Goal: Information Seeking & Learning: Learn about a topic

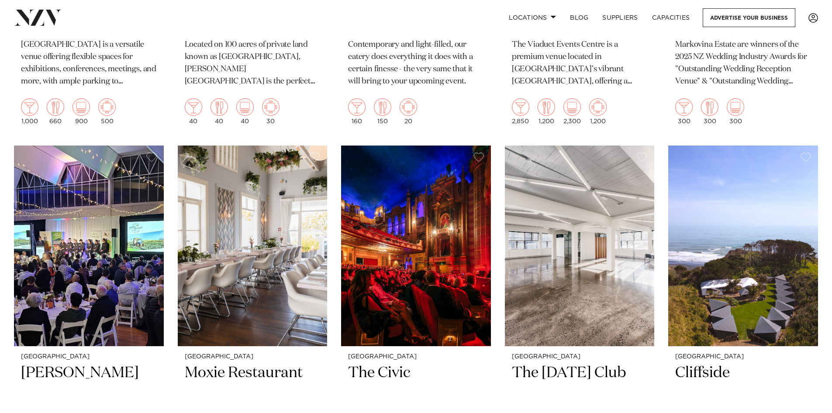
scroll to position [7297, 0]
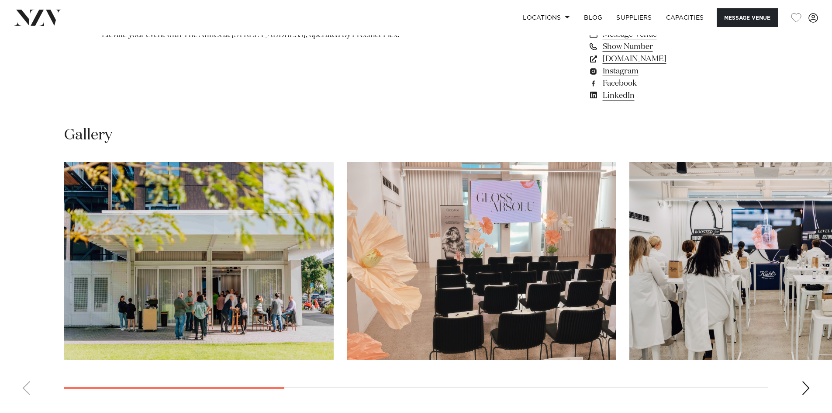
scroll to position [830, 0]
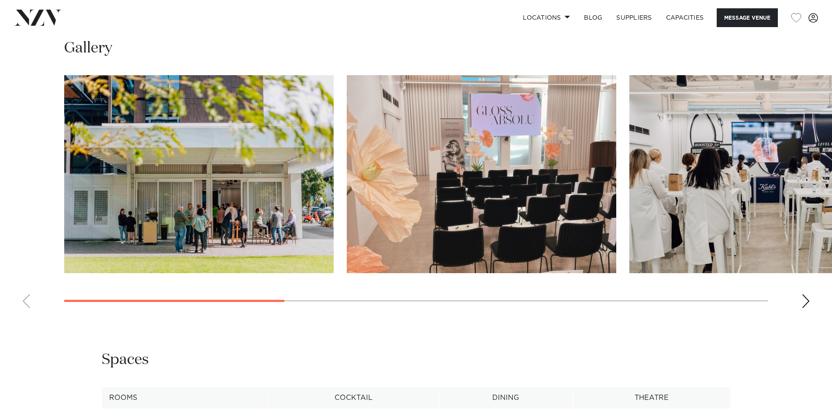
click at [807, 308] on div "Next slide" at bounding box center [806, 301] width 9 height 14
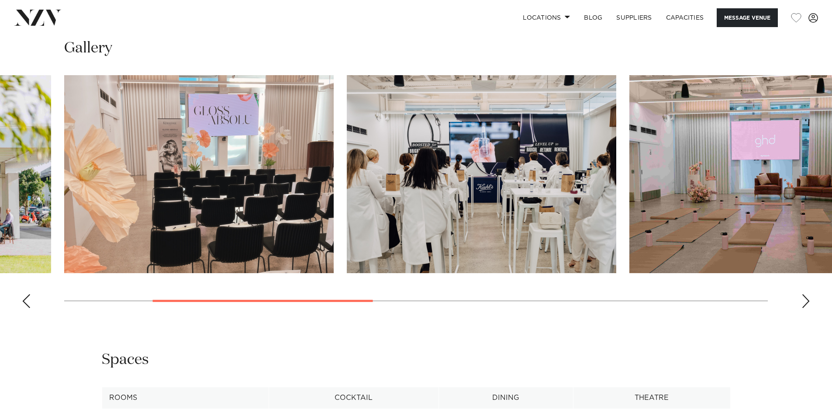
click at [806, 308] on div "Next slide" at bounding box center [806, 301] width 9 height 14
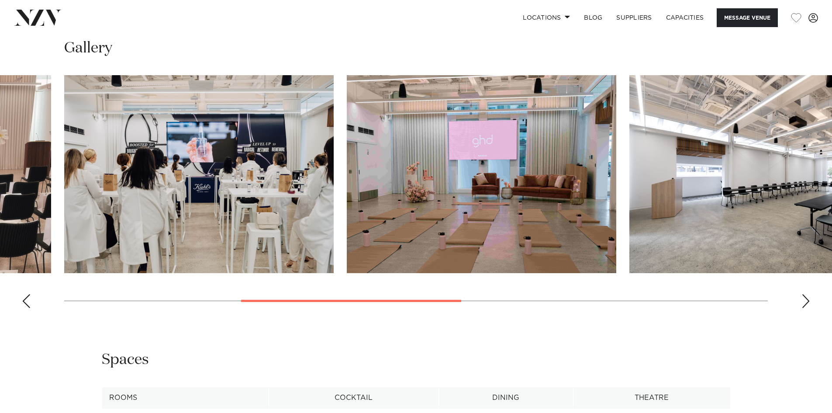
click at [806, 308] on div "Next slide" at bounding box center [806, 301] width 9 height 14
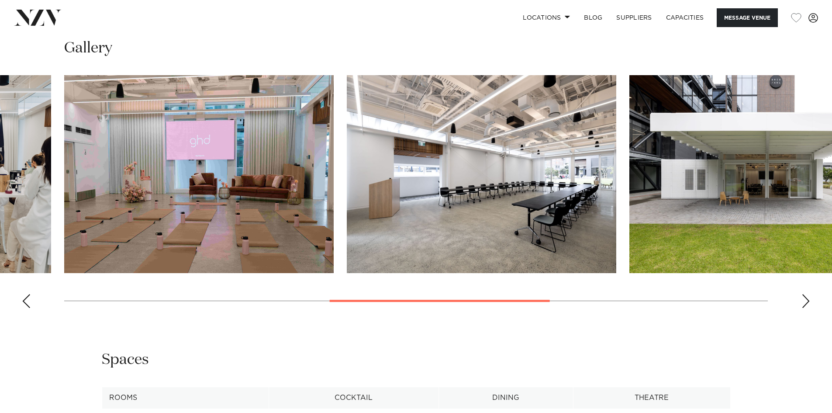
click at [806, 308] on div "Next slide" at bounding box center [806, 301] width 9 height 14
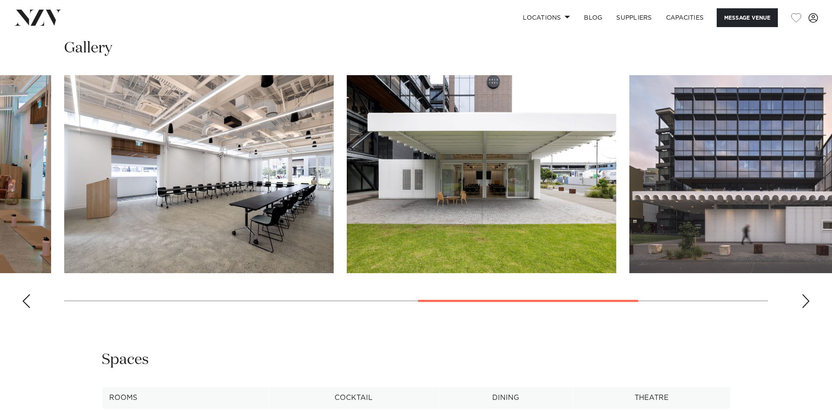
click at [806, 308] on div "Next slide" at bounding box center [806, 301] width 9 height 14
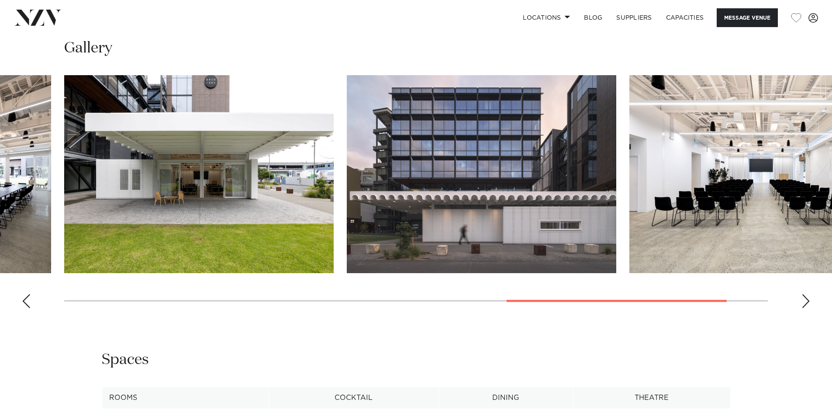
click at [806, 308] on div "Next slide" at bounding box center [806, 301] width 9 height 14
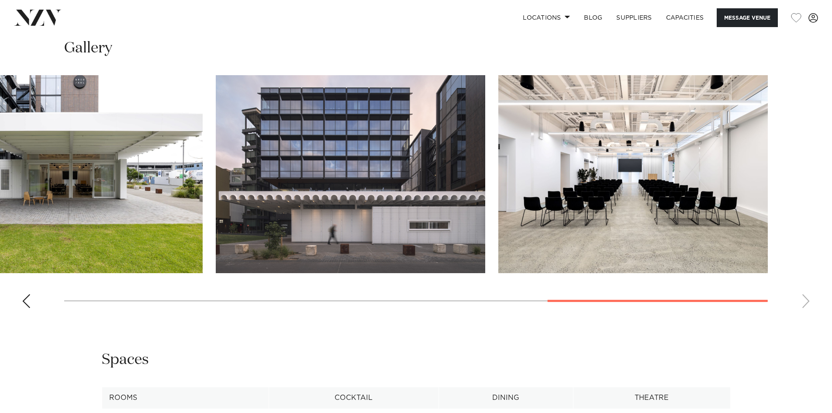
click at [27, 308] on div "Previous slide" at bounding box center [26, 301] width 9 height 14
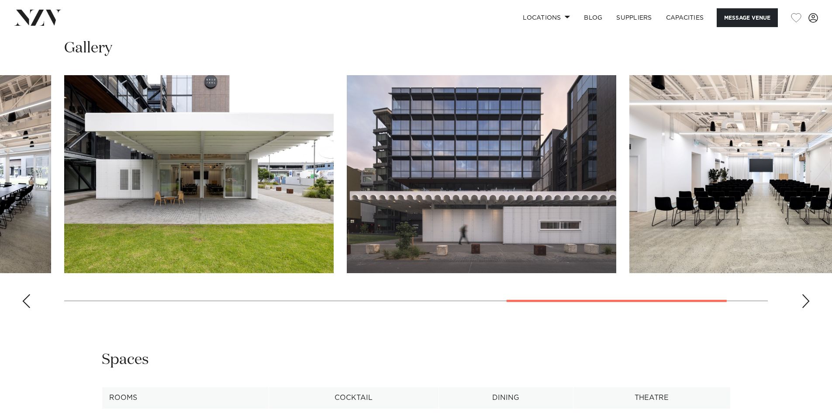
click at [27, 308] on div "Previous slide" at bounding box center [26, 301] width 9 height 14
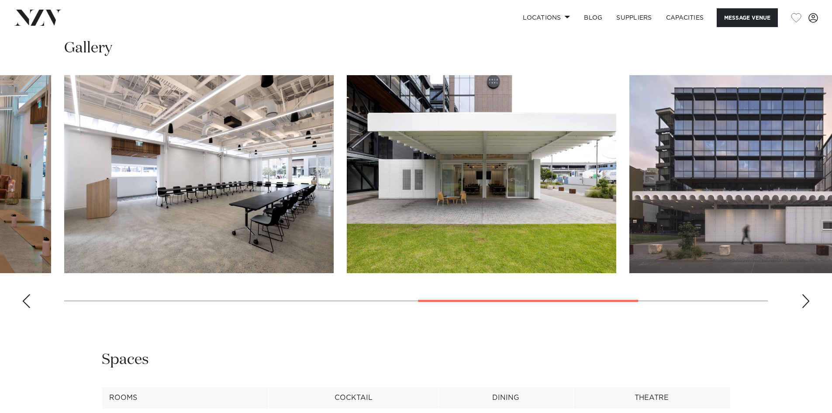
click at [27, 308] on div "Previous slide" at bounding box center [26, 301] width 9 height 14
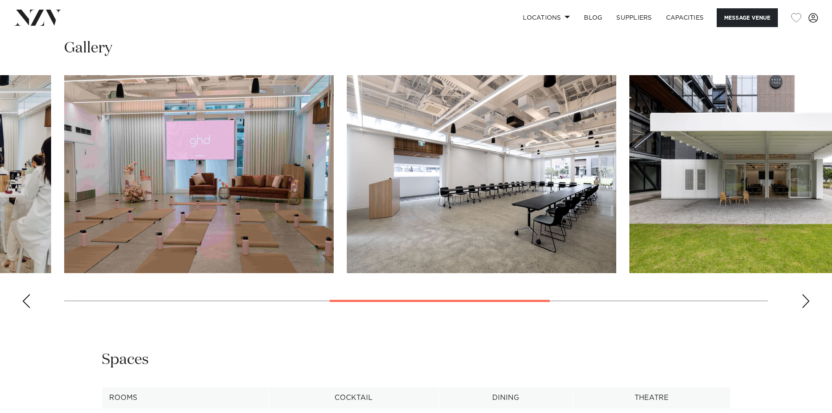
click at [27, 308] on div "Previous slide" at bounding box center [26, 301] width 9 height 14
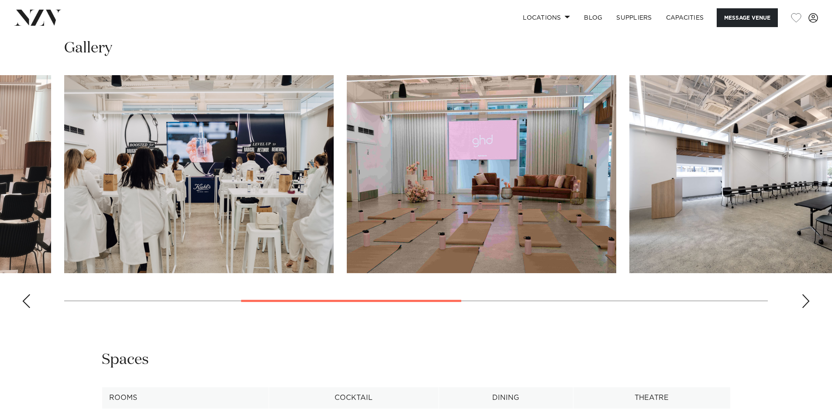
click at [27, 308] on div "Previous slide" at bounding box center [26, 301] width 9 height 14
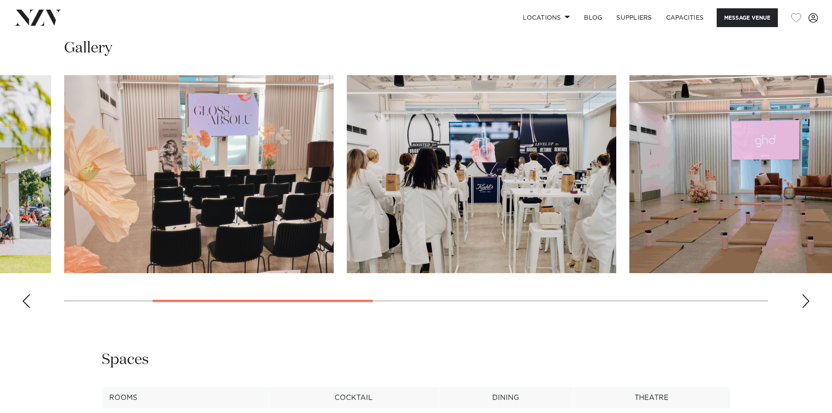
click at [27, 308] on div "Previous slide" at bounding box center [26, 301] width 9 height 14
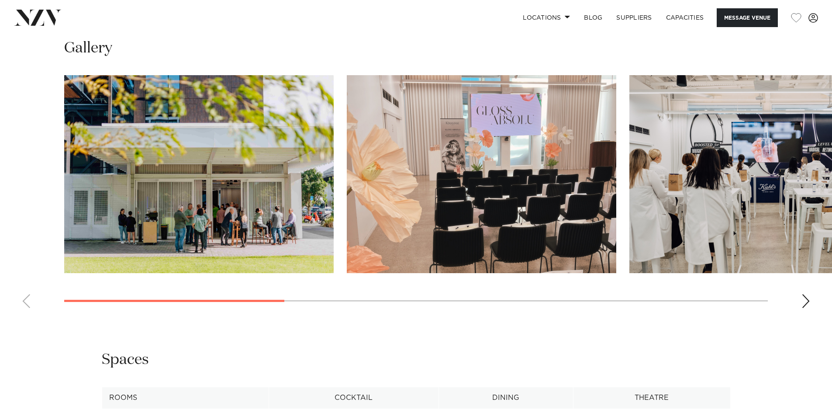
click at [27, 315] on swiper-container at bounding box center [416, 195] width 832 height 240
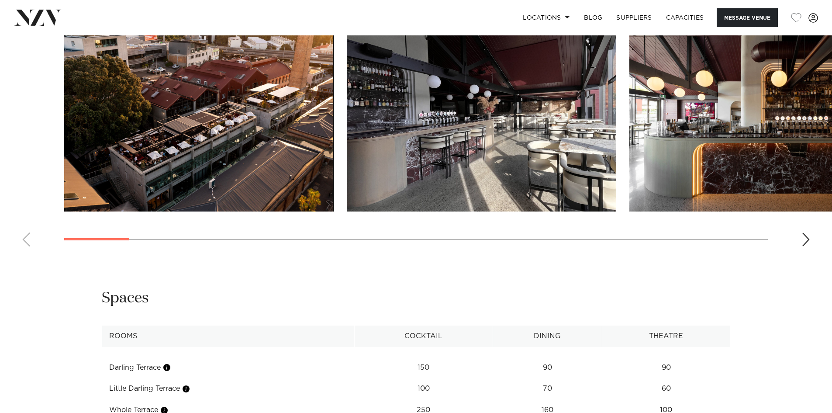
scroll to position [961, 0]
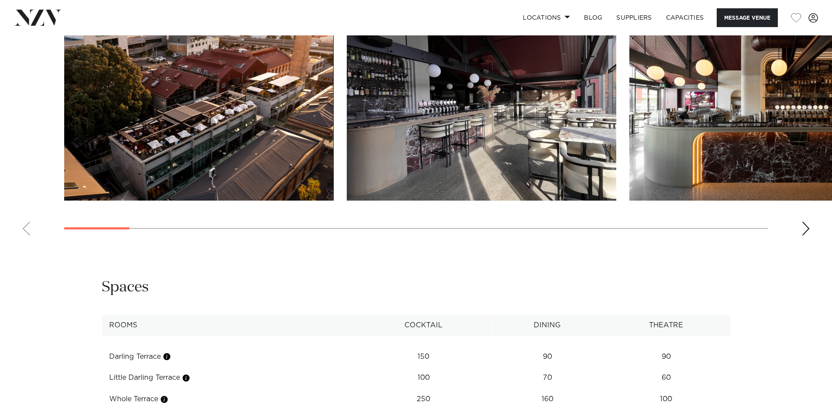
click at [803, 236] on div "Next slide" at bounding box center [806, 229] width 9 height 14
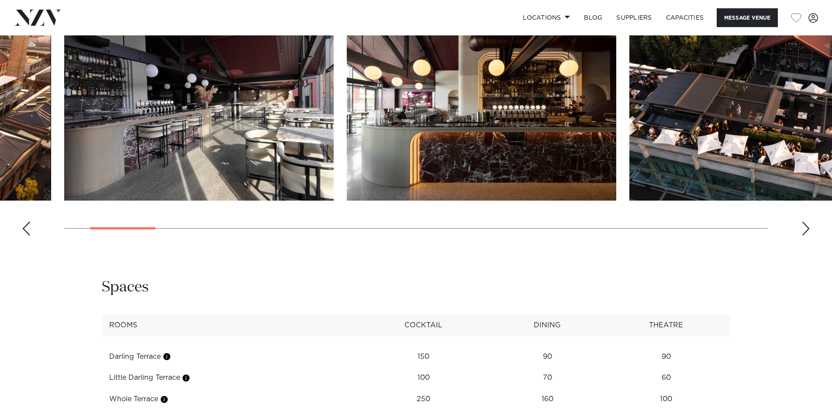
click at [803, 236] on div "Next slide" at bounding box center [806, 229] width 9 height 14
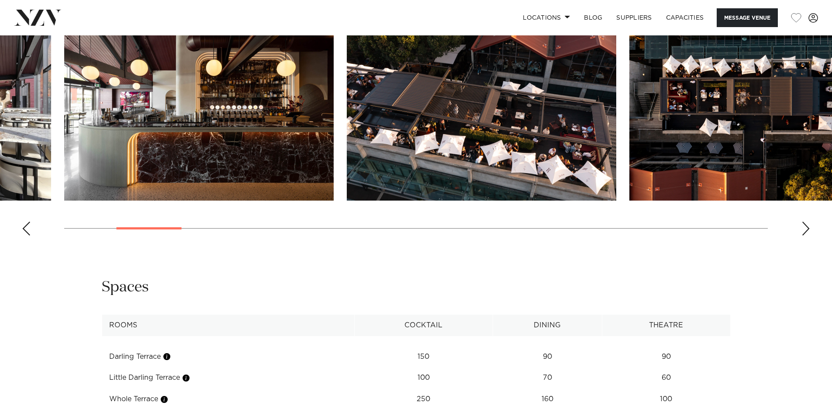
click at [803, 236] on div "Next slide" at bounding box center [806, 229] width 9 height 14
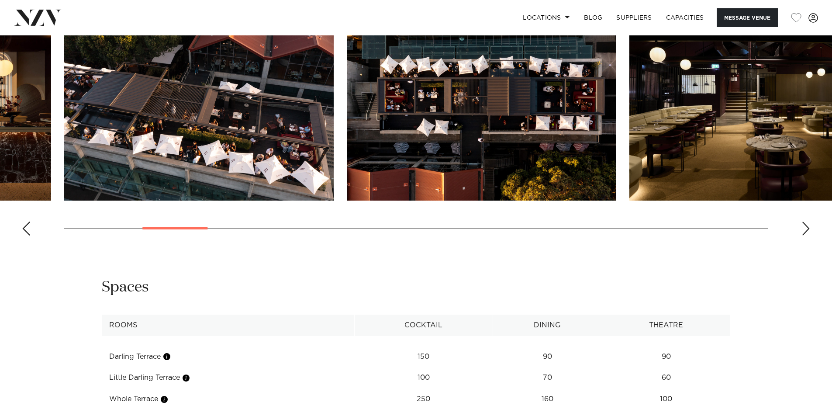
click at [803, 236] on div "Next slide" at bounding box center [806, 229] width 9 height 14
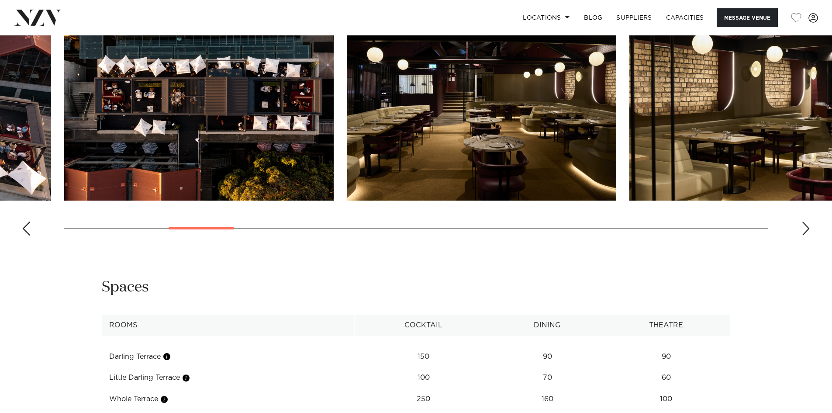
click at [803, 236] on div "Next slide" at bounding box center [806, 229] width 9 height 14
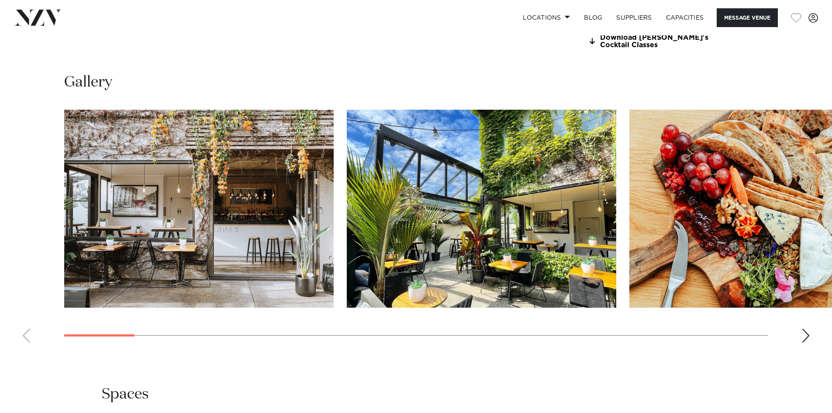
scroll to position [874, 0]
click at [807, 342] on div "Next slide" at bounding box center [806, 335] width 9 height 14
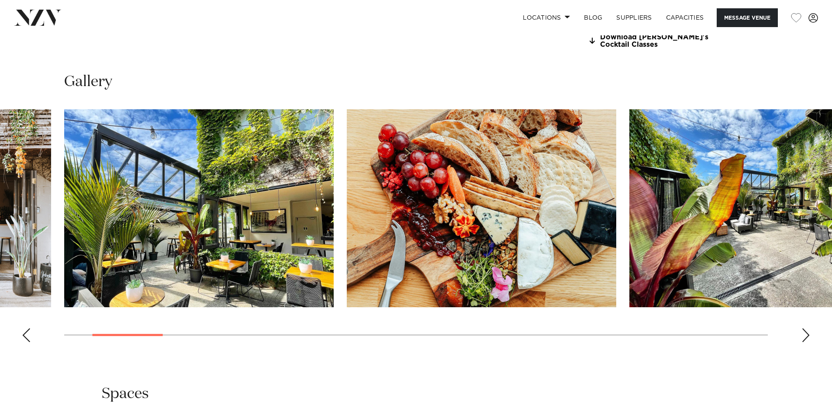
drag, startPoint x: 807, startPoint y: 363, endPoint x: 789, endPoint y: 381, distance: 25.3
click at [805, 342] on div "Next slide" at bounding box center [806, 335] width 9 height 14
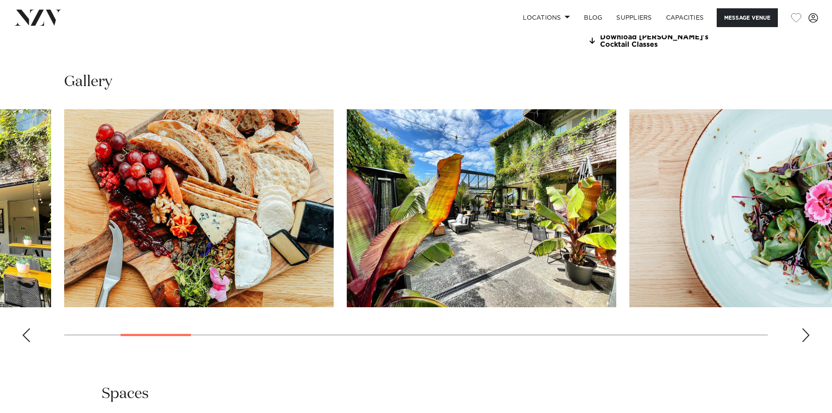
click at [805, 342] on div "Next slide" at bounding box center [806, 335] width 9 height 14
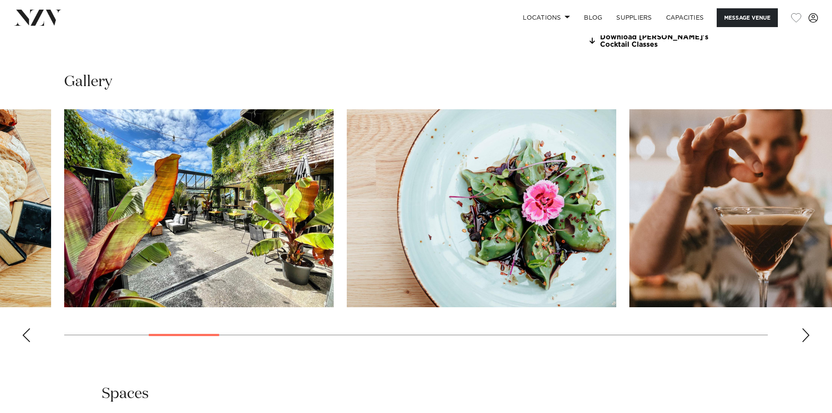
click at [805, 342] on div "Next slide" at bounding box center [806, 335] width 9 height 14
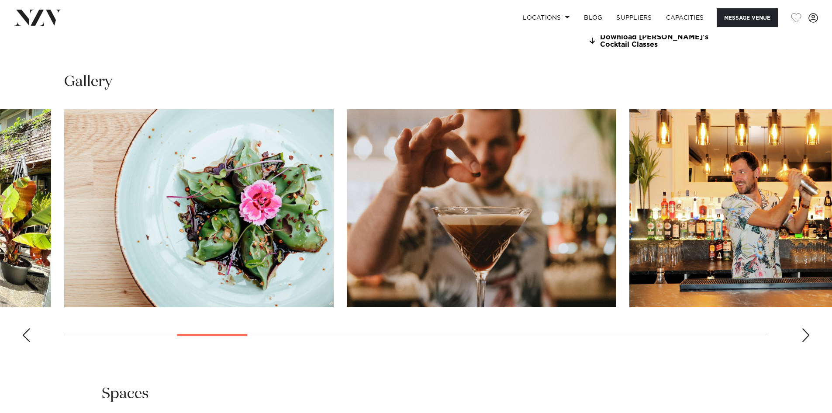
click at [805, 342] on div "Next slide" at bounding box center [806, 335] width 9 height 14
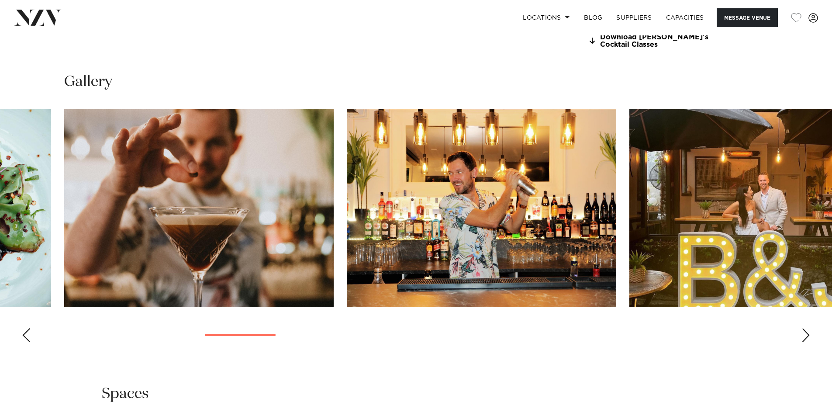
click at [805, 342] on div "Next slide" at bounding box center [806, 335] width 9 height 14
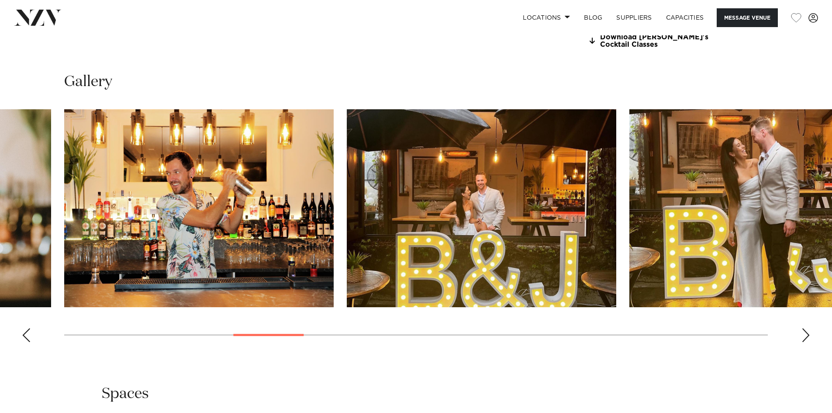
click at [805, 342] on div "Next slide" at bounding box center [806, 335] width 9 height 14
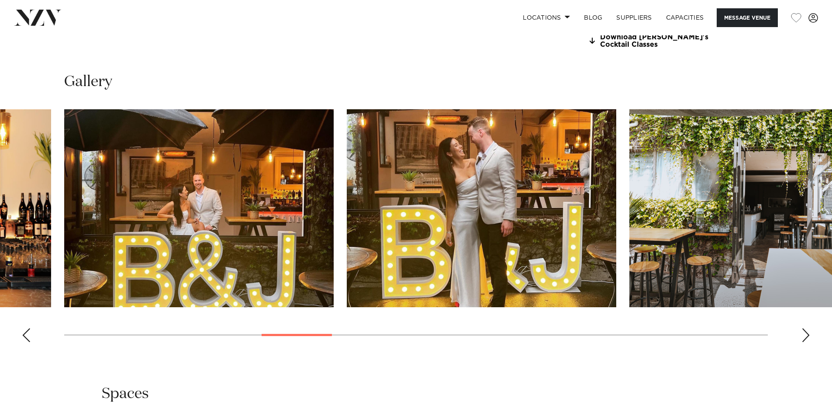
click at [805, 342] on div "Next slide" at bounding box center [806, 335] width 9 height 14
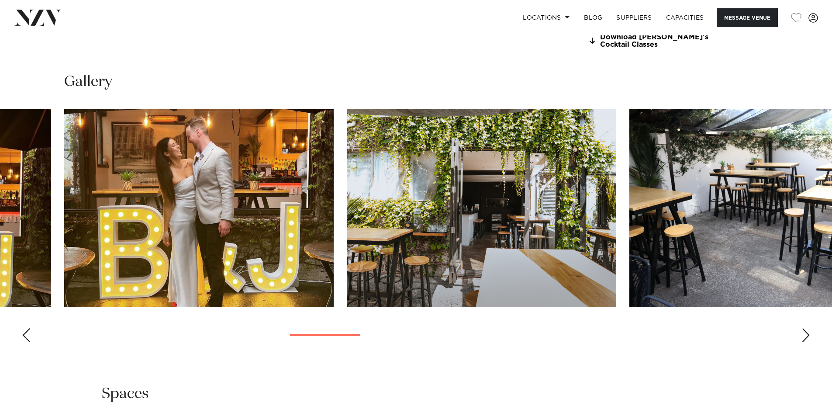
click at [805, 342] on div "Next slide" at bounding box center [806, 335] width 9 height 14
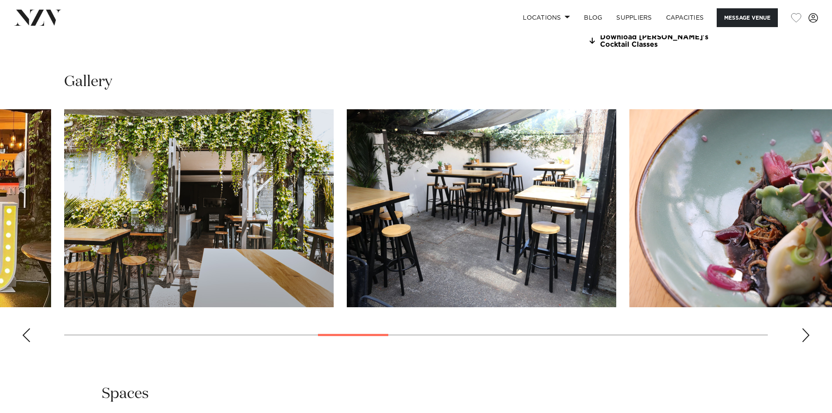
click at [805, 342] on div "Next slide" at bounding box center [806, 335] width 9 height 14
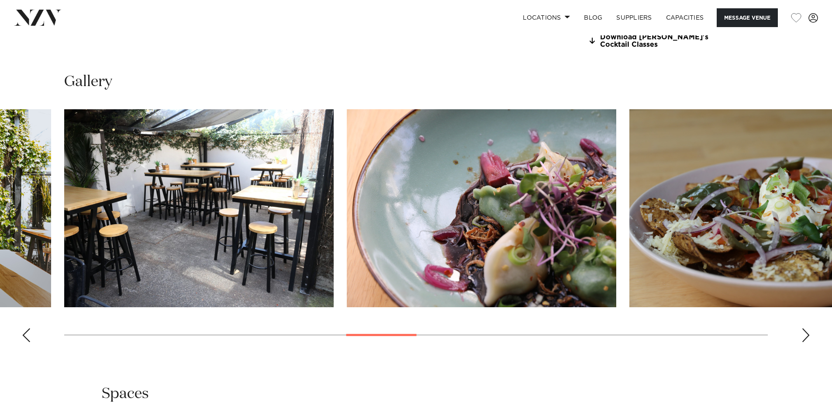
click at [805, 342] on div "Next slide" at bounding box center [806, 335] width 9 height 14
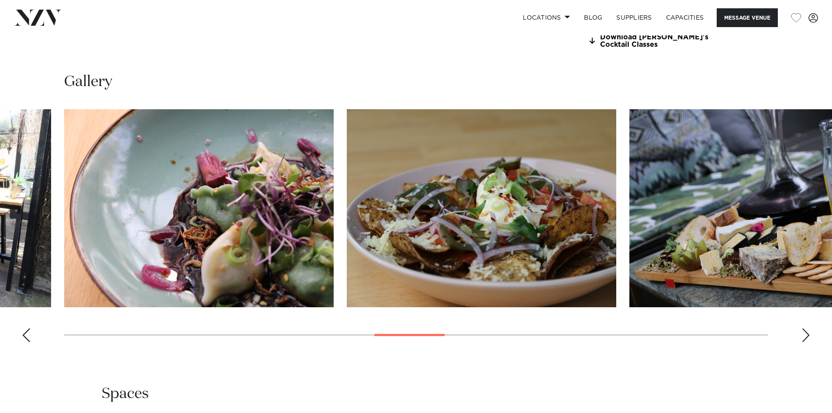
click at [805, 342] on div "Next slide" at bounding box center [806, 335] width 9 height 14
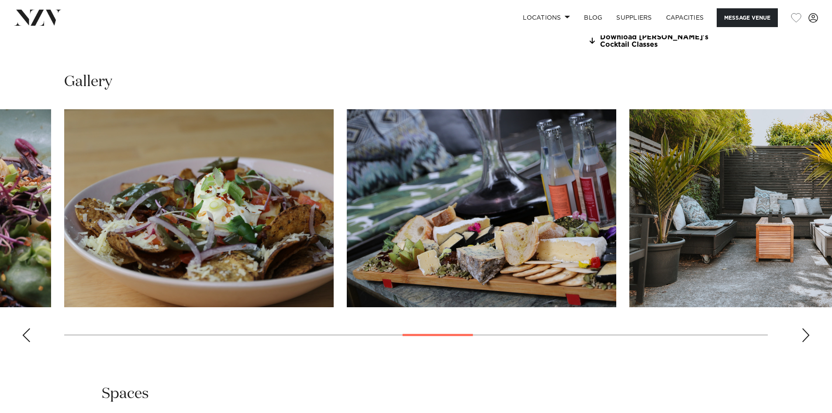
click at [805, 342] on div "Next slide" at bounding box center [806, 335] width 9 height 14
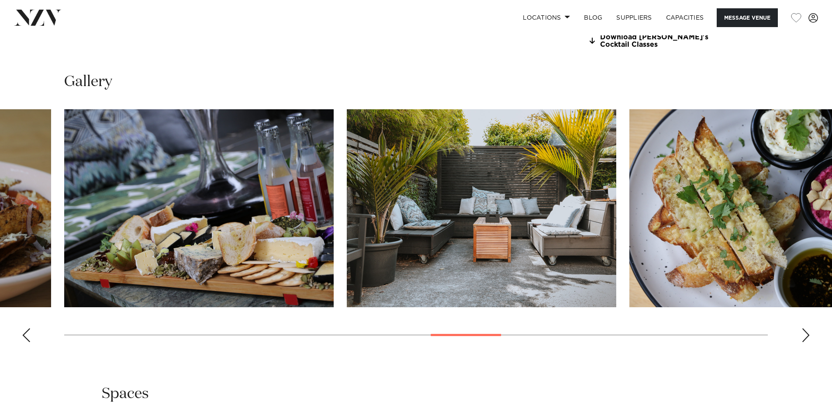
click at [805, 342] on div "Next slide" at bounding box center [806, 335] width 9 height 14
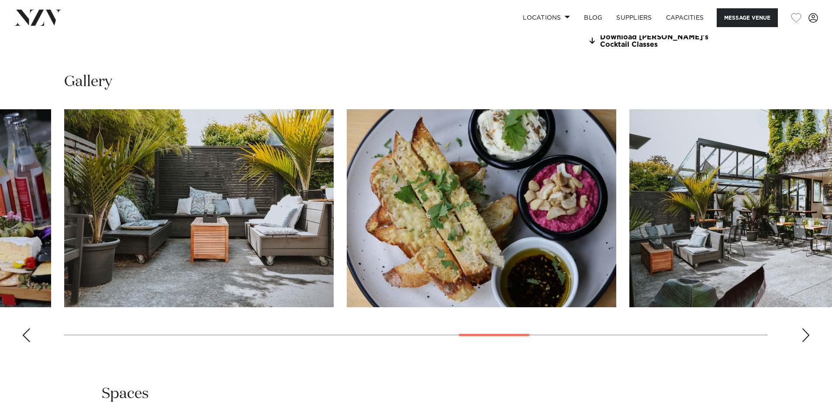
click at [805, 342] on div "Next slide" at bounding box center [806, 335] width 9 height 14
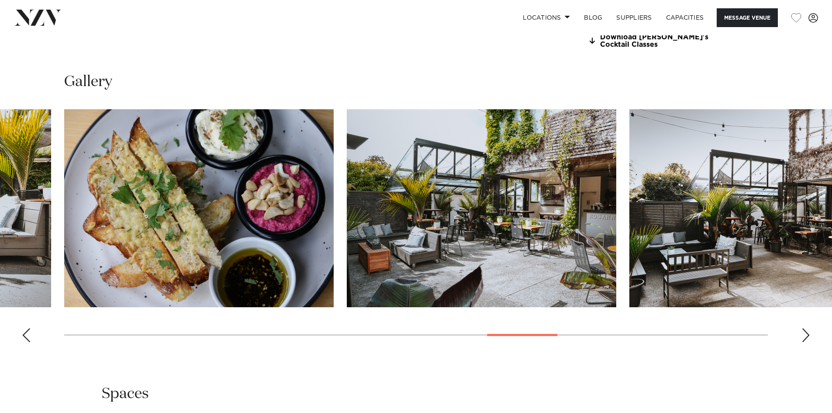
click at [805, 342] on div "Next slide" at bounding box center [806, 335] width 9 height 14
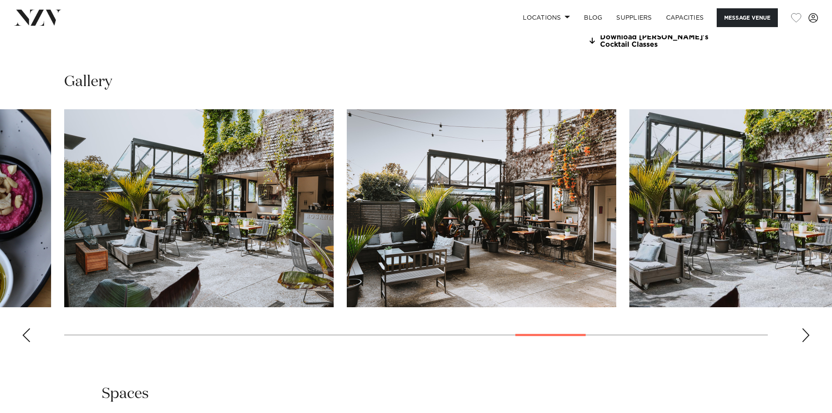
click at [805, 342] on div "Next slide" at bounding box center [806, 335] width 9 height 14
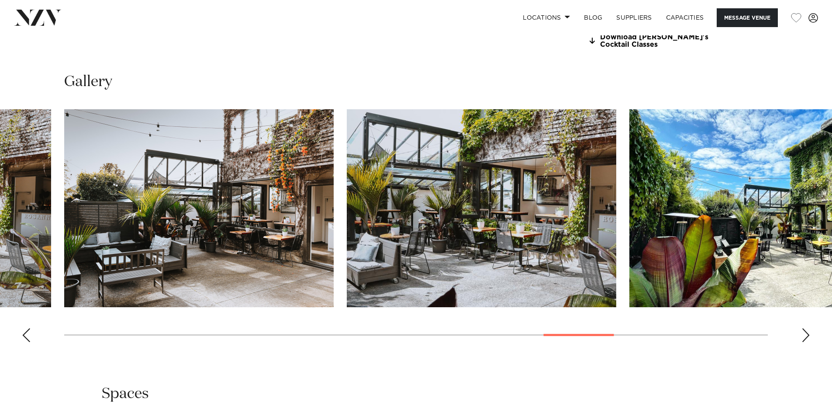
click at [805, 342] on div "Next slide" at bounding box center [806, 335] width 9 height 14
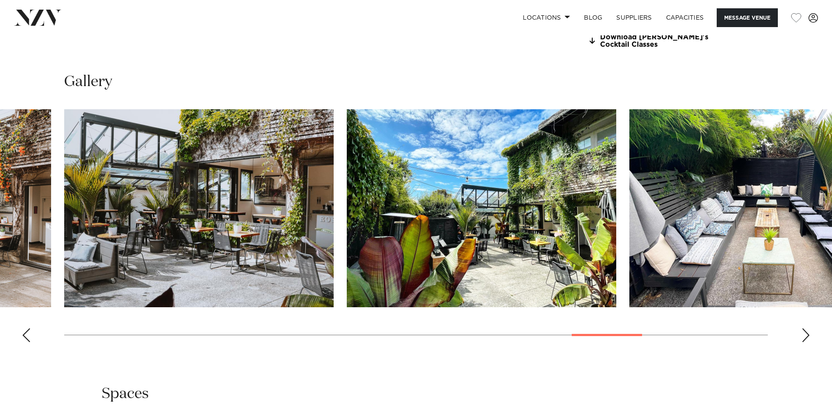
click at [805, 342] on div "Next slide" at bounding box center [806, 335] width 9 height 14
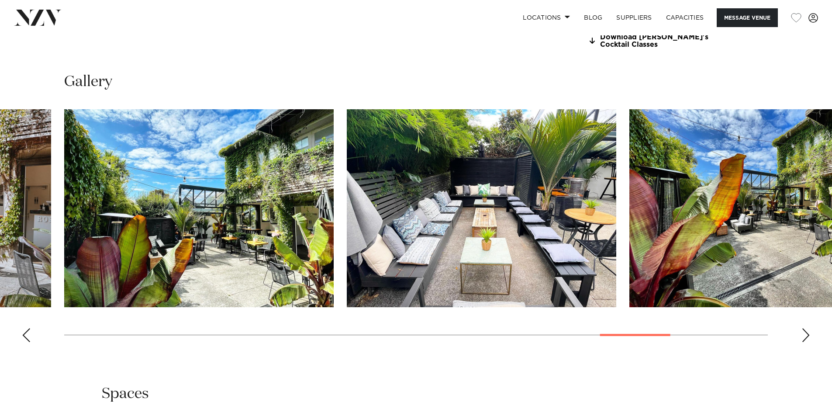
click at [805, 342] on div "Next slide" at bounding box center [806, 335] width 9 height 14
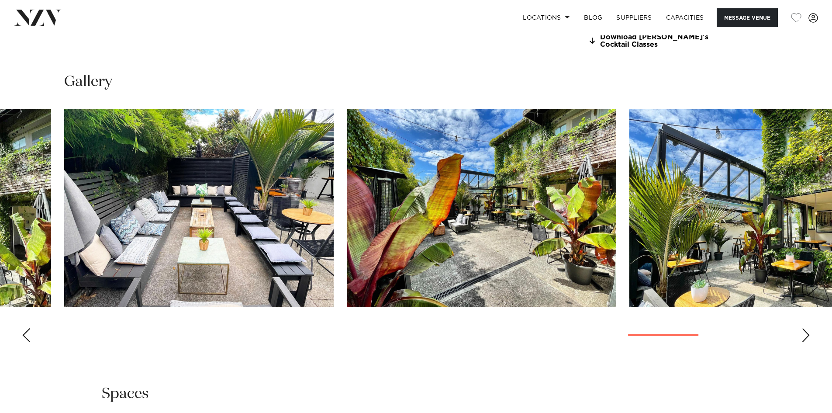
click at [805, 342] on div "Next slide" at bounding box center [806, 335] width 9 height 14
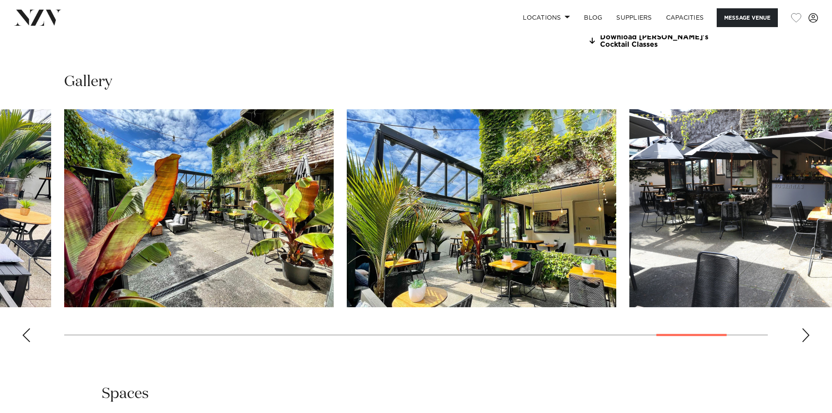
click at [805, 342] on div "Next slide" at bounding box center [806, 335] width 9 height 14
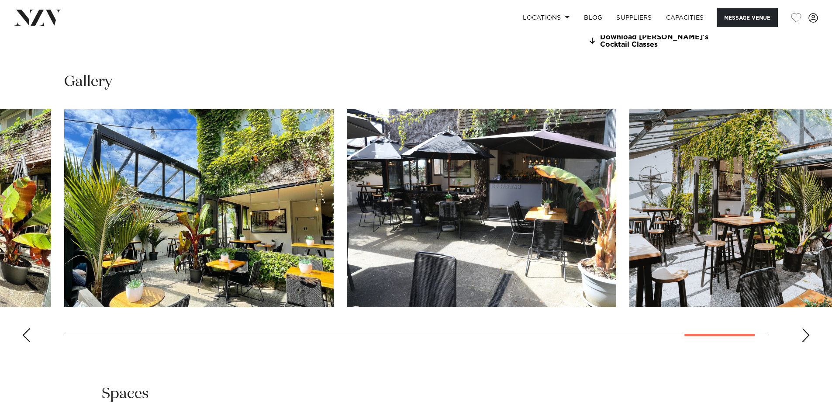
click at [805, 342] on div "Next slide" at bounding box center [806, 335] width 9 height 14
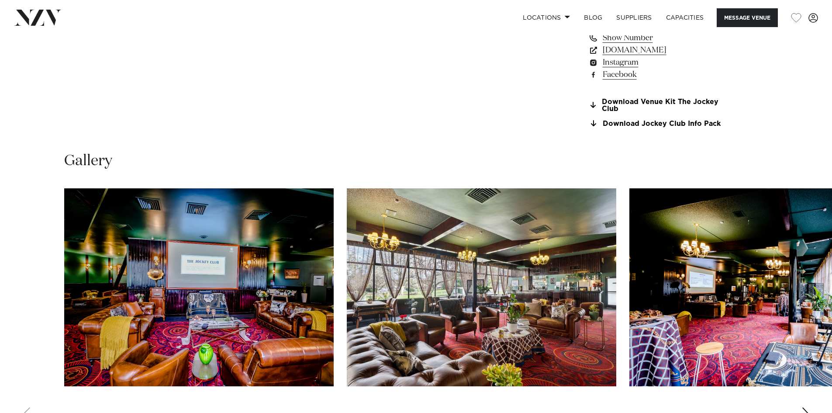
scroll to position [830, 0]
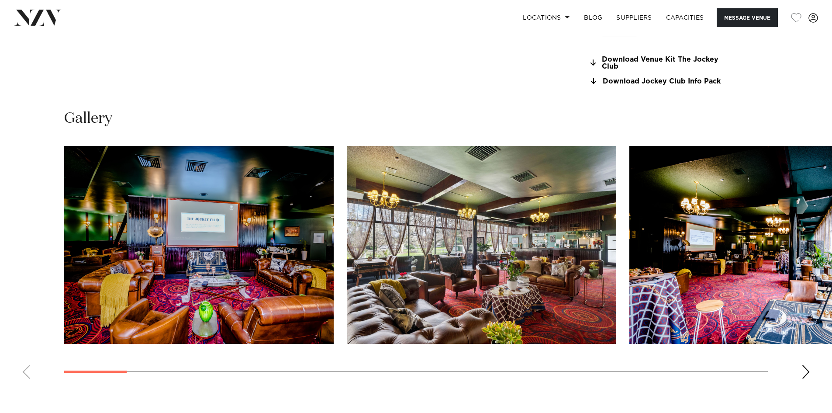
click at [804, 373] on div "Next slide" at bounding box center [806, 372] width 9 height 14
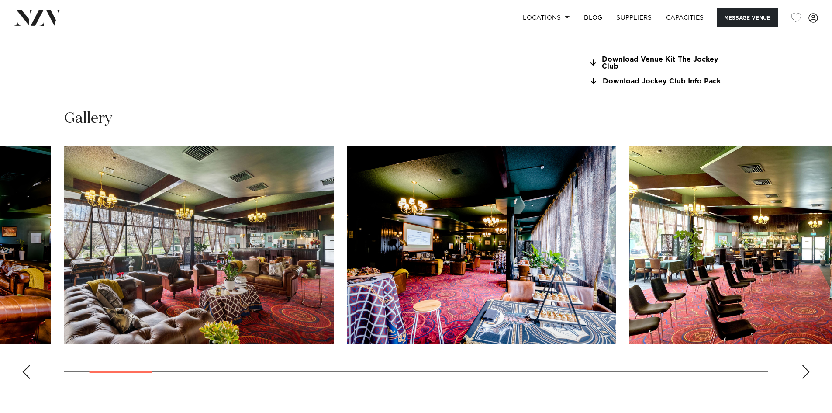
click at [807, 369] on div "Next slide" at bounding box center [806, 372] width 9 height 14
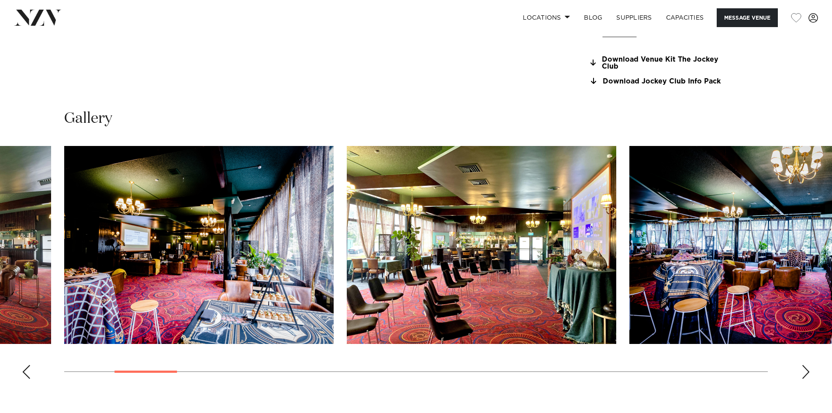
click at [807, 369] on div "Next slide" at bounding box center [806, 372] width 9 height 14
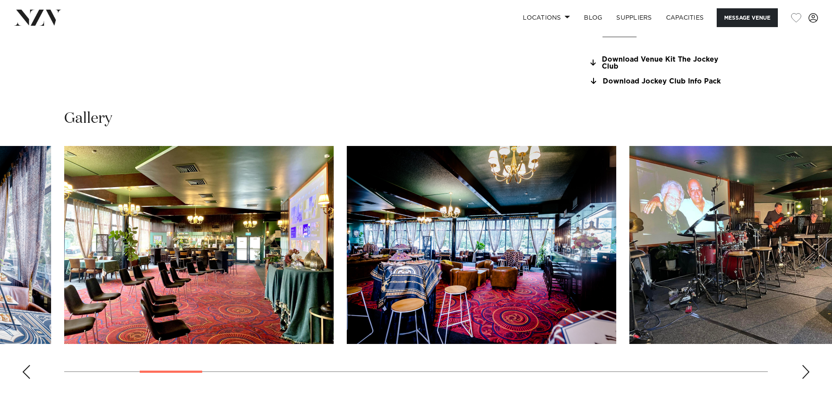
click at [807, 369] on div "Next slide" at bounding box center [806, 372] width 9 height 14
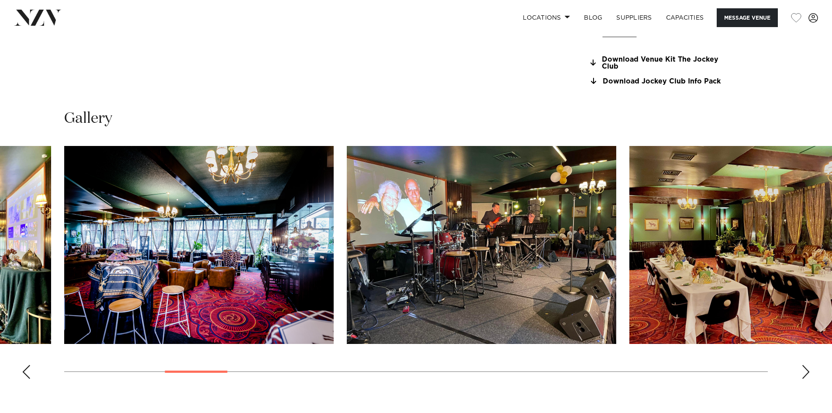
click at [807, 369] on div "Next slide" at bounding box center [806, 372] width 9 height 14
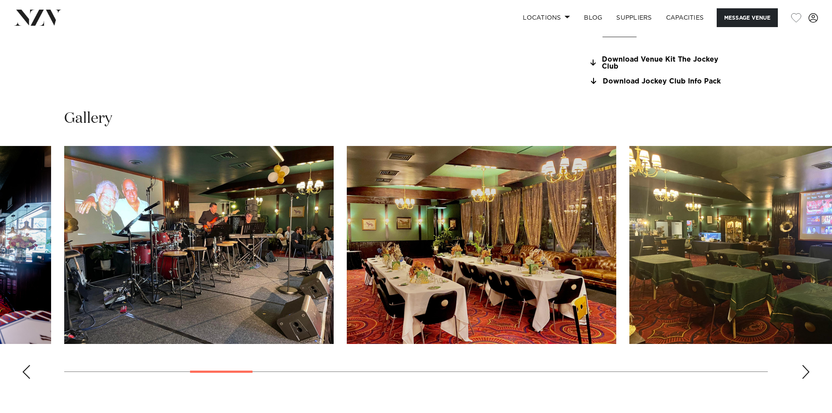
click at [807, 369] on div "Next slide" at bounding box center [806, 372] width 9 height 14
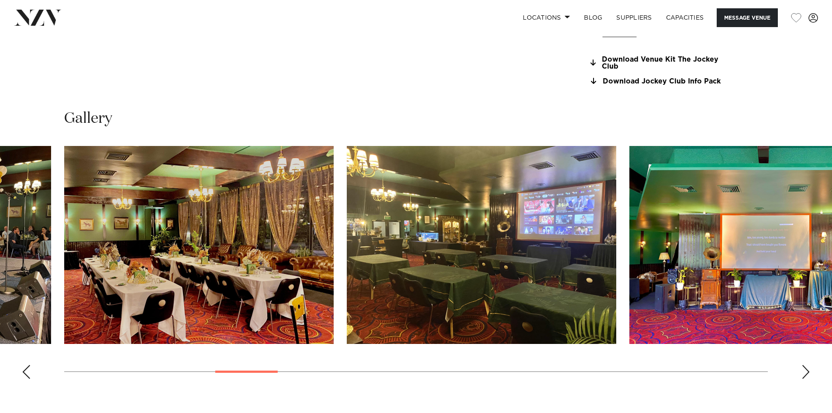
click at [807, 369] on div "Next slide" at bounding box center [806, 372] width 9 height 14
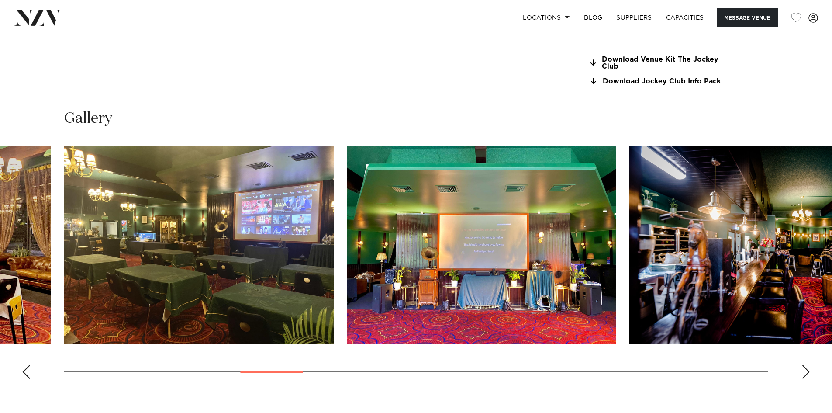
click at [807, 369] on div "Next slide" at bounding box center [806, 372] width 9 height 14
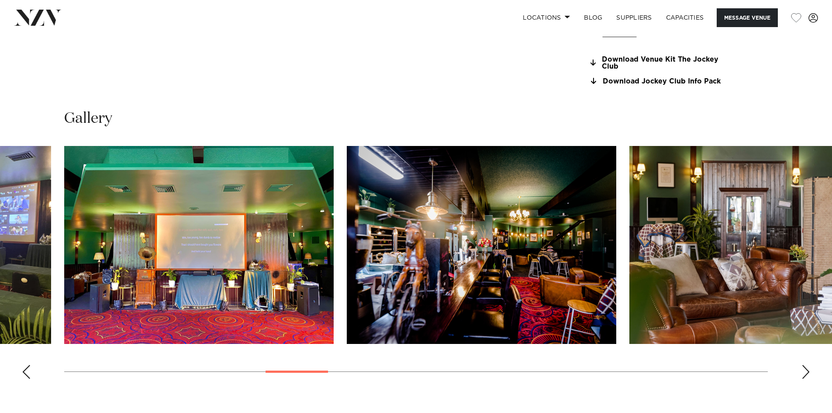
click at [807, 369] on div "Next slide" at bounding box center [806, 372] width 9 height 14
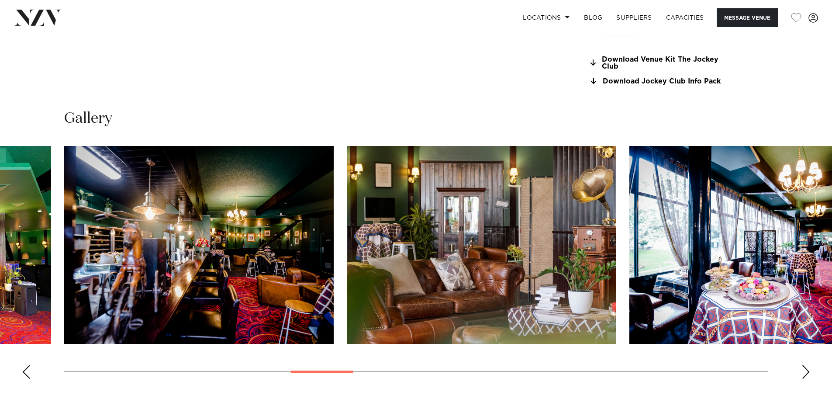
click at [807, 369] on div "Next slide" at bounding box center [806, 372] width 9 height 14
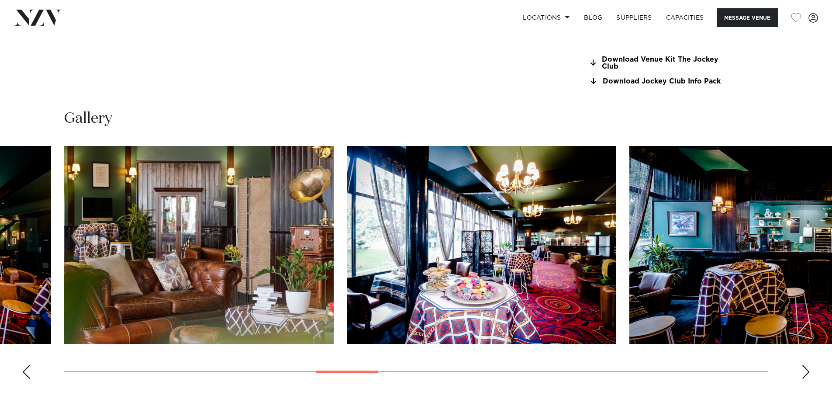
click at [807, 369] on div "Next slide" at bounding box center [806, 372] width 9 height 14
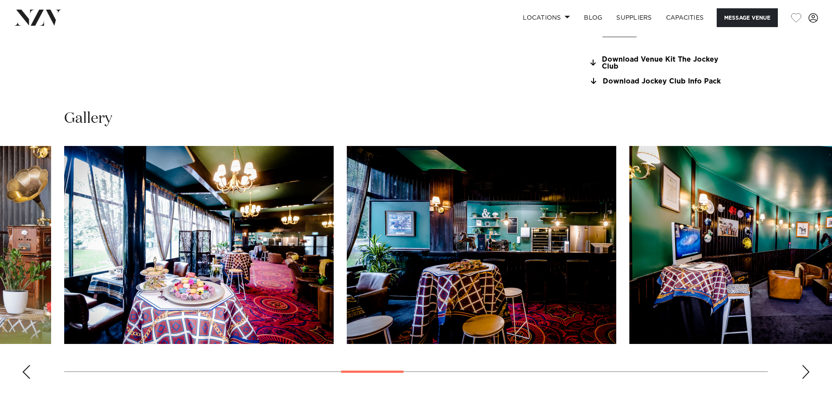
click at [807, 369] on div "Next slide" at bounding box center [806, 372] width 9 height 14
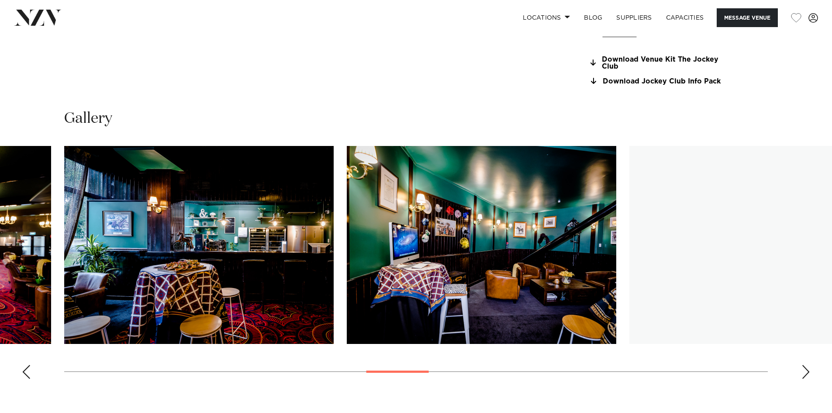
click at [807, 369] on div "Next slide" at bounding box center [806, 372] width 9 height 14
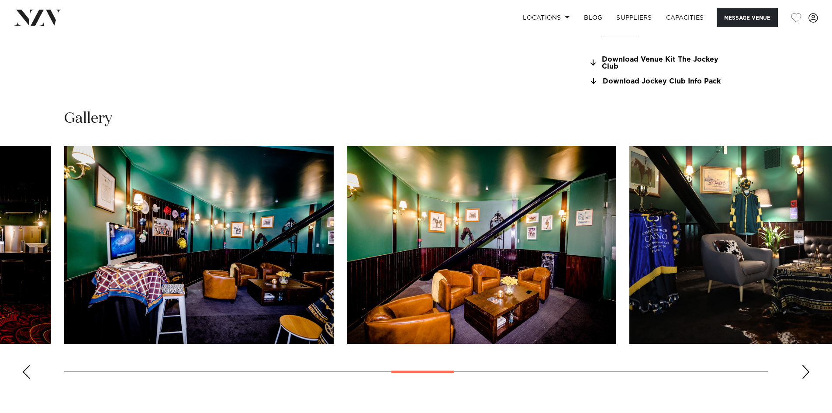
click at [807, 369] on div "Next slide" at bounding box center [806, 372] width 9 height 14
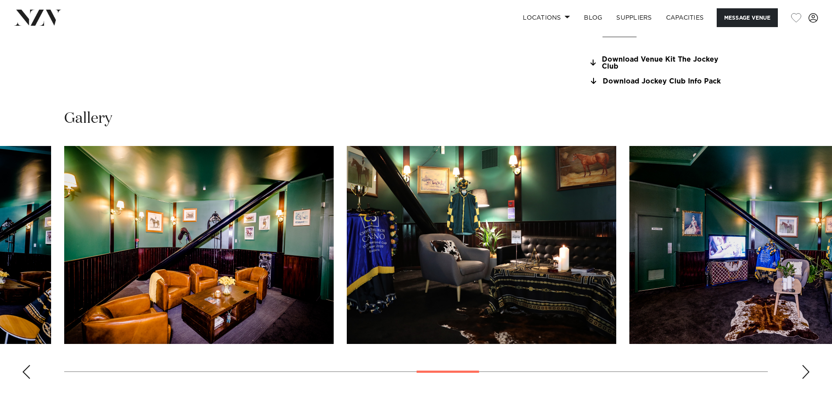
click at [807, 369] on div "Next slide" at bounding box center [806, 372] width 9 height 14
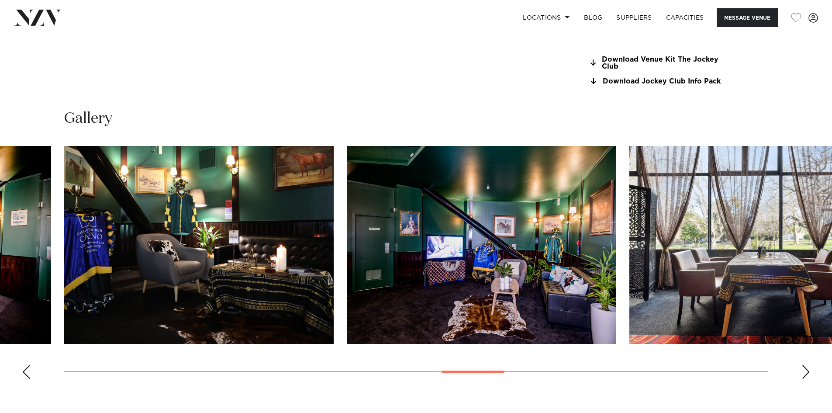
click at [807, 369] on div "Next slide" at bounding box center [806, 372] width 9 height 14
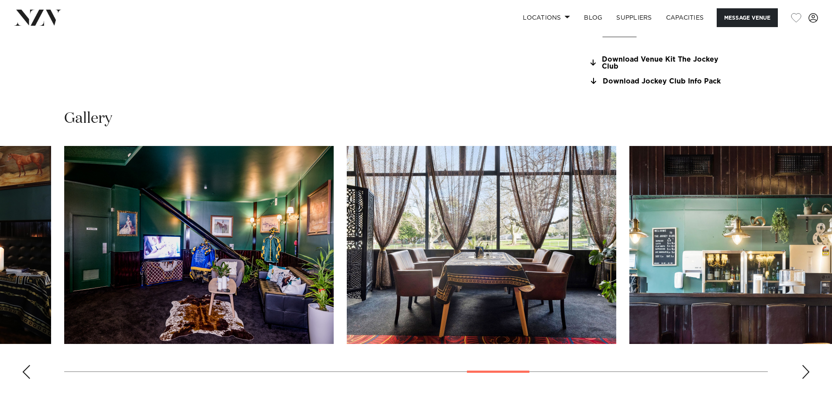
click at [807, 369] on div "Next slide" at bounding box center [806, 372] width 9 height 14
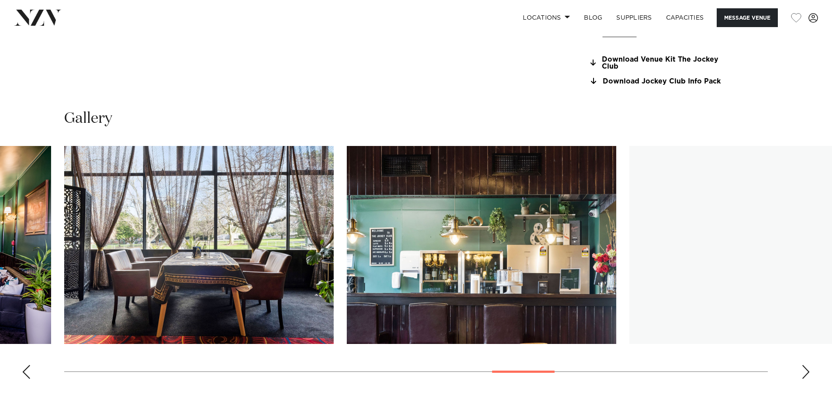
click at [807, 369] on div "Next slide" at bounding box center [806, 372] width 9 height 14
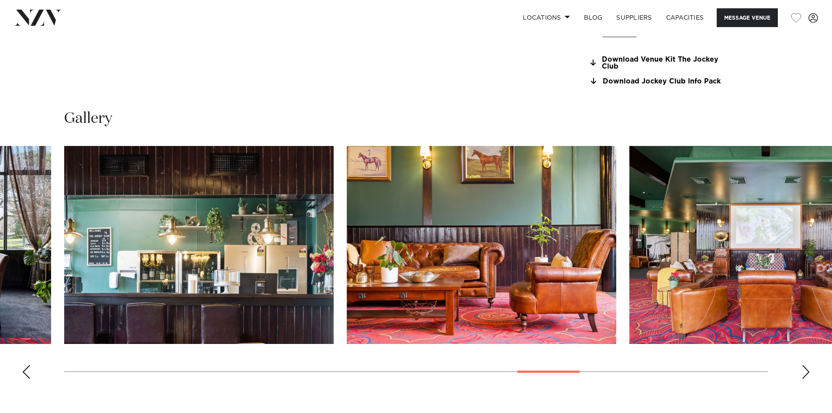
click at [807, 369] on div "Next slide" at bounding box center [806, 372] width 9 height 14
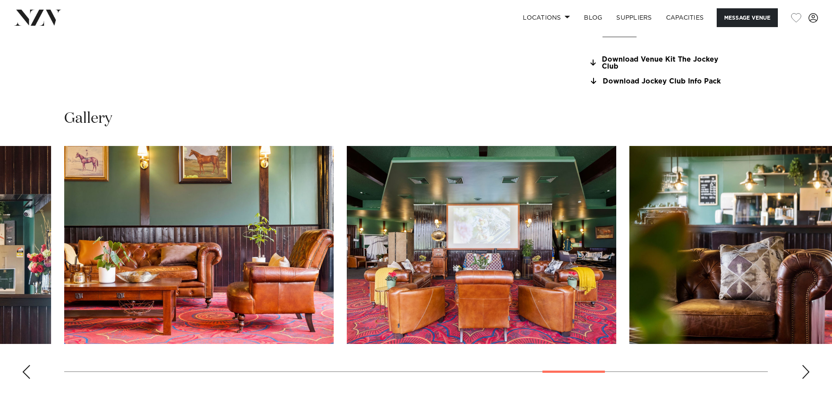
click at [807, 369] on div "Next slide" at bounding box center [806, 372] width 9 height 14
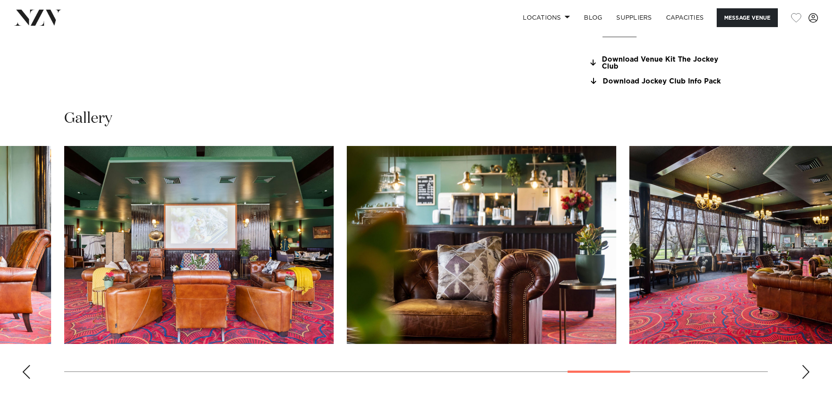
click at [807, 369] on div "Next slide" at bounding box center [806, 372] width 9 height 14
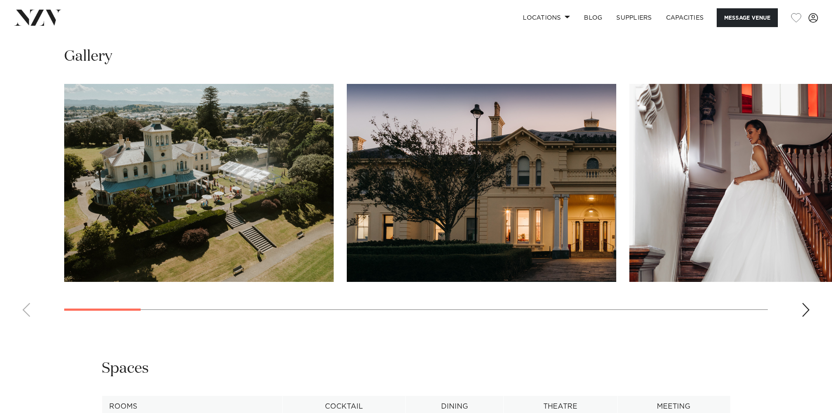
scroll to position [874, 0]
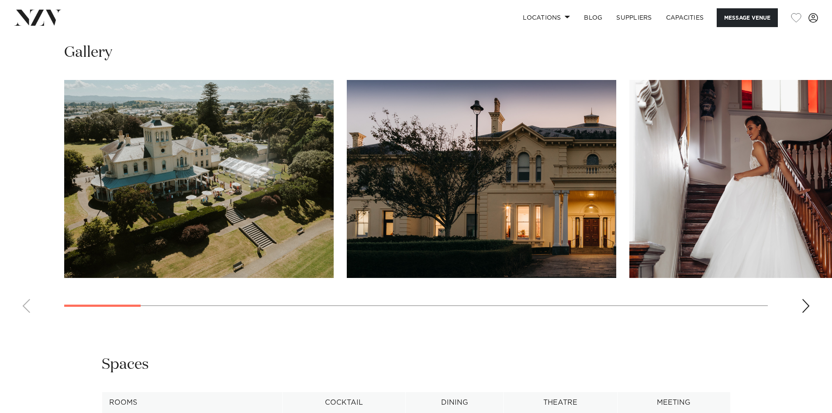
click at [805, 307] on div "Next slide" at bounding box center [806, 306] width 9 height 14
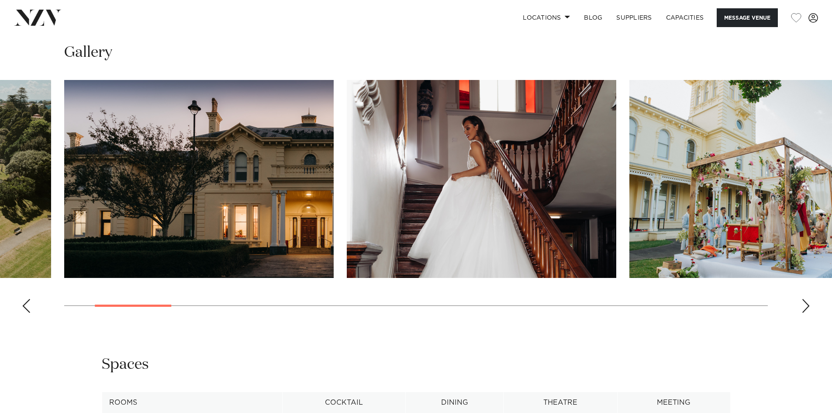
click at [805, 307] on div "Next slide" at bounding box center [806, 306] width 9 height 14
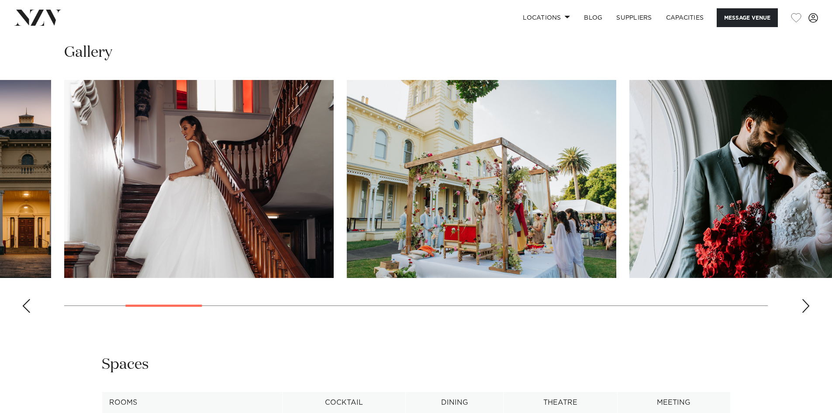
click at [805, 307] on div "Next slide" at bounding box center [806, 306] width 9 height 14
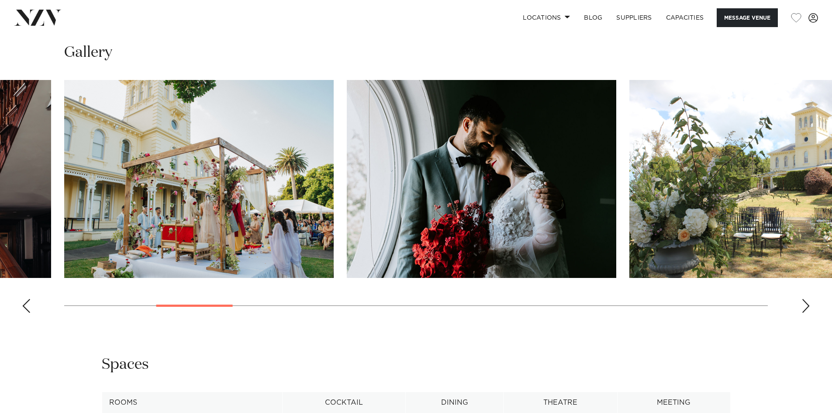
click at [805, 307] on div "Next slide" at bounding box center [806, 306] width 9 height 14
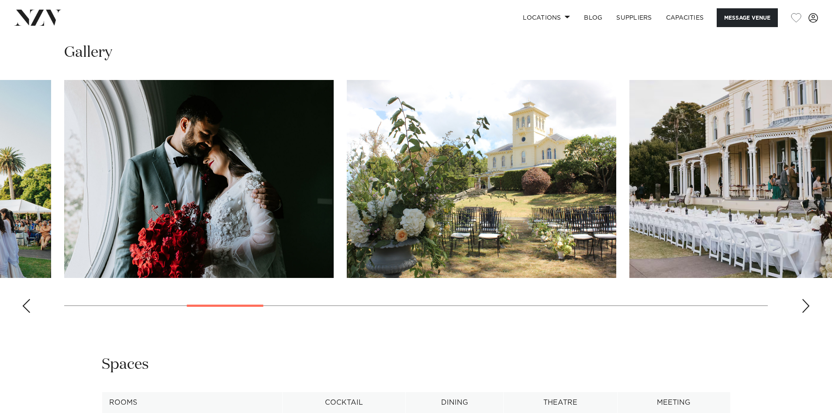
click at [805, 307] on div "Next slide" at bounding box center [806, 306] width 9 height 14
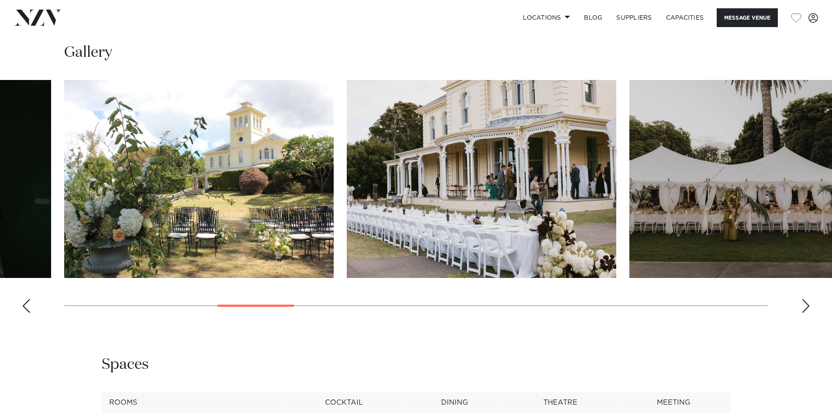
click at [805, 307] on div "Next slide" at bounding box center [806, 306] width 9 height 14
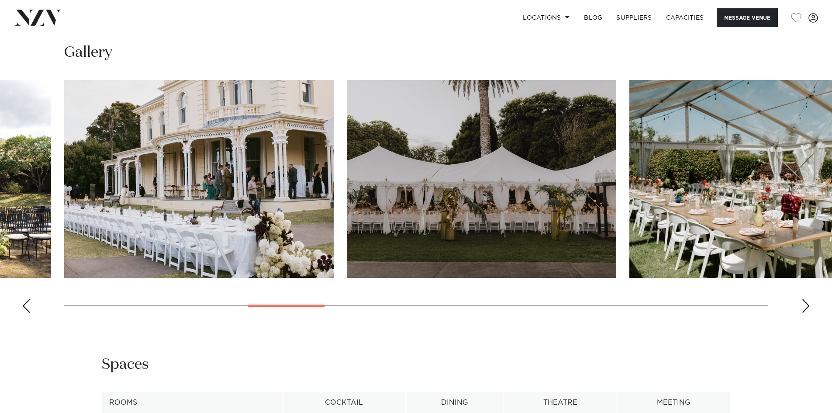
click at [805, 307] on div "Next slide" at bounding box center [806, 306] width 9 height 14
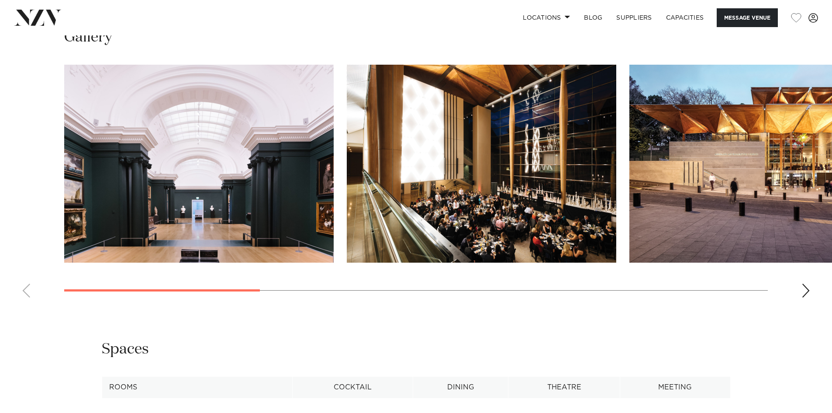
scroll to position [918, 0]
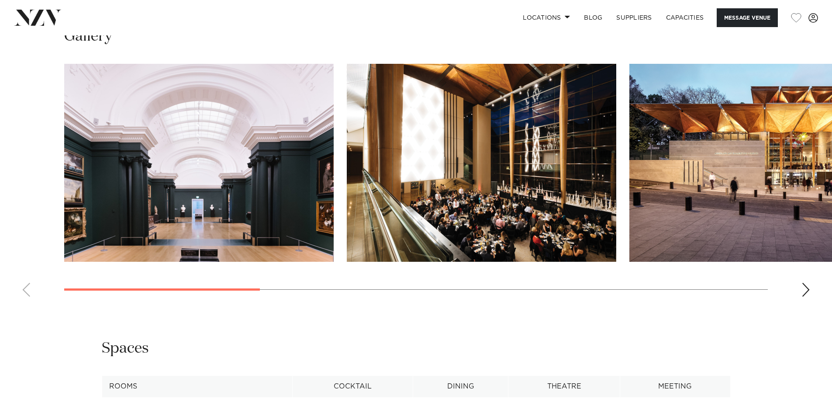
click at [807, 297] on div "Next slide" at bounding box center [806, 290] width 9 height 14
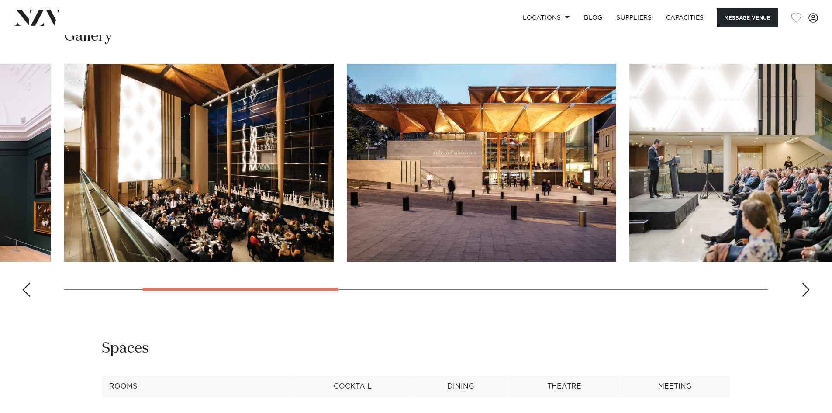
click at [807, 297] on div "Next slide" at bounding box center [806, 290] width 9 height 14
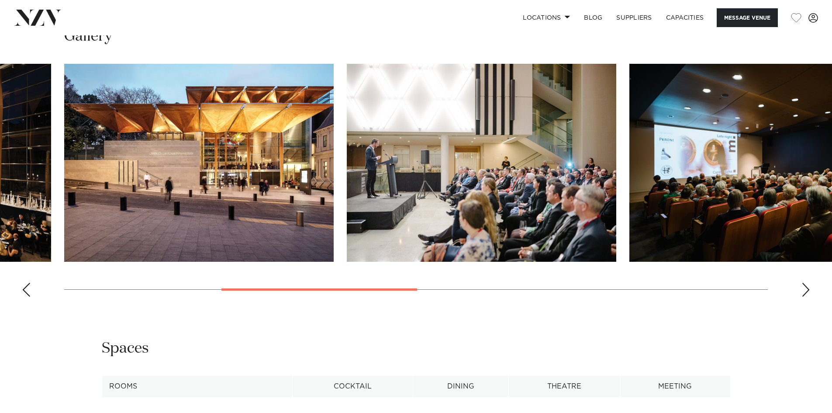
click at [807, 297] on div "Next slide" at bounding box center [806, 290] width 9 height 14
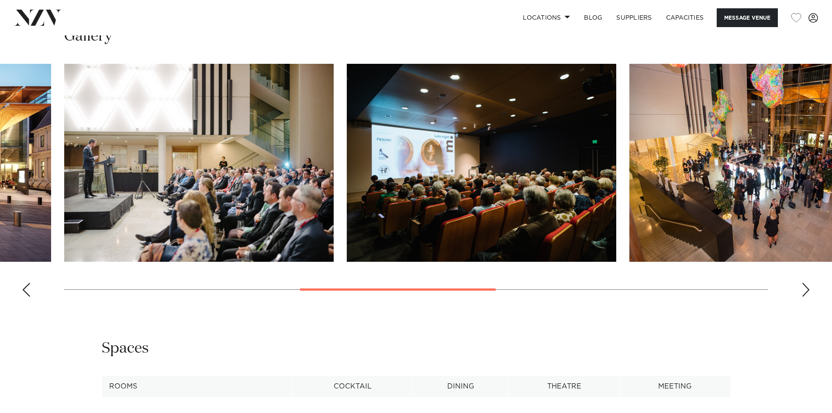
click at [807, 297] on div "Next slide" at bounding box center [806, 290] width 9 height 14
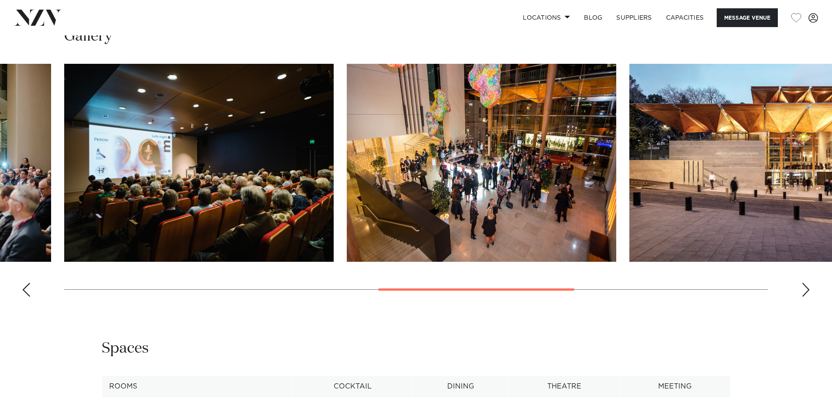
click at [807, 297] on div "Next slide" at bounding box center [806, 290] width 9 height 14
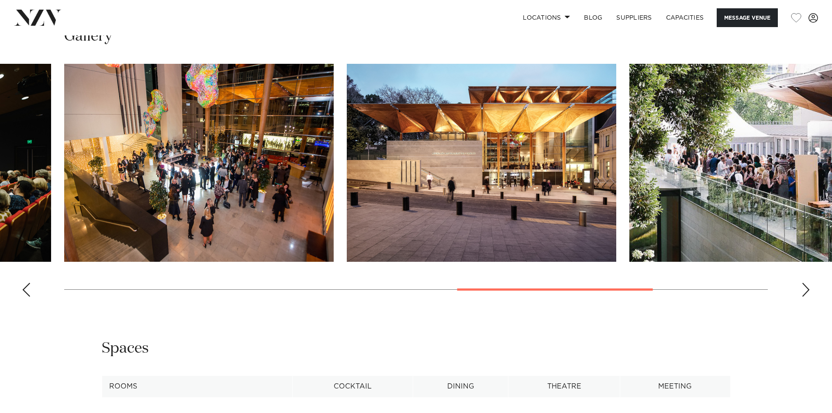
click at [807, 297] on div "Next slide" at bounding box center [806, 290] width 9 height 14
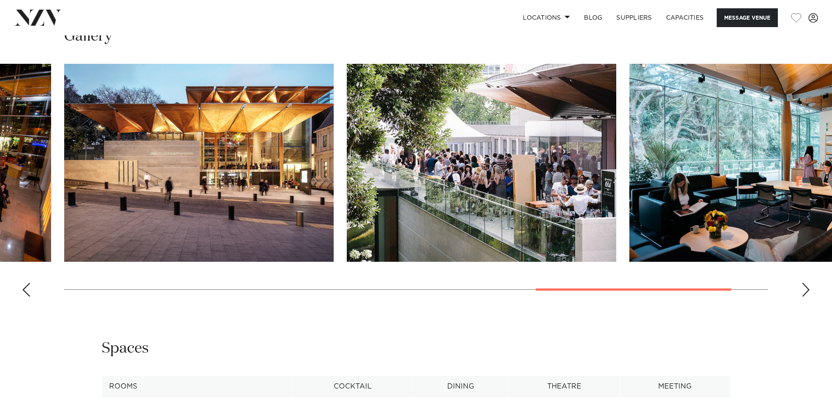
click at [807, 297] on div "Next slide" at bounding box center [806, 290] width 9 height 14
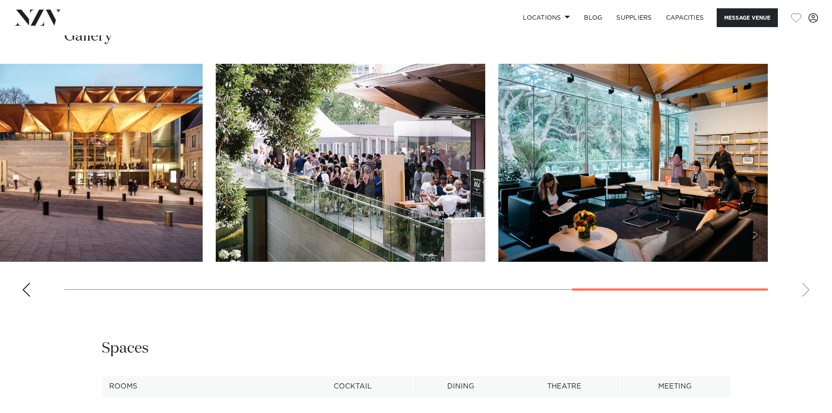
click at [24, 297] on div "Previous slide" at bounding box center [26, 290] width 9 height 14
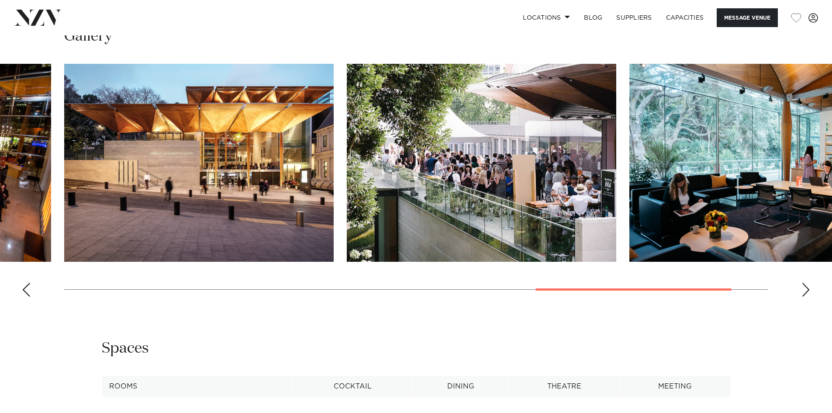
click at [24, 297] on div "Previous slide" at bounding box center [26, 290] width 9 height 14
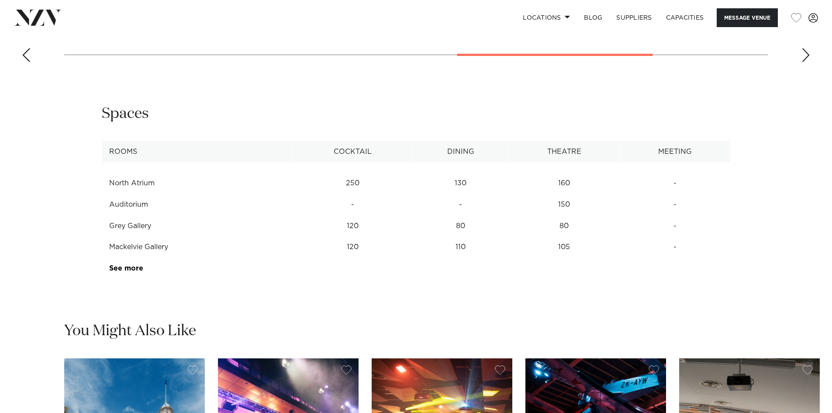
scroll to position [1180, 0]
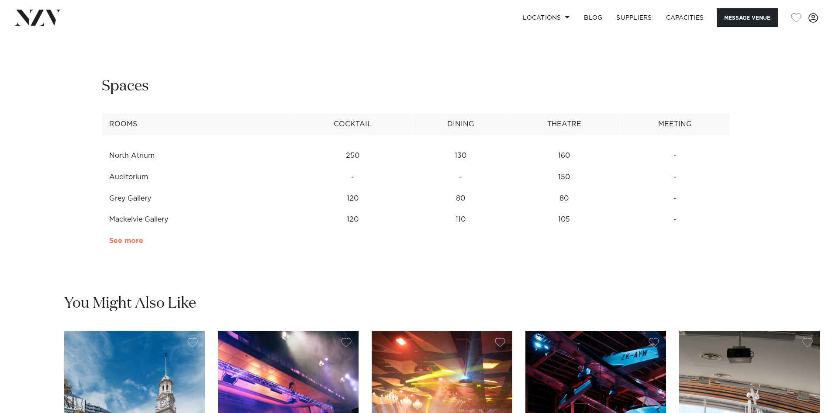
click at [125, 244] on link "See more" at bounding box center [143, 240] width 68 height 7
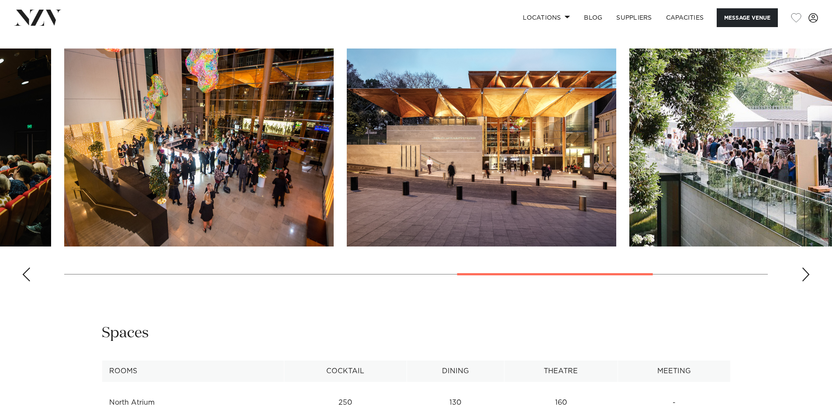
scroll to position [918, 0]
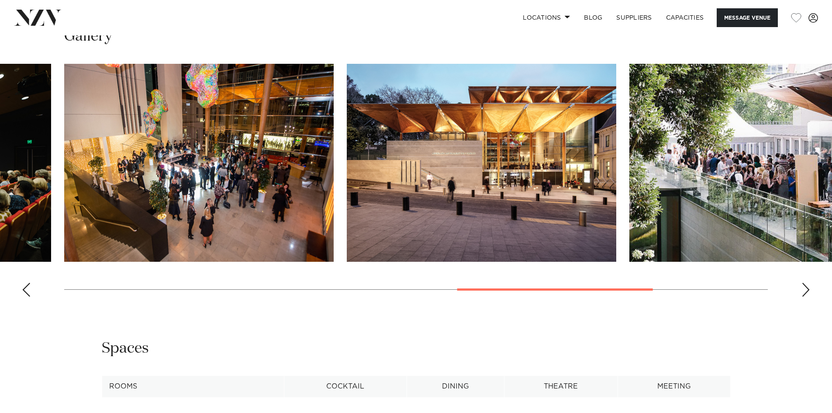
click at [29, 297] on div "Previous slide" at bounding box center [26, 290] width 9 height 14
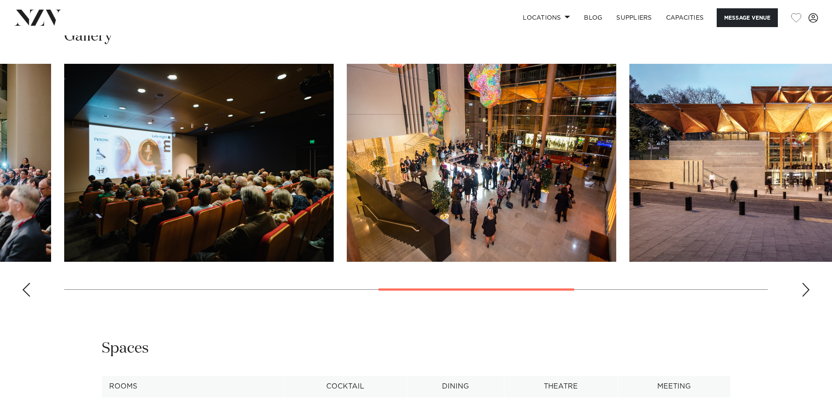
click at [32, 304] on swiper-container at bounding box center [416, 184] width 832 height 240
click at [27, 297] on div "Previous slide" at bounding box center [26, 290] width 9 height 14
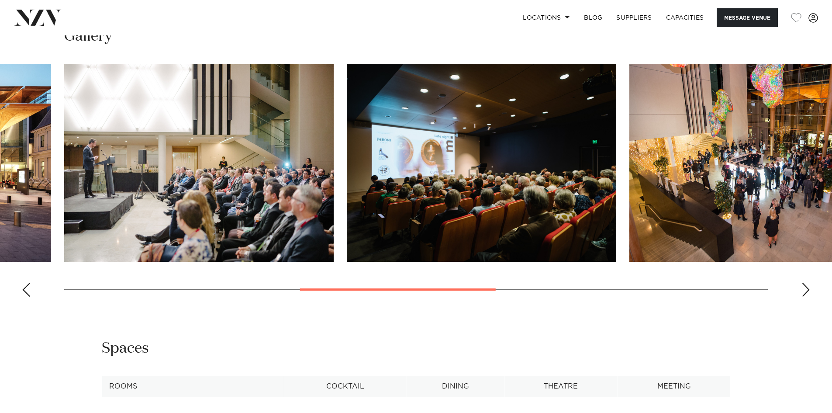
click at [27, 297] on div "Previous slide" at bounding box center [26, 290] width 9 height 14
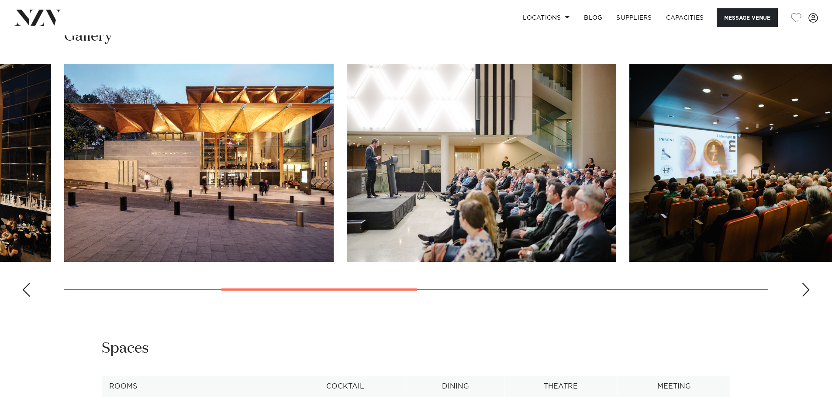
click at [27, 297] on div "Previous slide" at bounding box center [26, 290] width 9 height 14
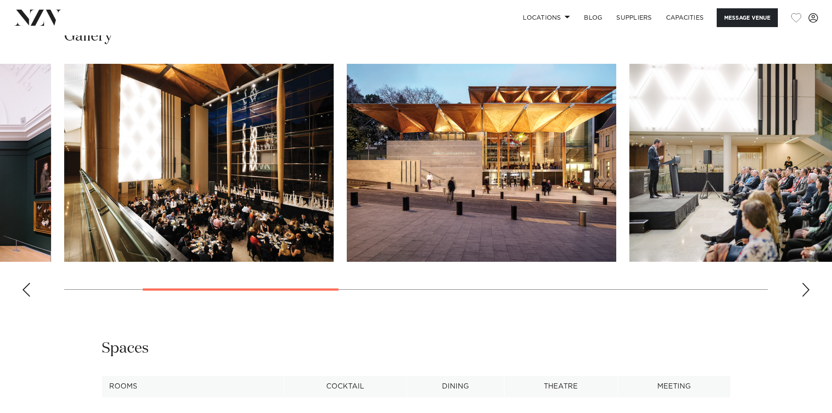
click at [27, 297] on div "Previous slide" at bounding box center [26, 290] width 9 height 14
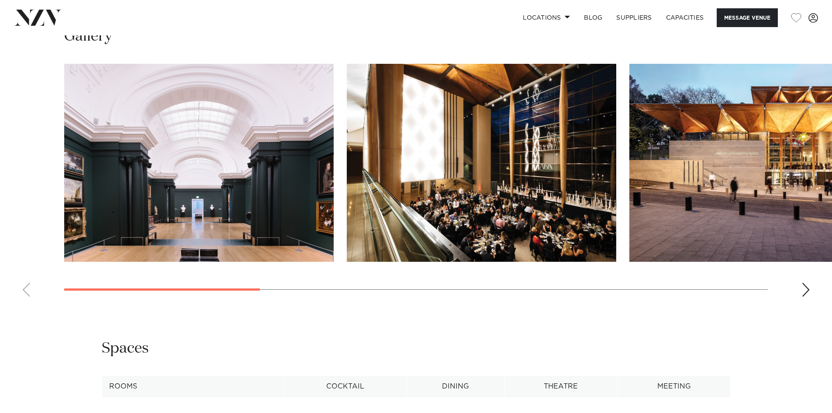
click at [223, 209] on img "1 / 9" at bounding box center [199, 163] width 270 height 198
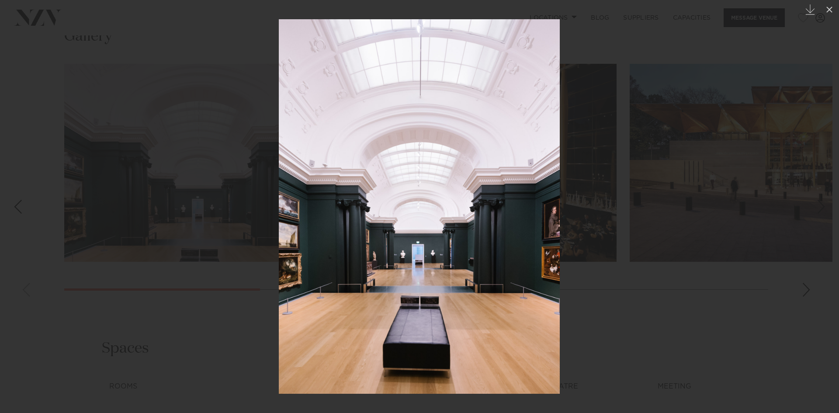
click at [36, 148] on div at bounding box center [419, 206] width 839 height 413
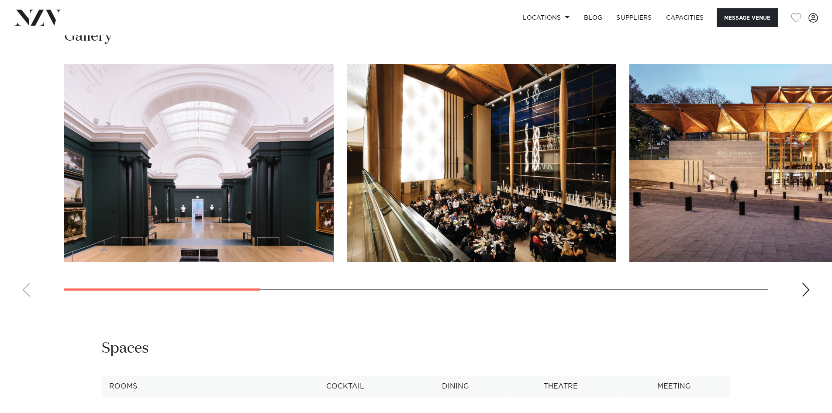
click at [805, 297] on div "Next slide" at bounding box center [806, 290] width 9 height 14
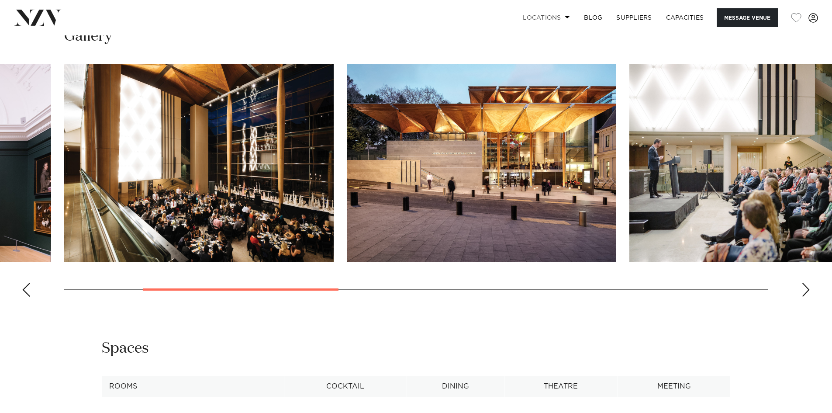
click at [542, 16] on link "Locations" at bounding box center [546, 17] width 61 height 19
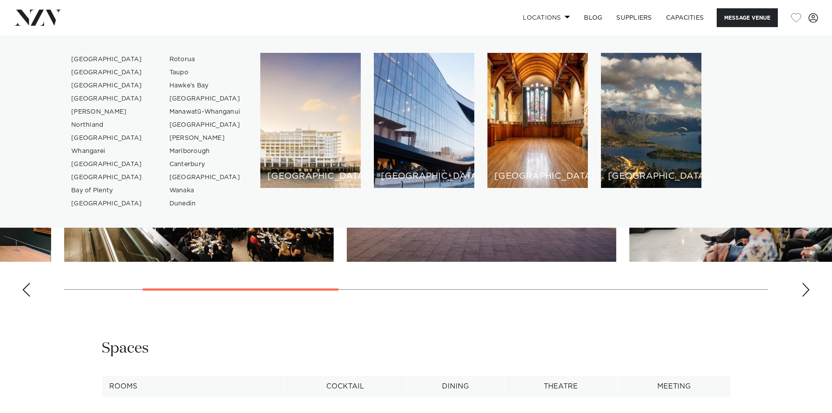
click at [542, 16] on link "Locations" at bounding box center [546, 17] width 61 height 19
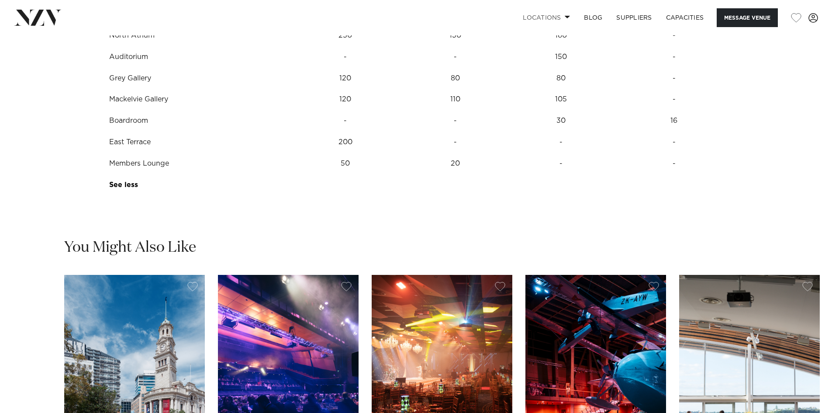
scroll to position [1311, 0]
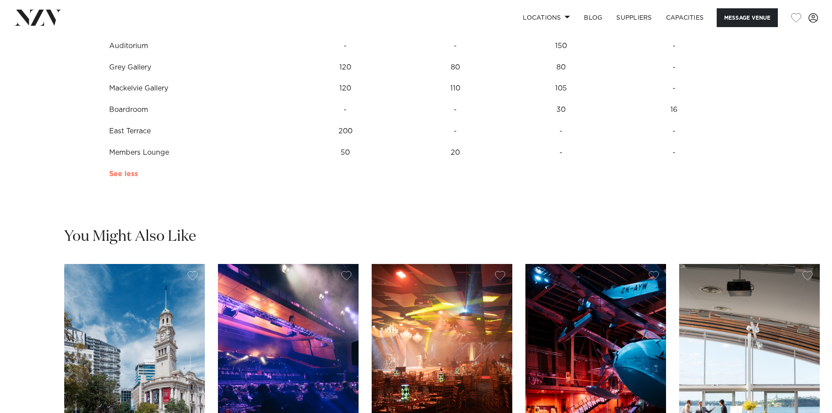
click at [124, 177] on link "See more" at bounding box center [140, 173] width 63 height 7
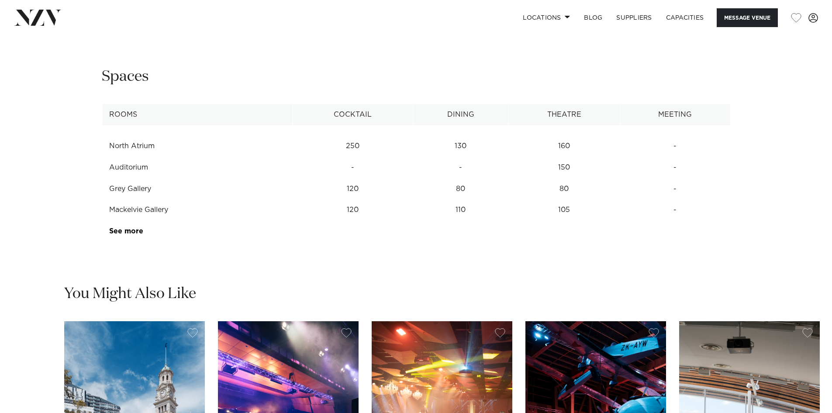
scroll to position [1180, 0]
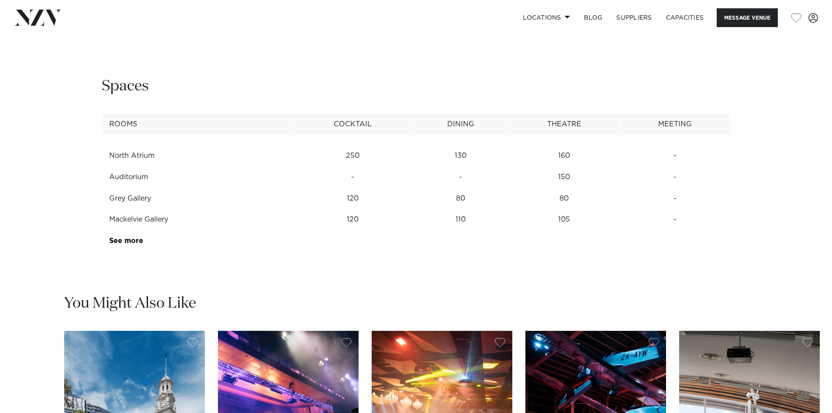
drag, startPoint x: 111, startPoint y: 225, endPoint x: 163, endPoint y: 223, distance: 52.0
click at [163, 209] on td "Grey Gallery" at bounding box center [197, 198] width 191 height 21
copy td "Grey Gallery"
drag, startPoint x: 108, startPoint y: 244, endPoint x: 173, endPoint y: 246, distance: 64.3
click at [173, 230] on td "Mackelvie Gallery" at bounding box center [197, 219] width 191 height 21
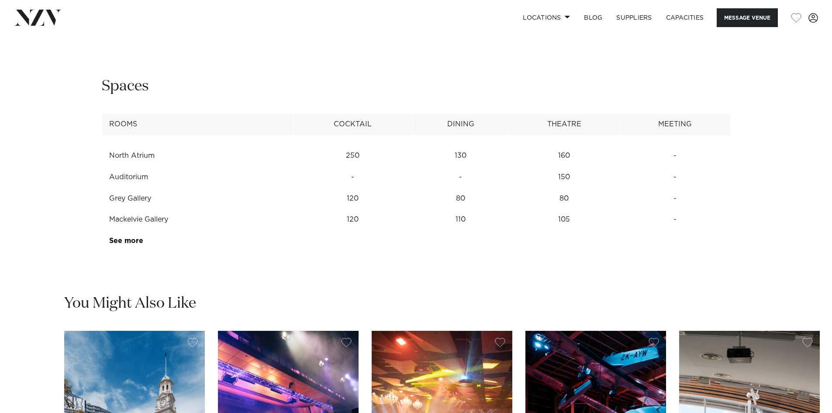
copy td "Mackelvie Gallery"
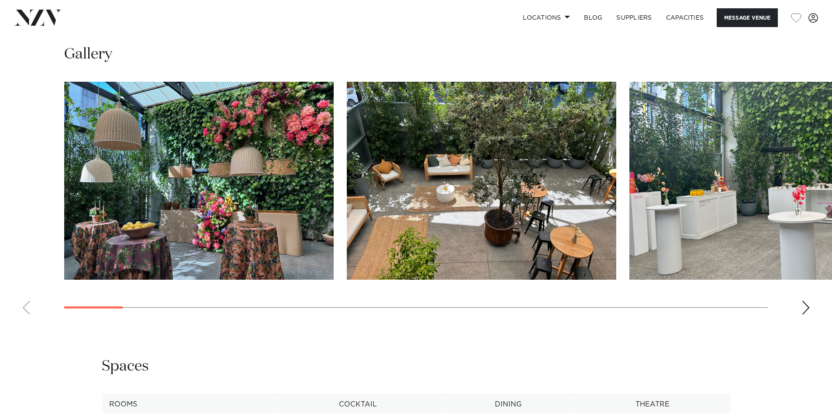
scroll to position [874, 0]
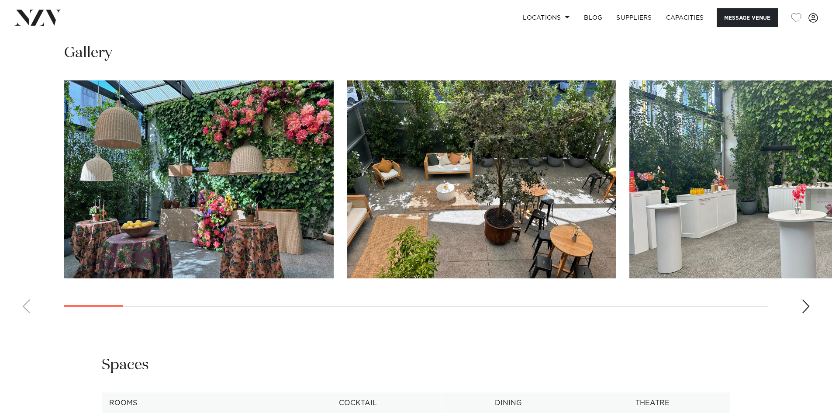
click at [807, 309] on div "Next slide" at bounding box center [806, 306] width 9 height 14
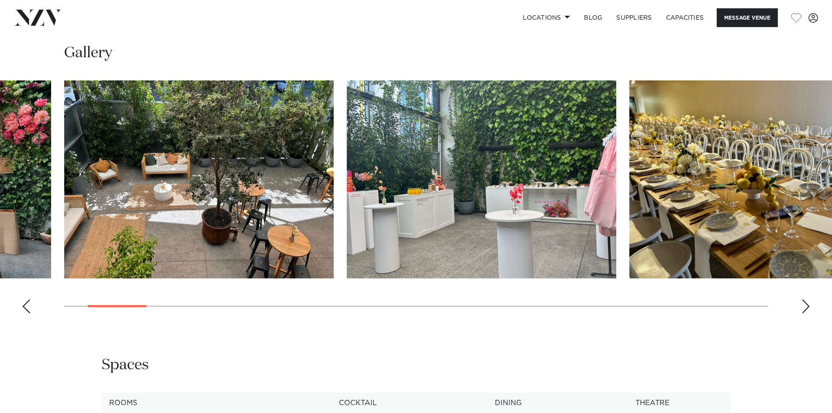
click at [804, 305] on div "Next slide" at bounding box center [806, 306] width 9 height 14
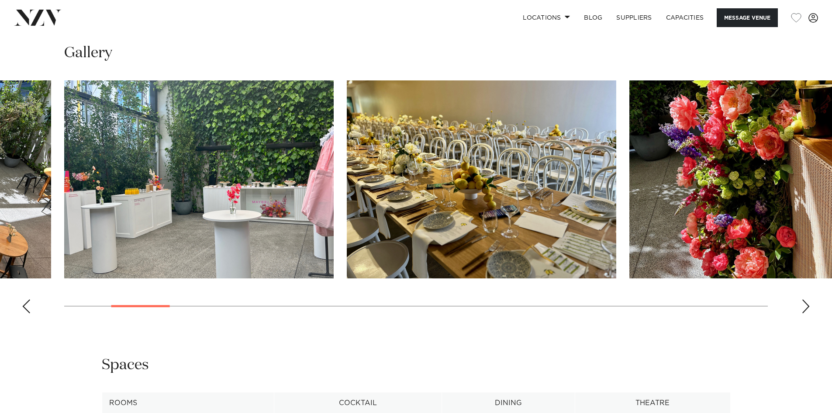
click at [804, 305] on div "Next slide" at bounding box center [806, 306] width 9 height 14
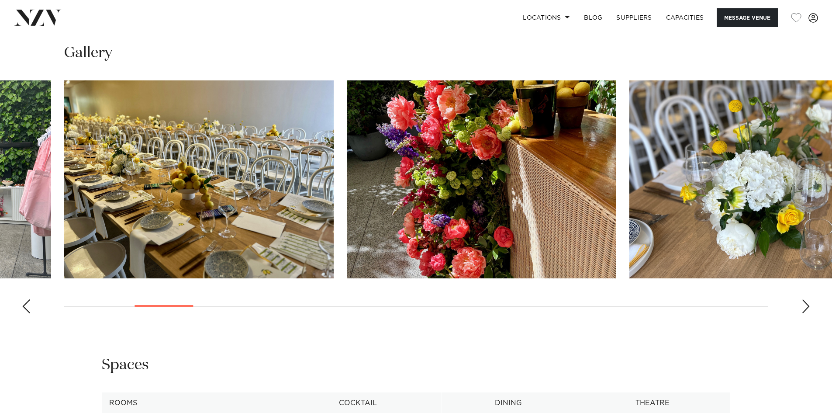
click at [804, 305] on div "Next slide" at bounding box center [806, 306] width 9 height 14
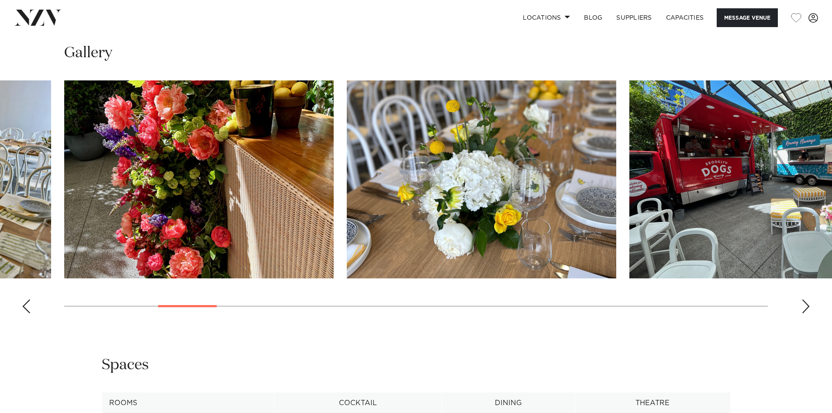
click at [804, 305] on div "Next slide" at bounding box center [806, 306] width 9 height 14
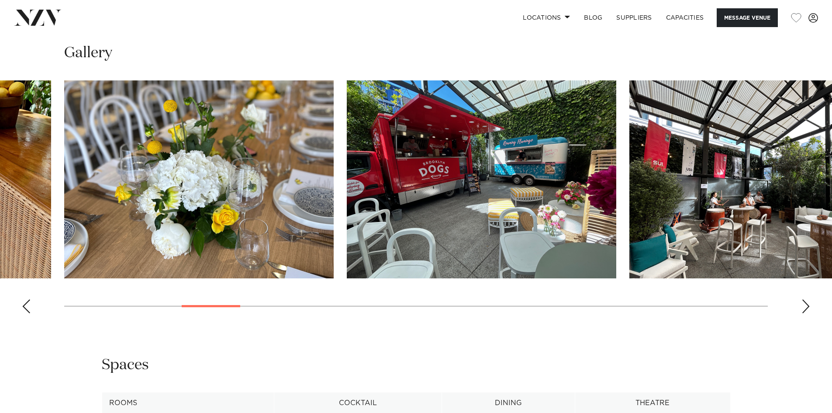
click at [804, 305] on div "Next slide" at bounding box center [806, 306] width 9 height 14
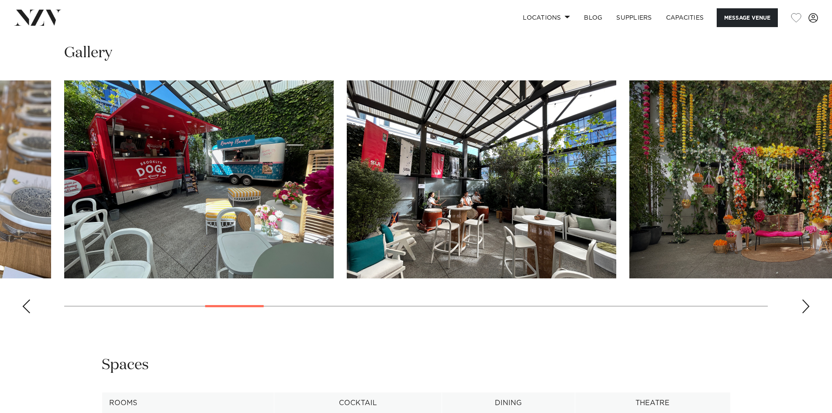
click at [804, 305] on div "Next slide" at bounding box center [806, 306] width 9 height 14
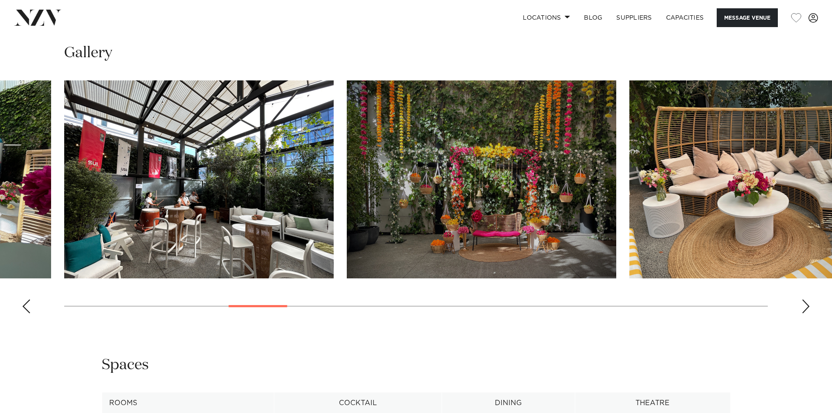
click at [804, 305] on div "Next slide" at bounding box center [806, 306] width 9 height 14
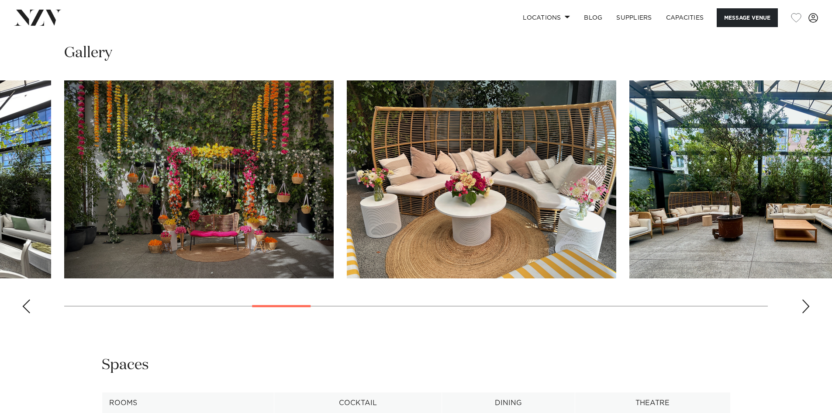
click at [805, 305] on div "Next slide" at bounding box center [806, 306] width 9 height 14
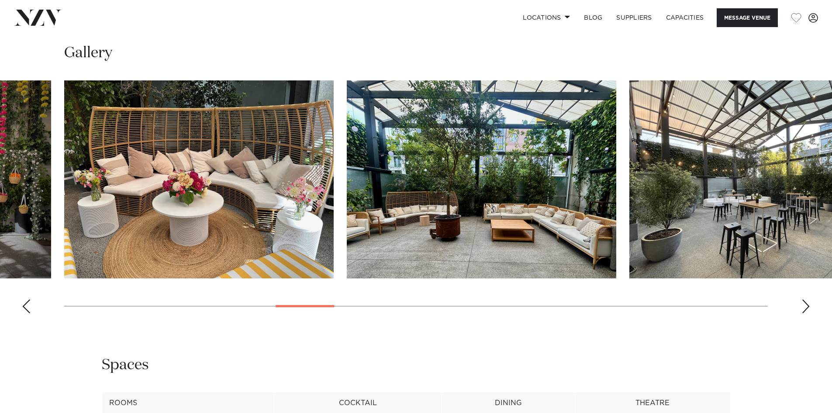
click at [805, 305] on div "Next slide" at bounding box center [806, 306] width 9 height 14
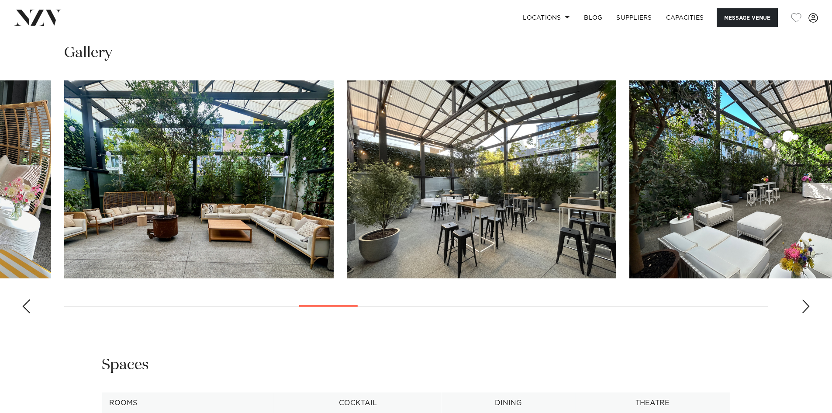
click at [805, 305] on div "Next slide" at bounding box center [806, 306] width 9 height 14
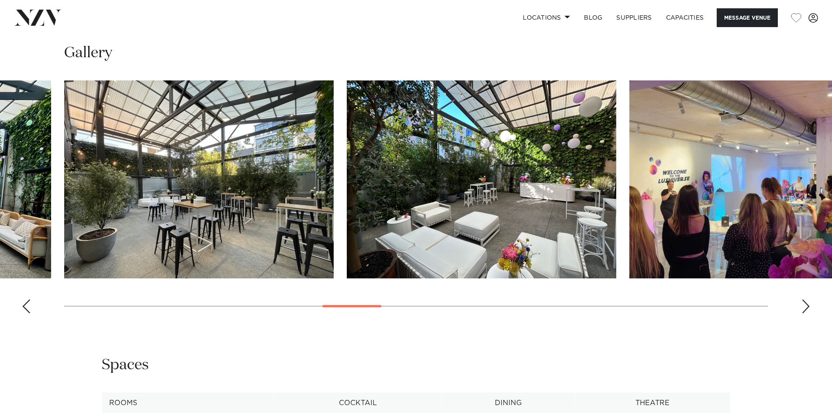
click at [805, 305] on div "Next slide" at bounding box center [806, 306] width 9 height 14
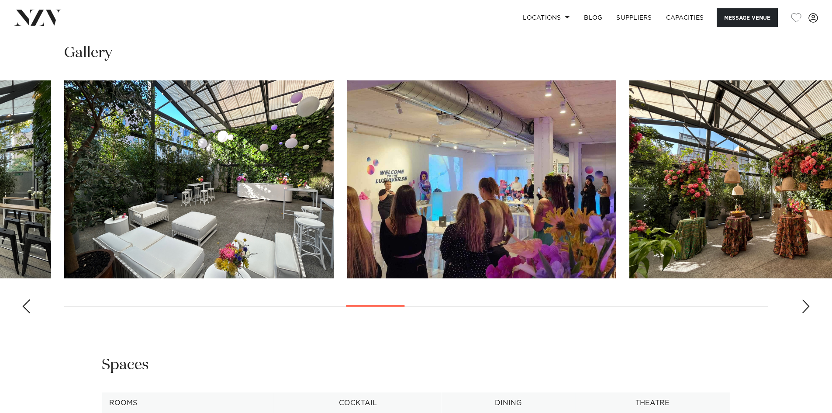
click at [805, 305] on div "Next slide" at bounding box center [806, 306] width 9 height 14
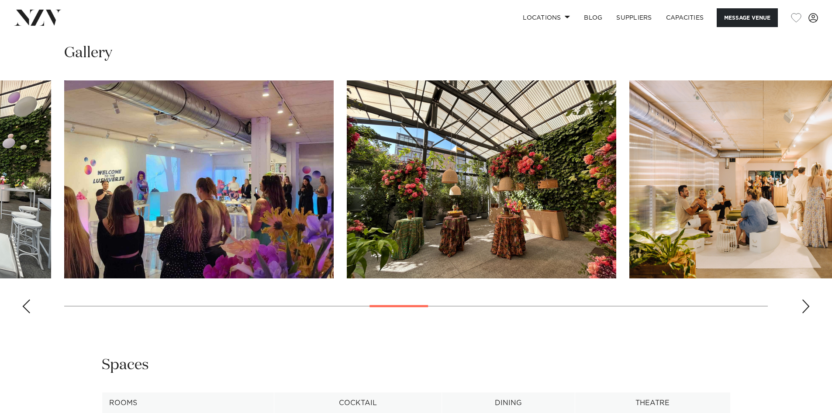
click at [805, 305] on div "Next slide" at bounding box center [806, 306] width 9 height 14
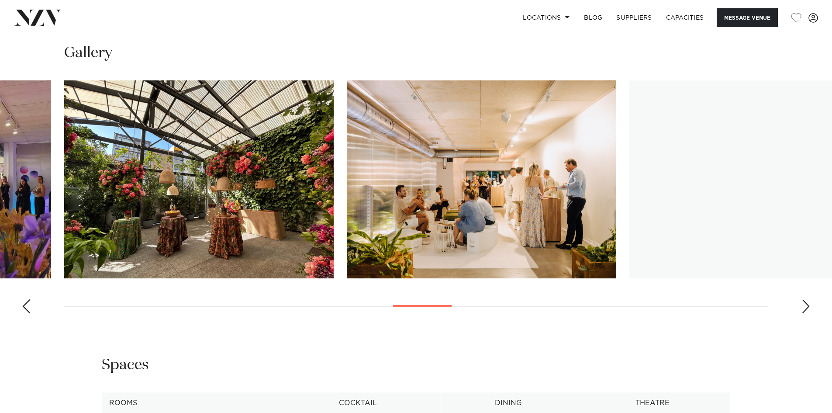
click at [805, 305] on div "Next slide" at bounding box center [806, 306] width 9 height 14
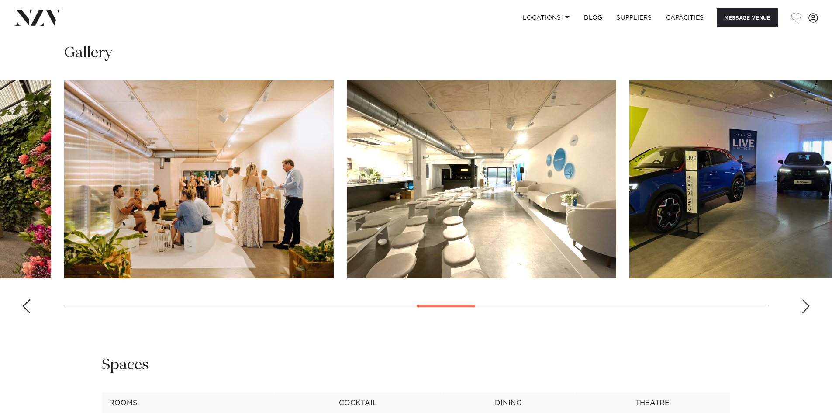
click at [805, 305] on div "Next slide" at bounding box center [806, 306] width 9 height 14
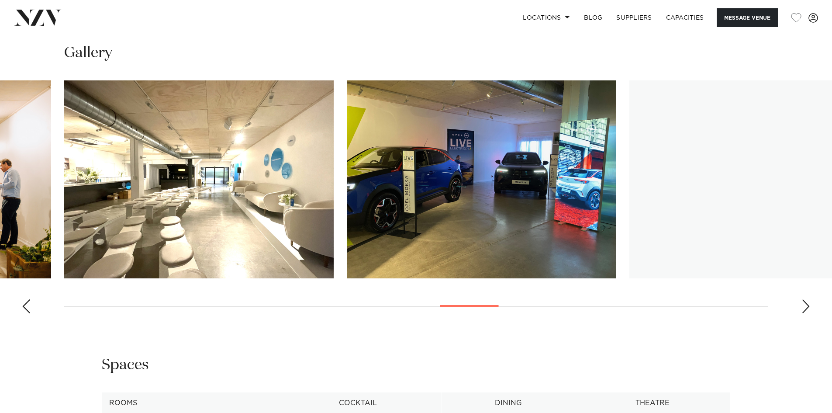
click at [805, 305] on div "Next slide" at bounding box center [806, 306] width 9 height 14
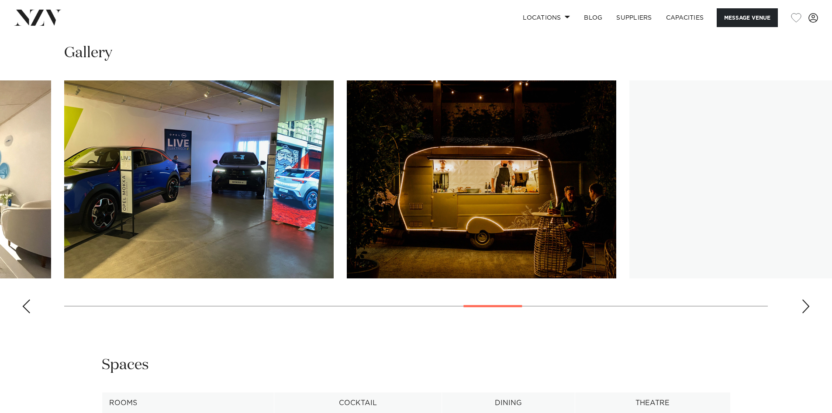
click at [805, 305] on div "Next slide" at bounding box center [806, 306] width 9 height 14
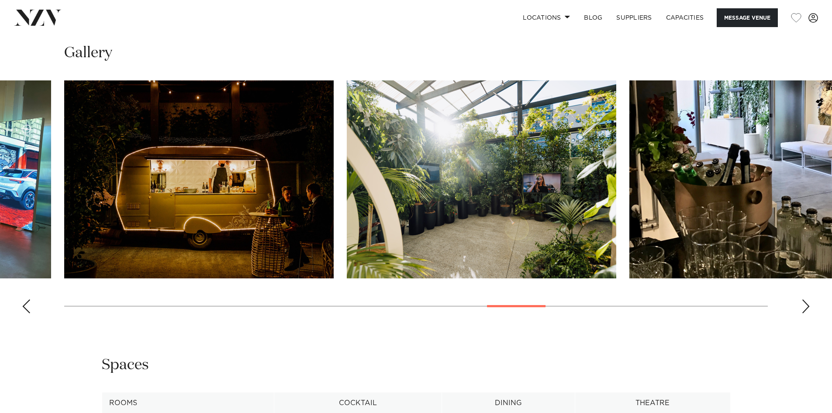
click at [806, 305] on div "Next slide" at bounding box center [806, 306] width 9 height 14
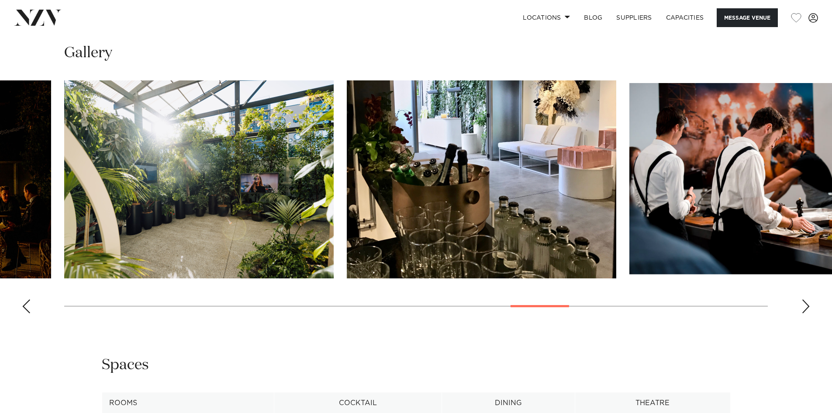
click at [807, 308] on div "Next slide" at bounding box center [806, 306] width 9 height 14
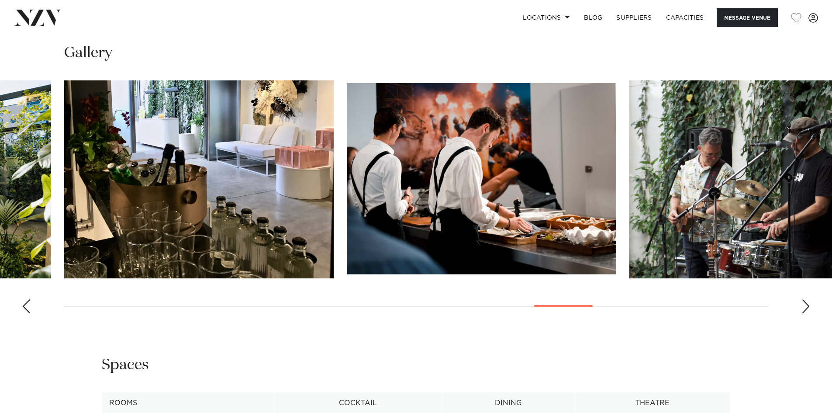
click at [807, 308] on div "Next slide" at bounding box center [806, 306] width 9 height 14
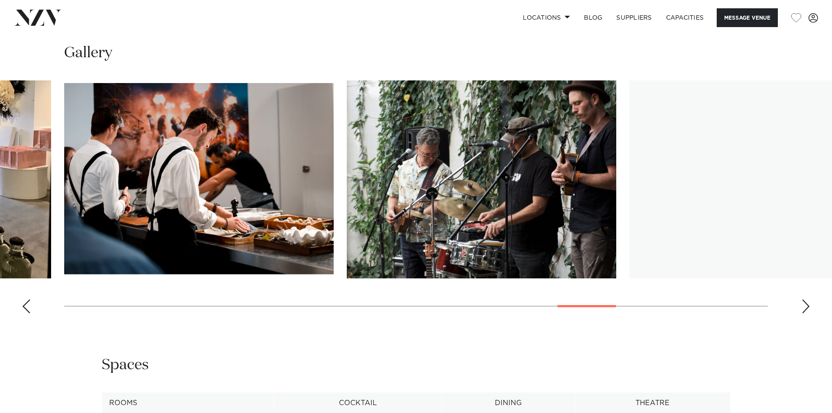
click at [807, 308] on div "Next slide" at bounding box center [806, 306] width 9 height 14
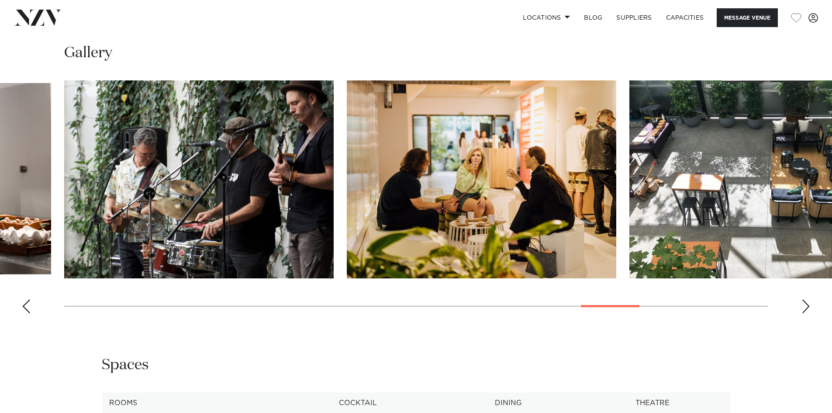
click at [806, 309] on div "Next slide" at bounding box center [806, 306] width 9 height 14
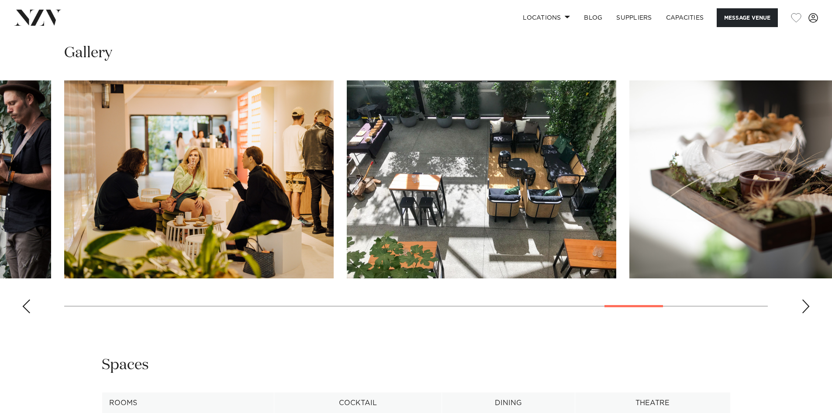
click at [806, 309] on div "Next slide" at bounding box center [806, 306] width 9 height 14
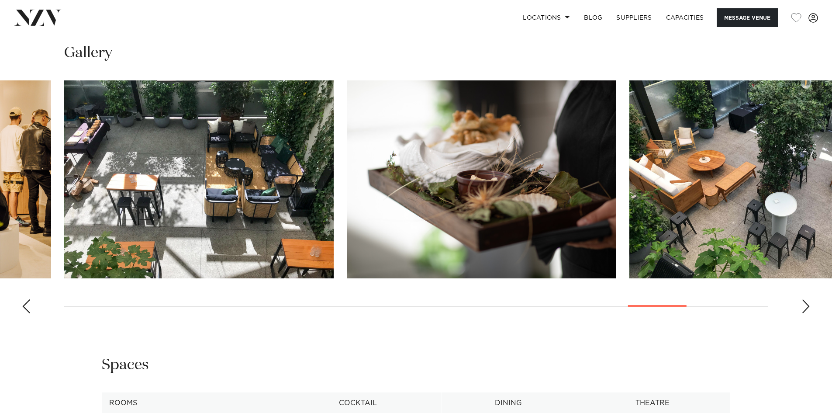
click at [806, 309] on div "Next slide" at bounding box center [806, 306] width 9 height 14
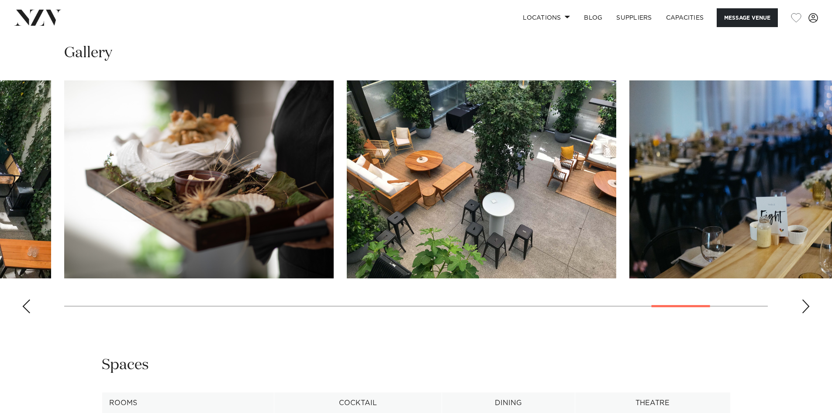
click at [806, 309] on div "Next slide" at bounding box center [806, 306] width 9 height 14
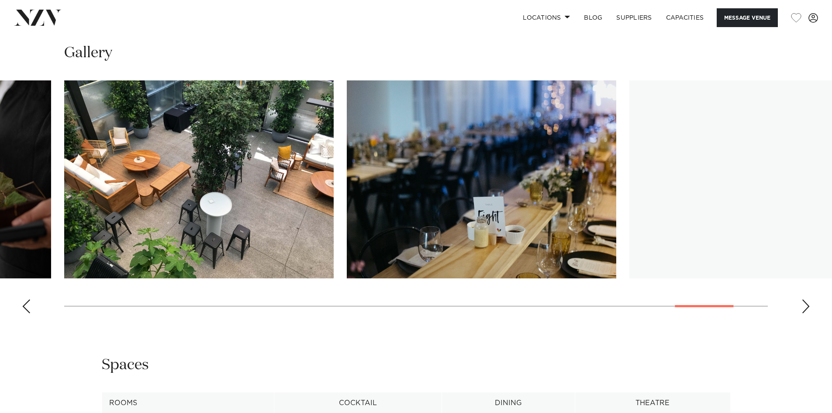
click at [806, 309] on div "Next slide" at bounding box center [806, 306] width 9 height 14
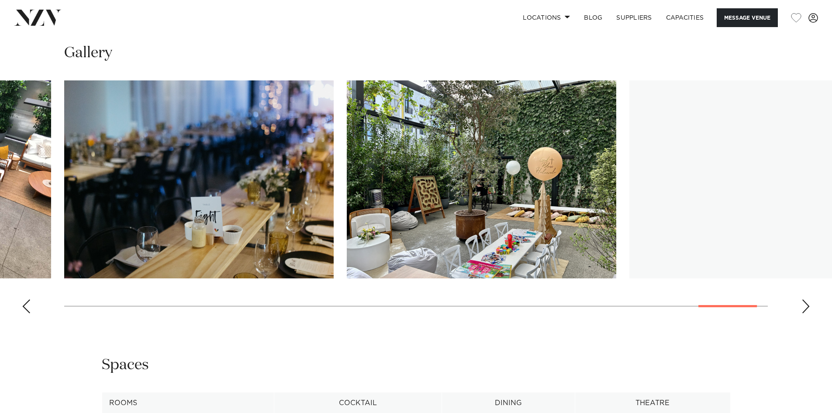
click at [806, 308] on div "Next slide" at bounding box center [806, 306] width 9 height 14
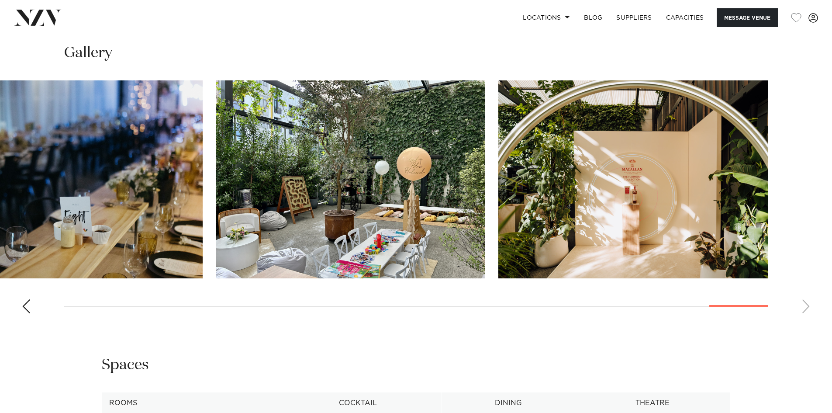
click at [24, 309] on div "Previous slide" at bounding box center [26, 306] width 9 height 14
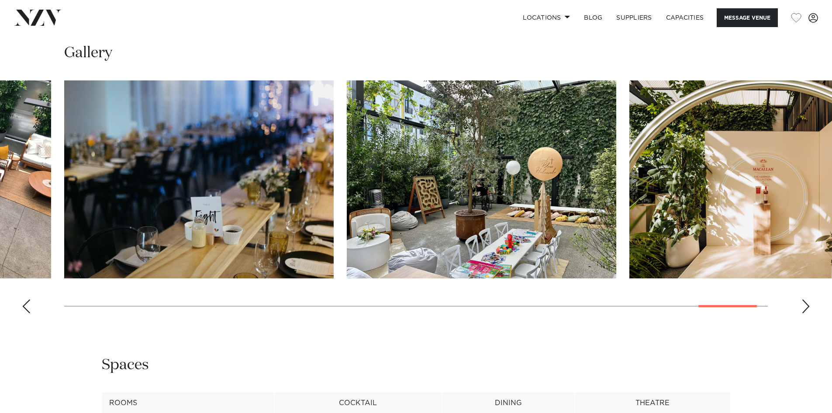
click at [24, 309] on div "Previous slide" at bounding box center [26, 306] width 9 height 14
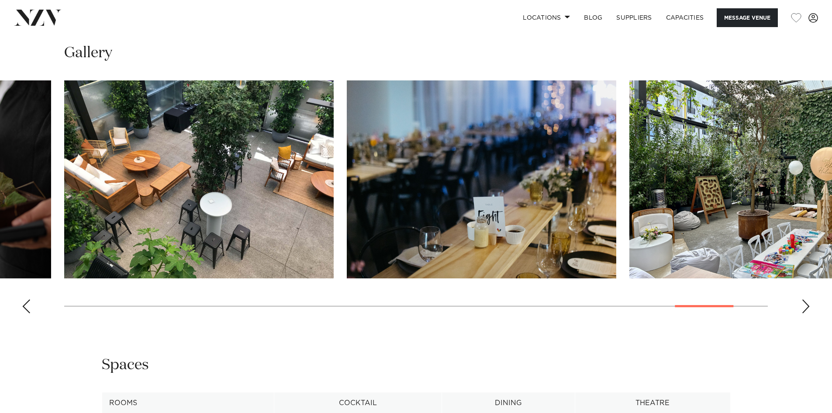
click at [24, 309] on div "Previous slide" at bounding box center [26, 306] width 9 height 14
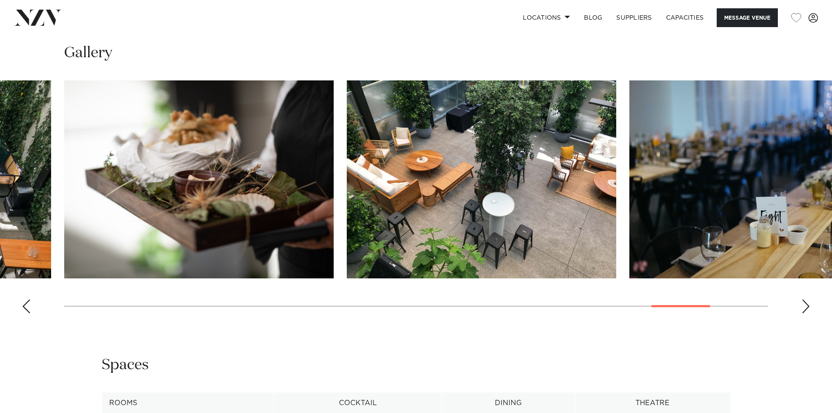
click at [24, 309] on div "Previous slide" at bounding box center [26, 306] width 9 height 14
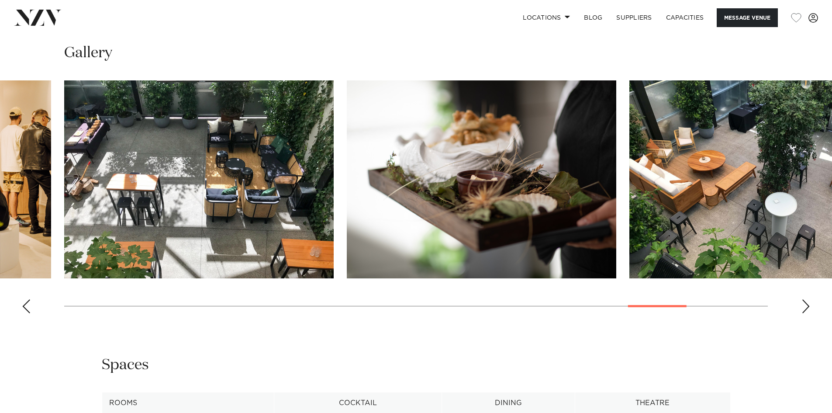
click at [24, 309] on div "Previous slide" at bounding box center [26, 306] width 9 height 14
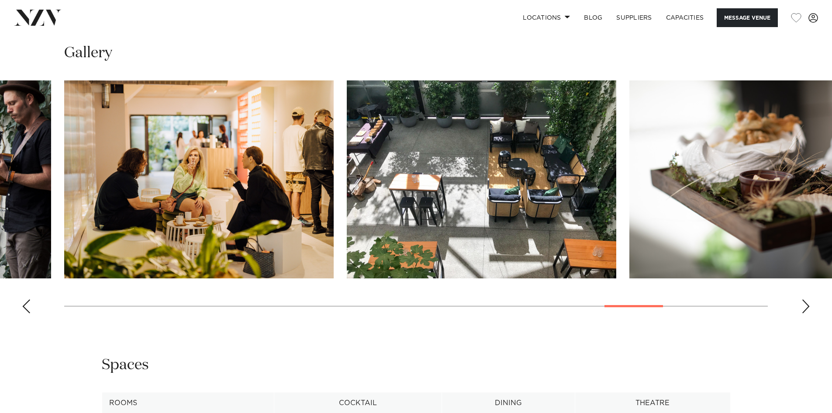
click at [24, 309] on div "Previous slide" at bounding box center [26, 306] width 9 height 14
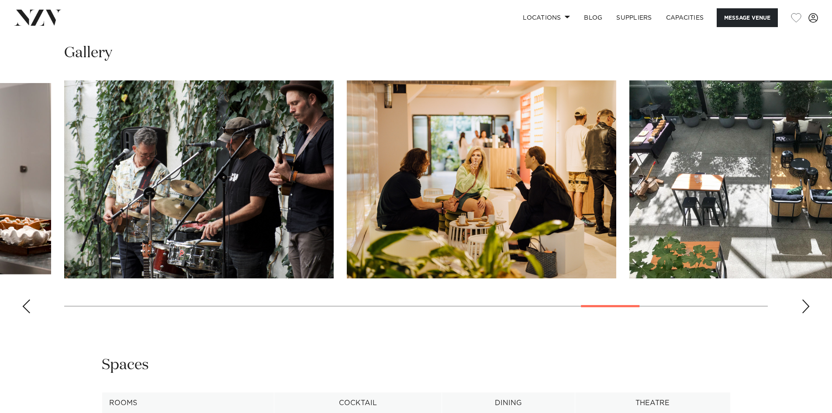
click at [24, 309] on div "Previous slide" at bounding box center [26, 306] width 9 height 14
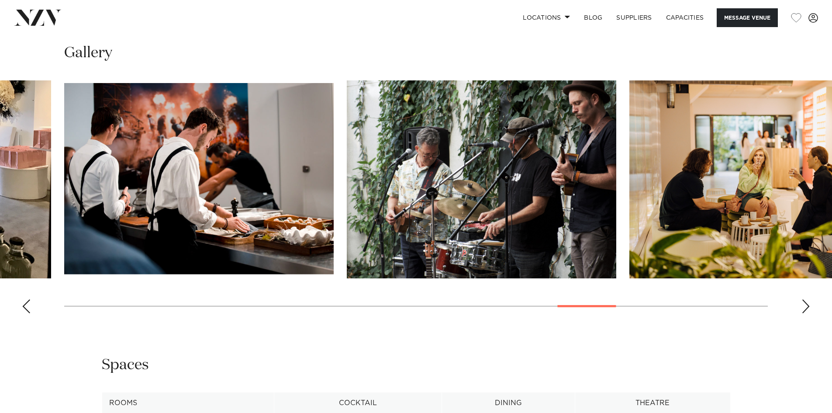
click at [24, 309] on div "Previous slide" at bounding box center [26, 306] width 9 height 14
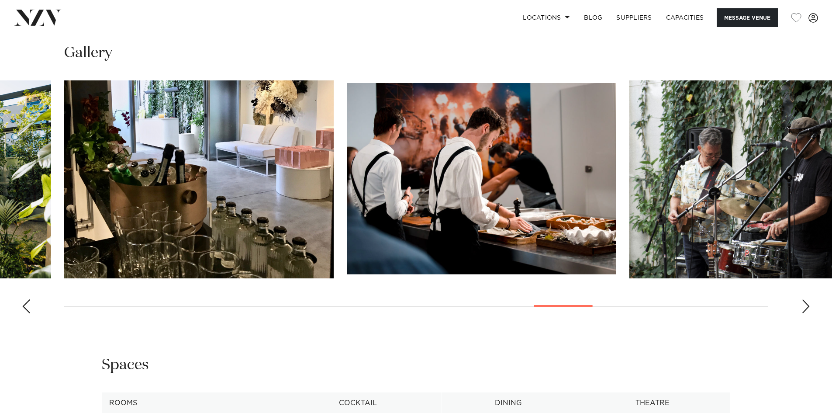
click at [24, 309] on div "Previous slide" at bounding box center [26, 306] width 9 height 14
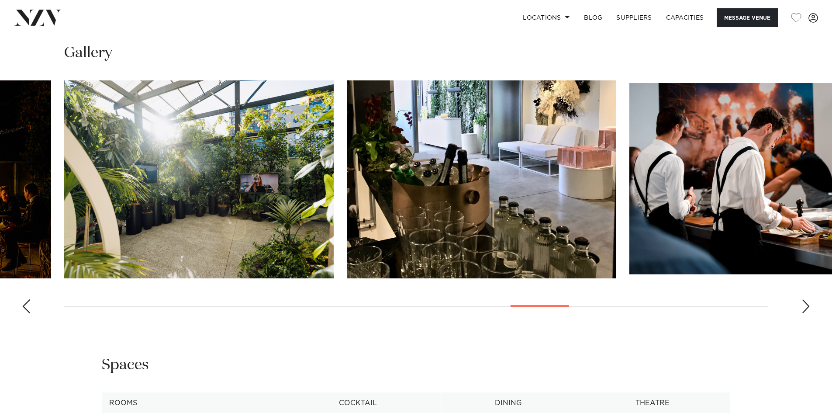
click at [24, 309] on div "Previous slide" at bounding box center [26, 306] width 9 height 14
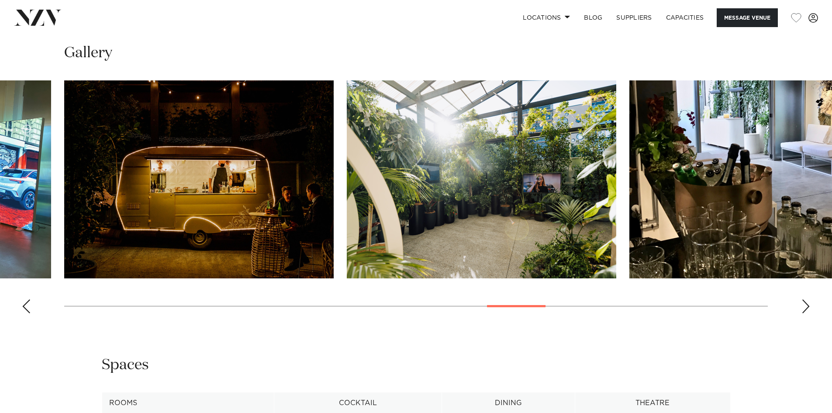
click at [24, 309] on div "Previous slide" at bounding box center [26, 306] width 9 height 14
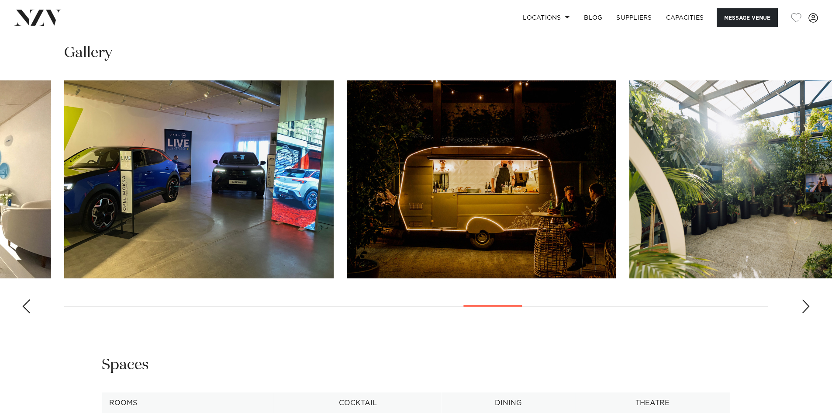
click at [24, 309] on div "Previous slide" at bounding box center [26, 306] width 9 height 14
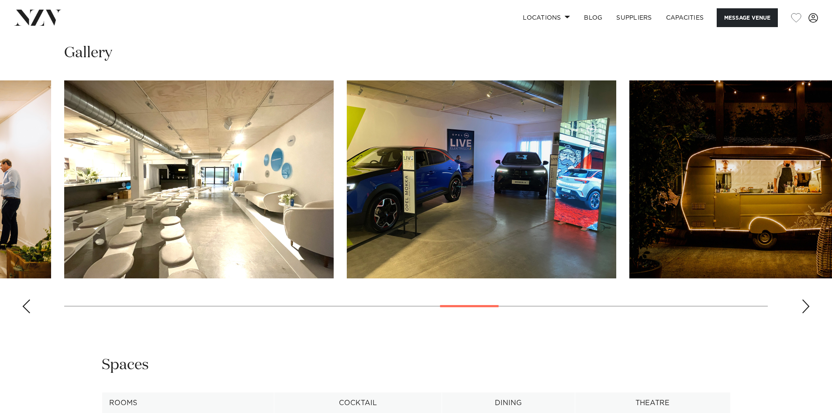
click at [24, 309] on div "Previous slide" at bounding box center [26, 306] width 9 height 14
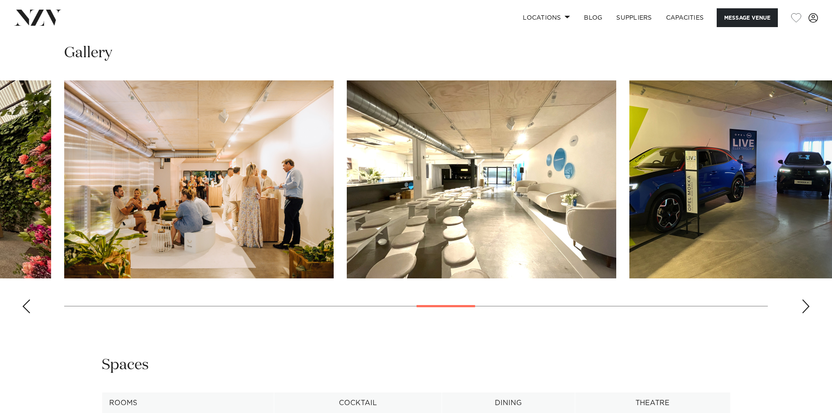
click at [24, 309] on div "Previous slide" at bounding box center [26, 306] width 9 height 14
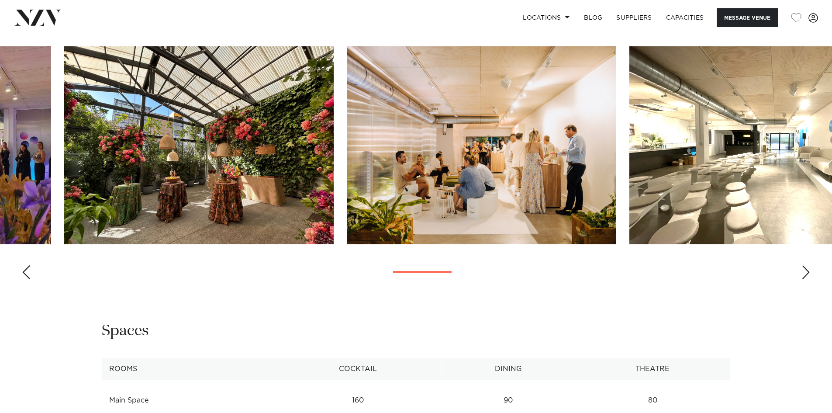
scroll to position [961, 0]
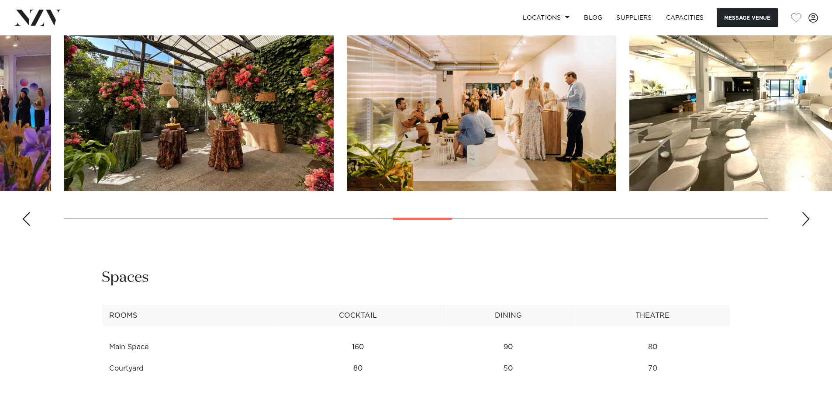
click at [25, 221] on div "Previous slide" at bounding box center [26, 219] width 9 height 14
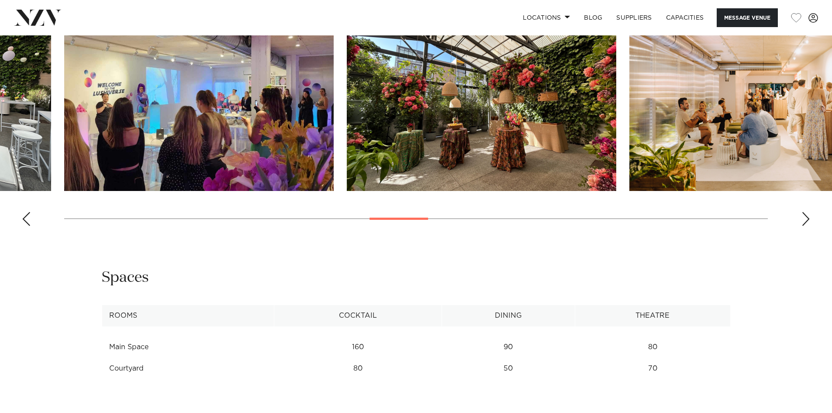
click at [25, 221] on div "Previous slide" at bounding box center [26, 219] width 9 height 14
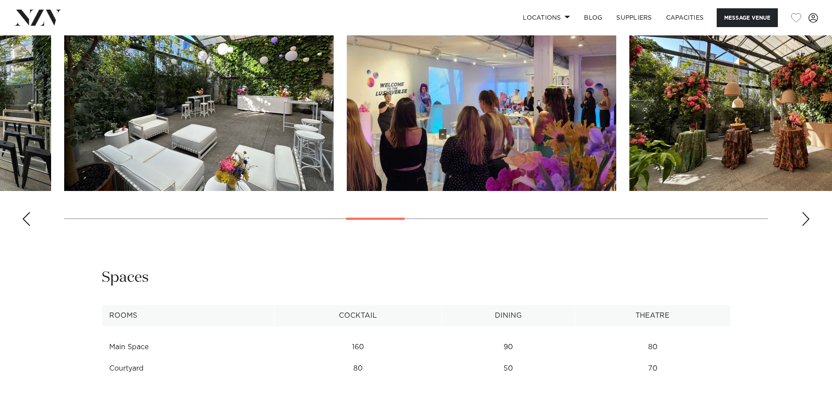
click at [25, 221] on div "Previous slide" at bounding box center [26, 219] width 9 height 14
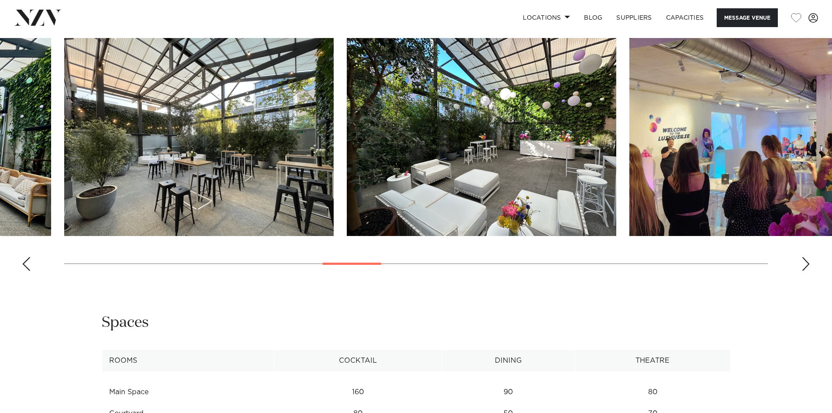
scroll to position [918, 0]
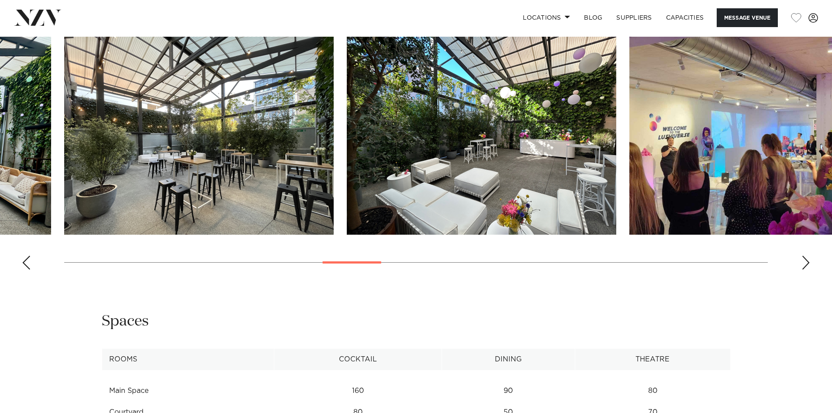
click at [807, 261] on div "Next slide" at bounding box center [806, 263] width 9 height 14
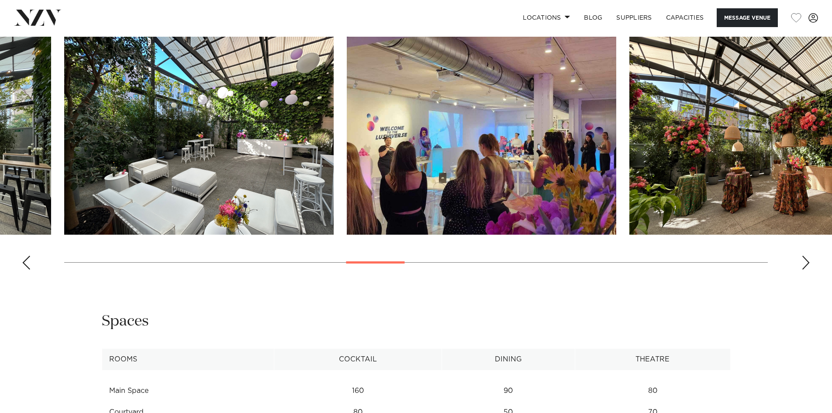
click at [807, 261] on div "Next slide" at bounding box center [806, 263] width 9 height 14
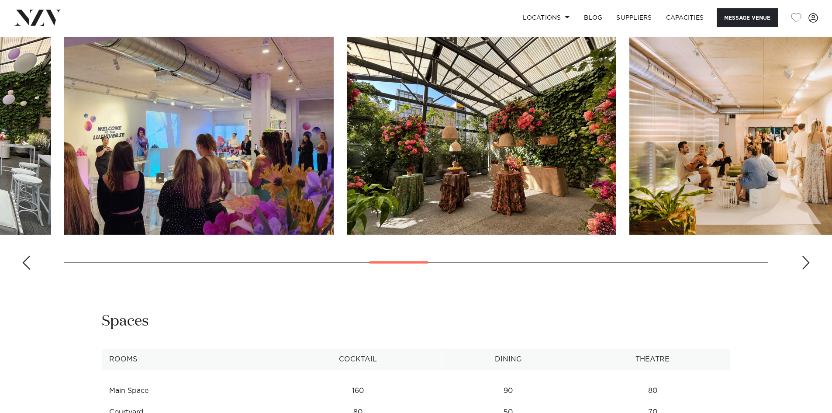
click at [807, 261] on div "Next slide" at bounding box center [806, 263] width 9 height 14
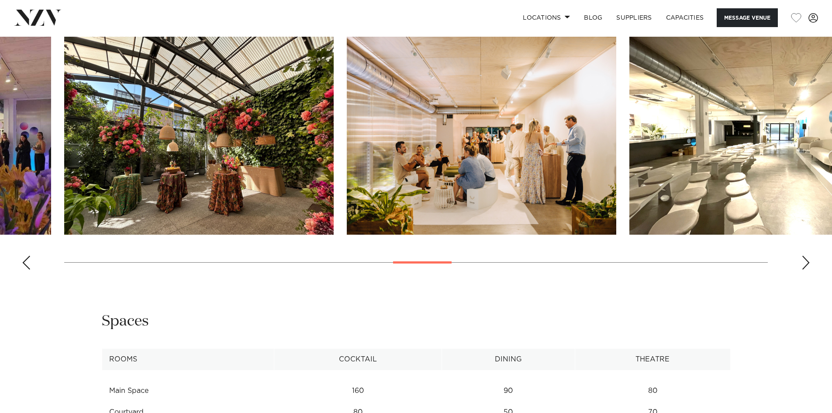
click at [802, 262] on div "Next slide" at bounding box center [806, 263] width 9 height 14
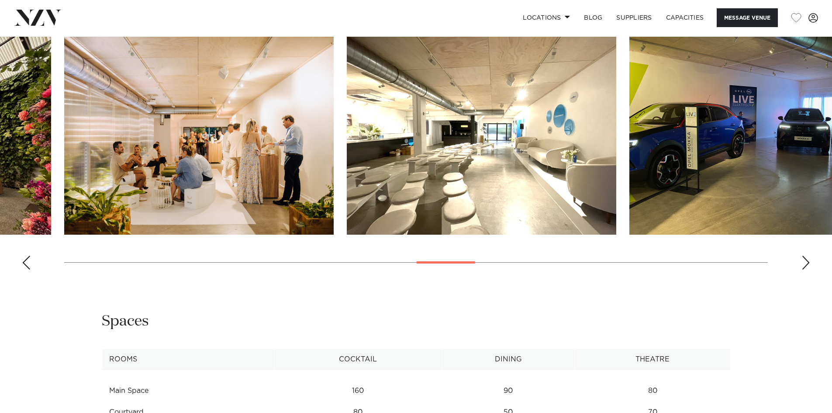
click at [802, 262] on div "Next slide" at bounding box center [806, 263] width 9 height 14
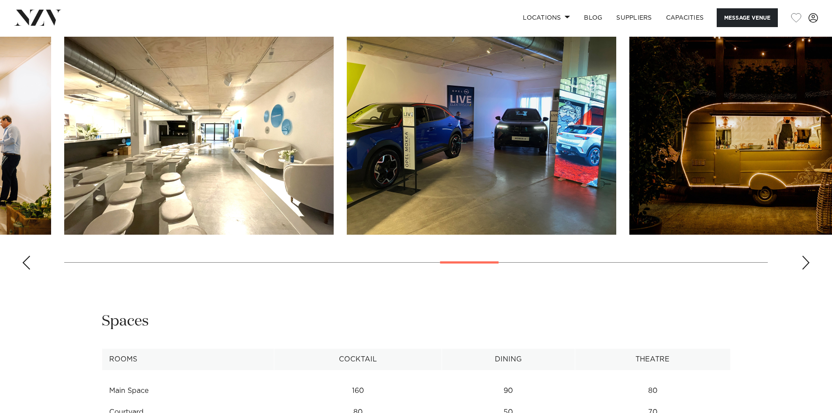
click at [802, 262] on div "Next slide" at bounding box center [806, 263] width 9 height 14
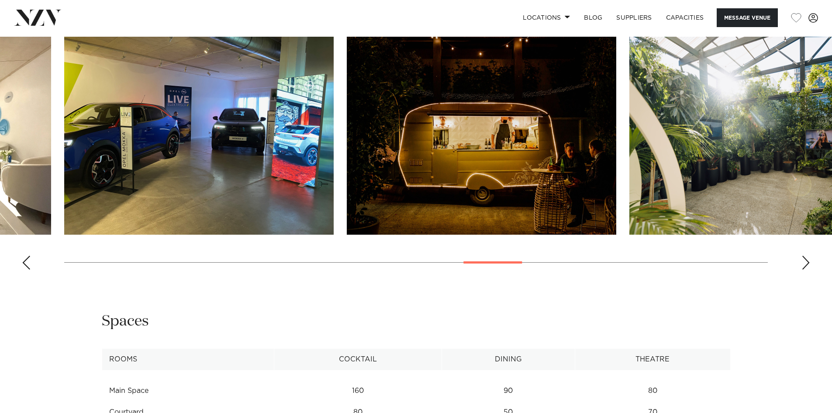
click at [802, 262] on div "Next slide" at bounding box center [806, 263] width 9 height 14
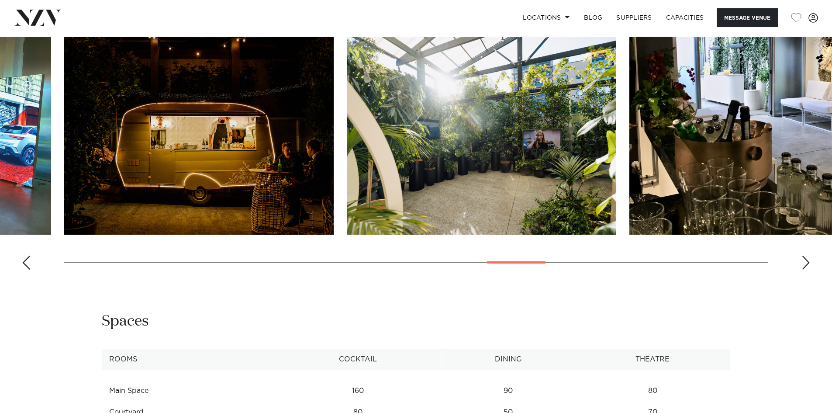
click at [802, 262] on div "Next slide" at bounding box center [806, 263] width 9 height 14
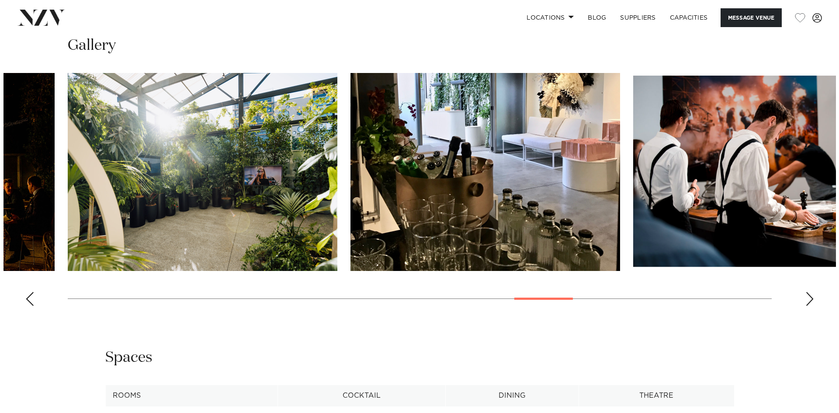
scroll to position [818, 0]
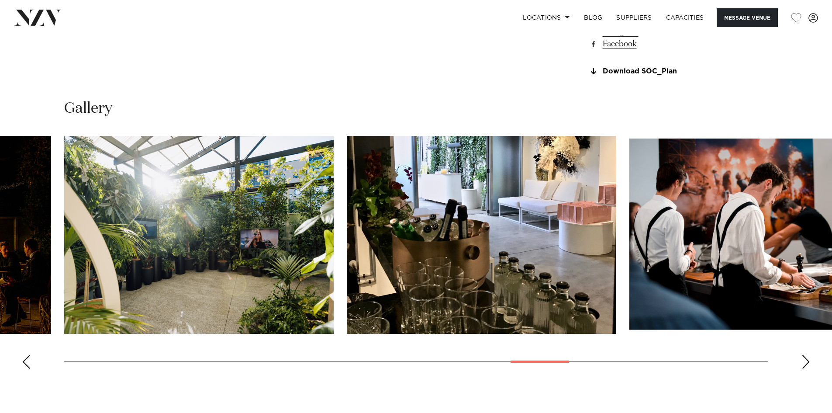
click at [804, 365] on div "Next slide" at bounding box center [806, 362] width 9 height 14
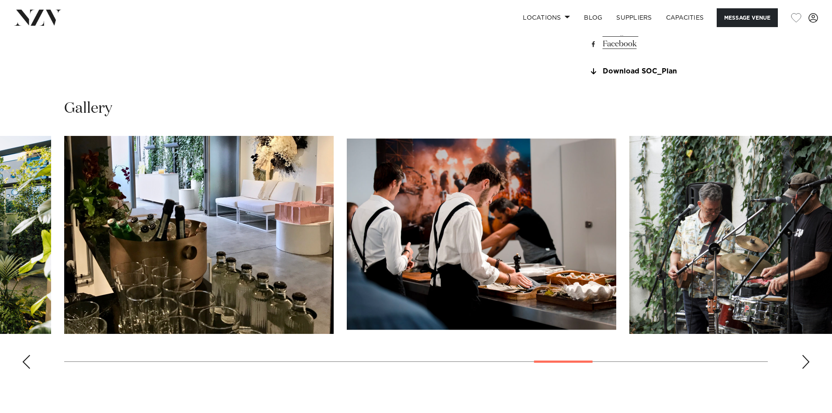
click at [806, 361] on div "Next slide" at bounding box center [806, 362] width 9 height 14
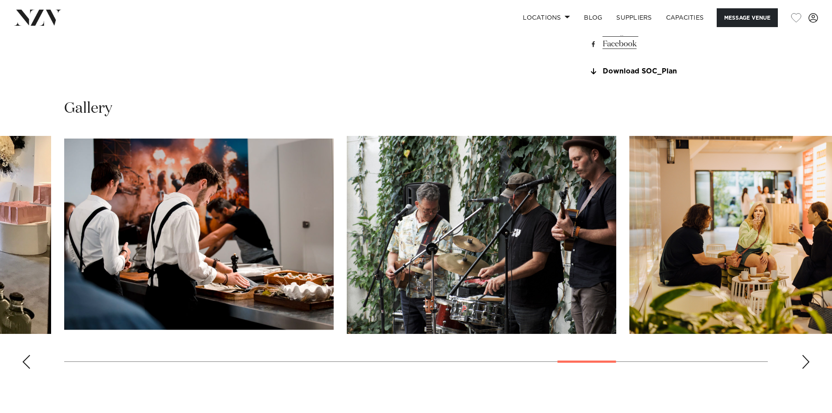
click at [806, 361] on div "Next slide" at bounding box center [806, 362] width 9 height 14
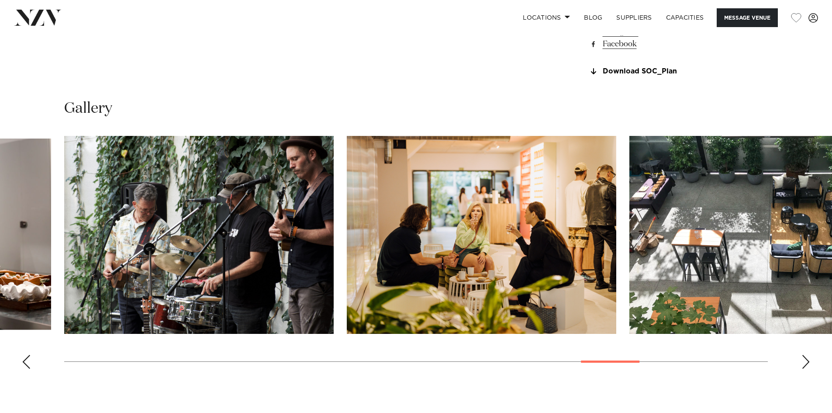
click at [730, 230] on img "25 / 30" at bounding box center [765, 235] width 270 height 198
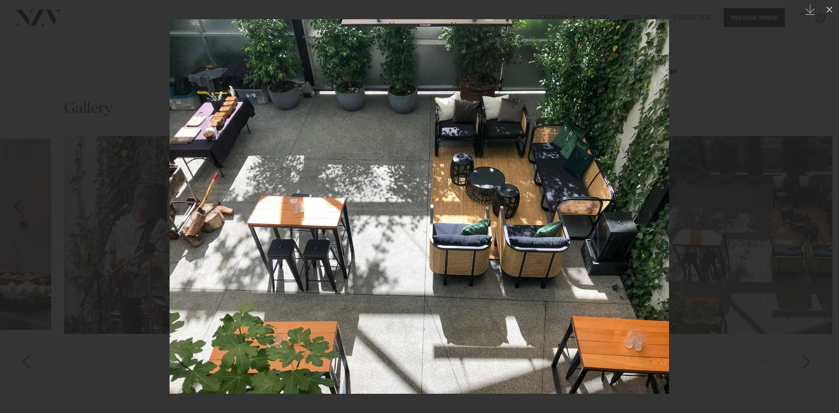
click at [177, 200] on img at bounding box center [419, 206] width 499 height 374
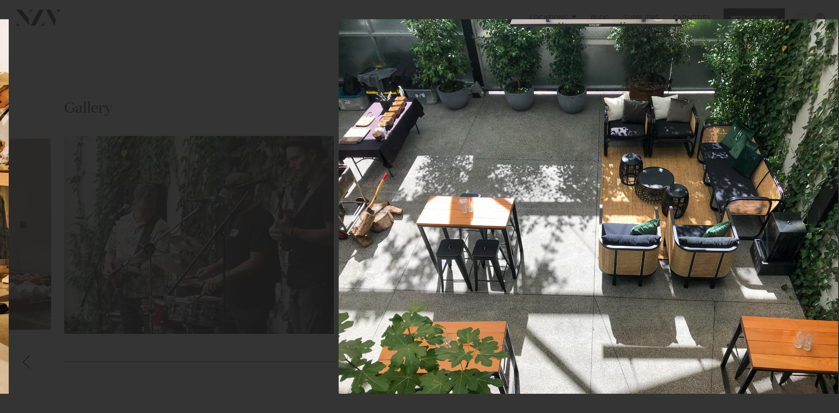
drag, startPoint x: 395, startPoint y: 218, endPoint x: 484, endPoint y: 222, distance: 88.4
click at [484, 222] on img at bounding box center [588, 206] width 499 height 374
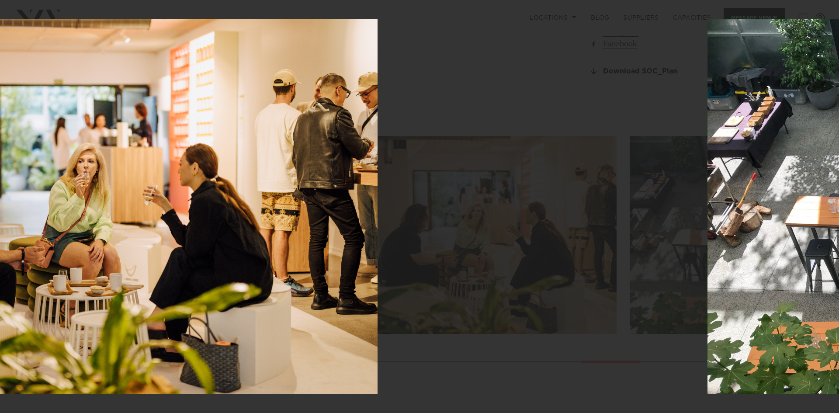
drag, startPoint x: 590, startPoint y: 231, endPoint x: 277, endPoint y: 227, distance: 313.8
click at [280, 228] on img at bounding box center [97, 206] width 562 height 374
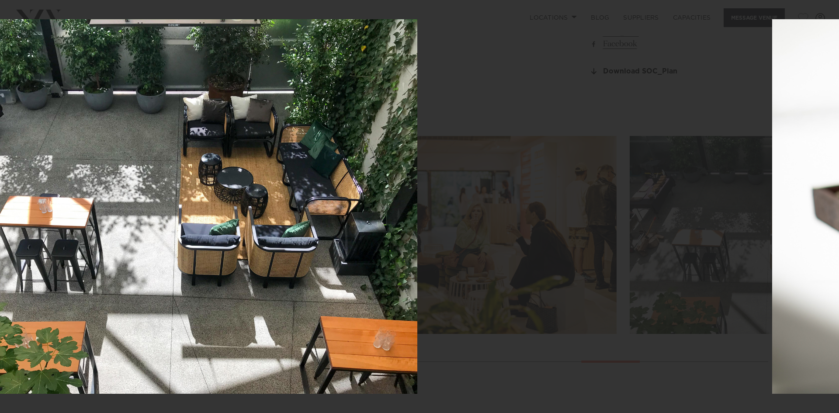
drag, startPoint x: 548, startPoint y: 208, endPoint x: 223, endPoint y: 182, distance: 326.1
click at [226, 183] on img at bounding box center [167, 206] width 499 height 374
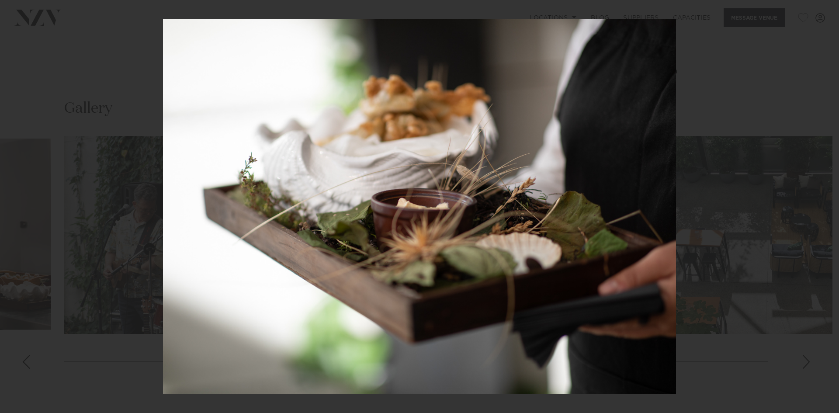
drag, startPoint x: 499, startPoint y: 208, endPoint x: 213, endPoint y: 200, distance: 285.9
click at [213, 200] on img at bounding box center [419, 206] width 513 height 374
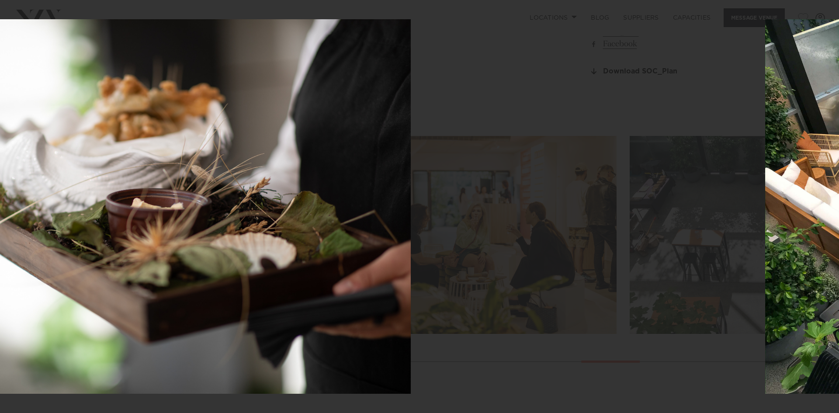
drag, startPoint x: 508, startPoint y: 192, endPoint x: 237, endPoint y: 184, distance: 270.6
click at [228, 187] on img at bounding box center [154, 206] width 513 height 374
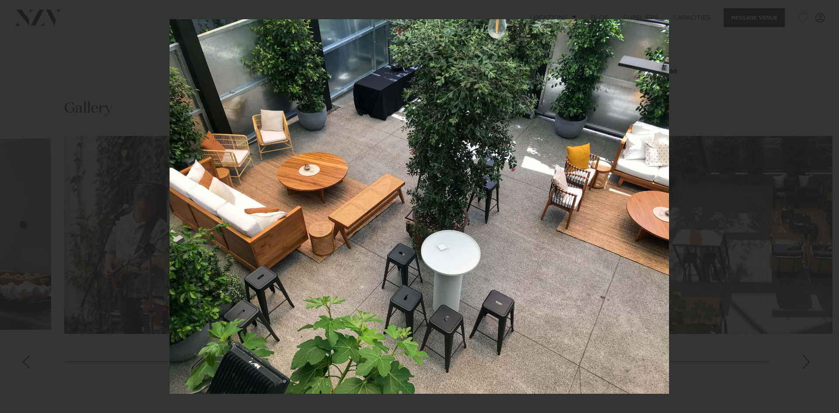
drag, startPoint x: 483, startPoint y: 194, endPoint x: 254, endPoint y: 182, distance: 228.9
click at [259, 182] on img at bounding box center [419, 206] width 499 height 374
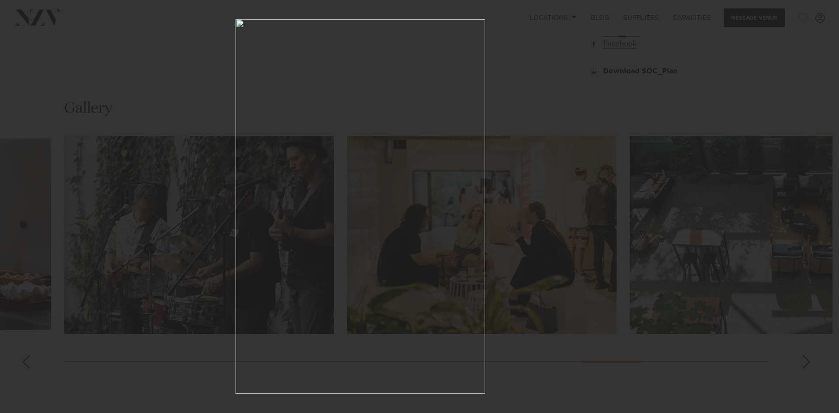
drag, startPoint x: 489, startPoint y: 198, endPoint x: 374, endPoint y: 198, distance: 114.9
click at [375, 198] on img at bounding box center [361, 206] width 250 height 374
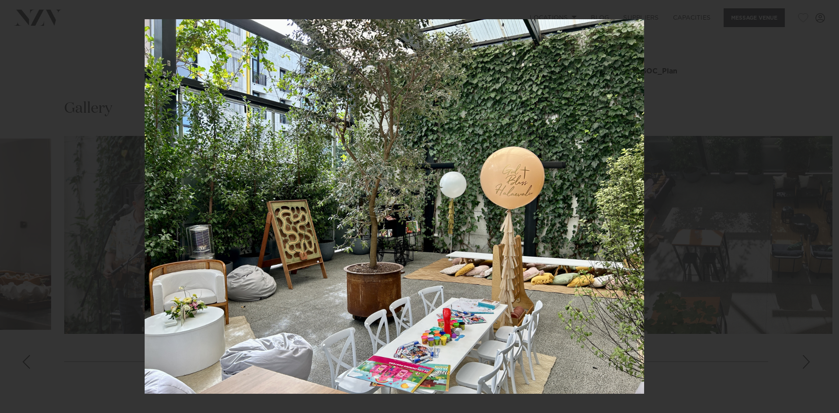
drag, startPoint x: 575, startPoint y: 203, endPoint x: 339, endPoint y: 209, distance: 236.0
click at [342, 209] on img at bounding box center [394, 206] width 499 height 374
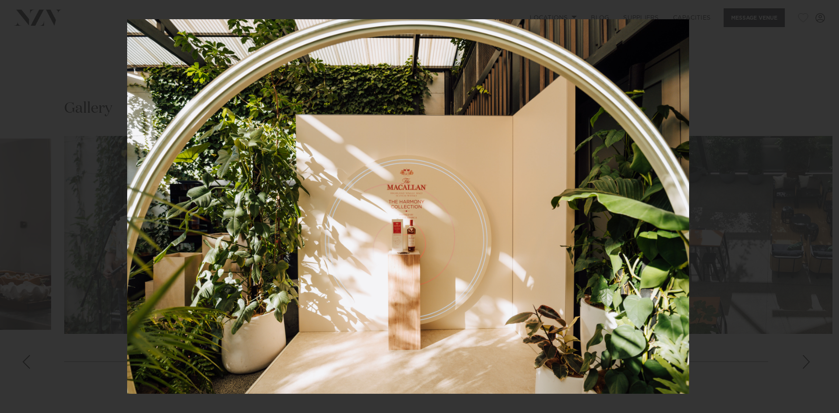
drag, startPoint x: 563, startPoint y: 203, endPoint x: 365, endPoint y: 200, distance: 198.0
click at [315, 192] on img at bounding box center [408, 206] width 562 height 374
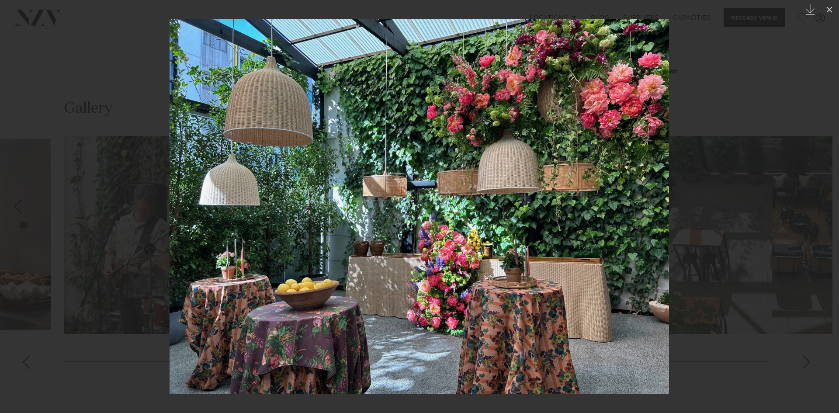
drag, startPoint x: 544, startPoint y: 215, endPoint x: 317, endPoint y: 237, distance: 228.3
click at [288, 213] on img at bounding box center [419, 206] width 499 height 374
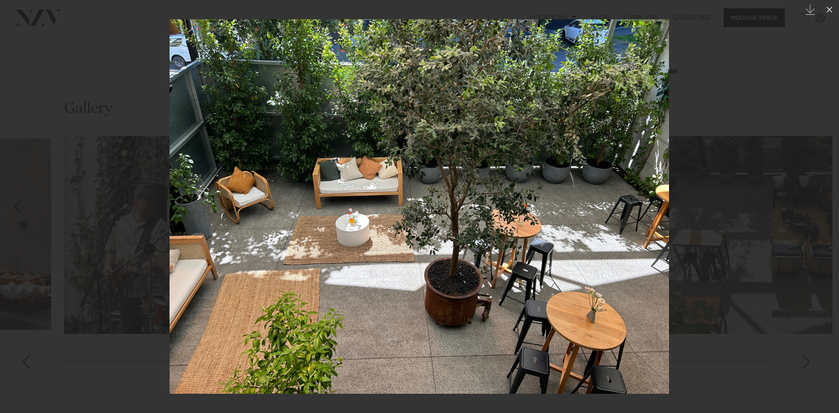
drag, startPoint x: 611, startPoint y: 211, endPoint x: 479, endPoint y: 180, distance: 135.1
click at [368, 208] on img at bounding box center [419, 206] width 499 height 374
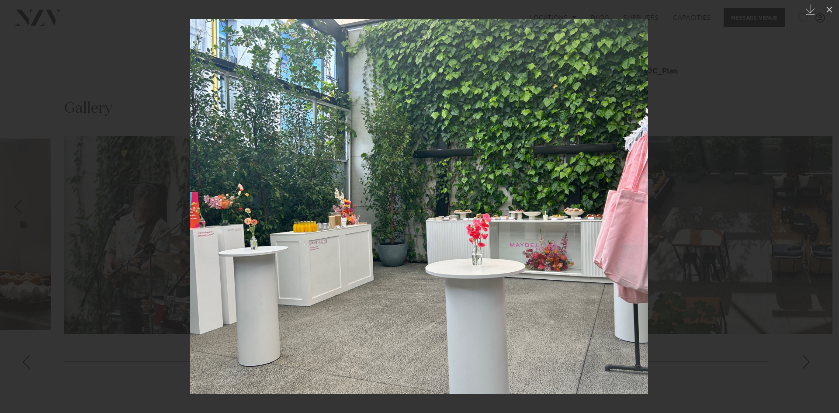
drag, startPoint x: 553, startPoint y: 192, endPoint x: 299, endPoint y: 166, distance: 255.3
click at [267, 187] on img at bounding box center [419, 206] width 458 height 374
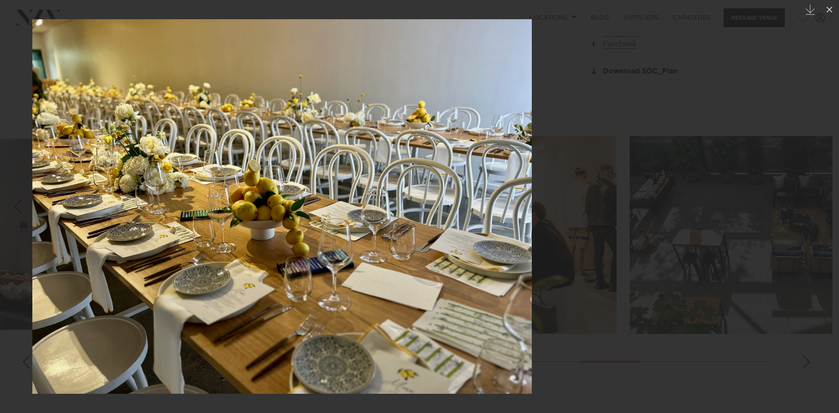
drag, startPoint x: 606, startPoint y: 190, endPoint x: 299, endPoint y: 194, distance: 307.6
click at [299, 200] on img at bounding box center [281, 206] width 499 height 374
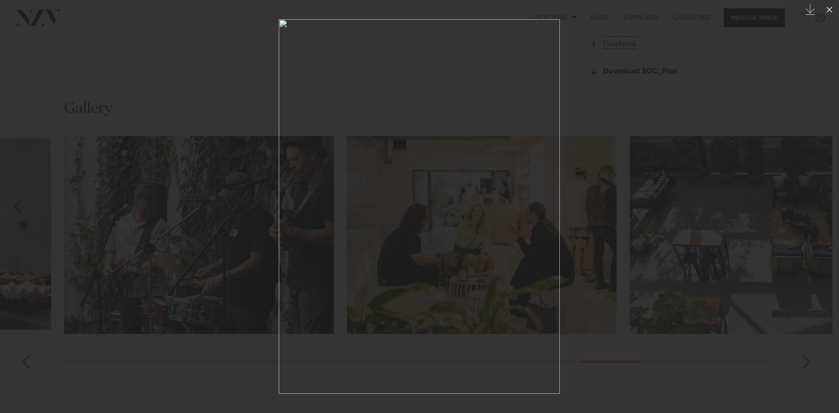
drag, startPoint x: 511, startPoint y: 205, endPoint x: 227, endPoint y: 202, distance: 284.0
click at [279, 202] on img at bounding box center [419, 206] width 281 height 374
drag, startPoint x: 447, startPoint y: 185, endPoint x: 305, endPoint y: 166, distance: 143.7
click at [279, 180] on img at bounding box center [419, 206] width 281 height 374
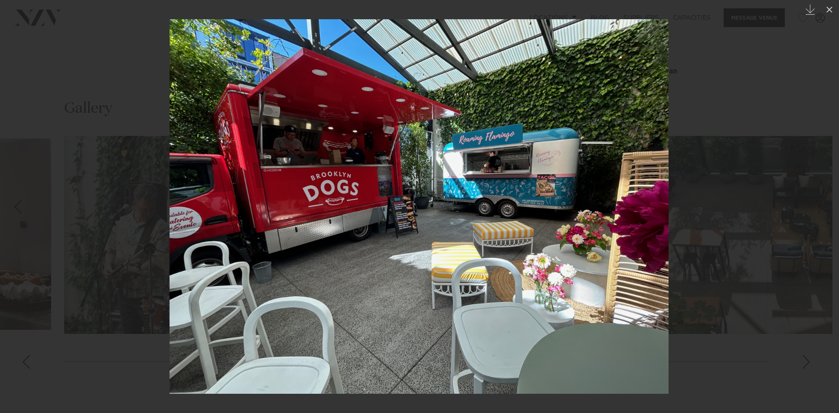
drag, startPoint x: 470, startPoint y: 178, endPoint x: 145, endPoint y: 166, distance: 325.3
click at [170, 171] on img at bounding box center [419, 206] width 499 height 374
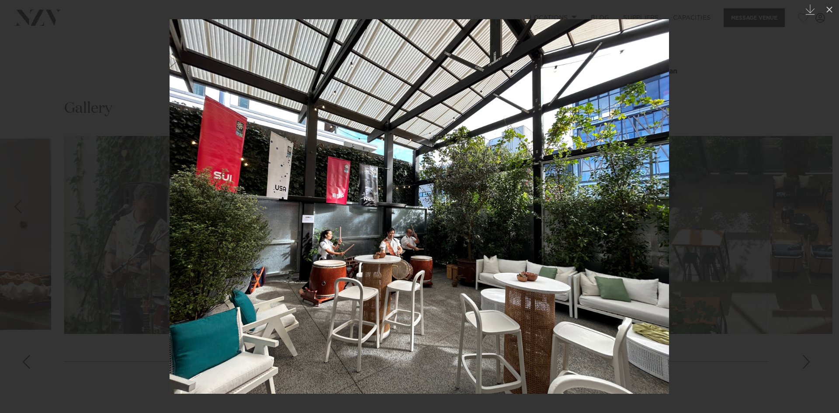
drag, startPoint x: 523, startPoint y: 187, endPoint x: 204, endPoint y: 197, distance: 318.2
click at [195, 206] on img at bounding box center [419, 206] width 499 height 374
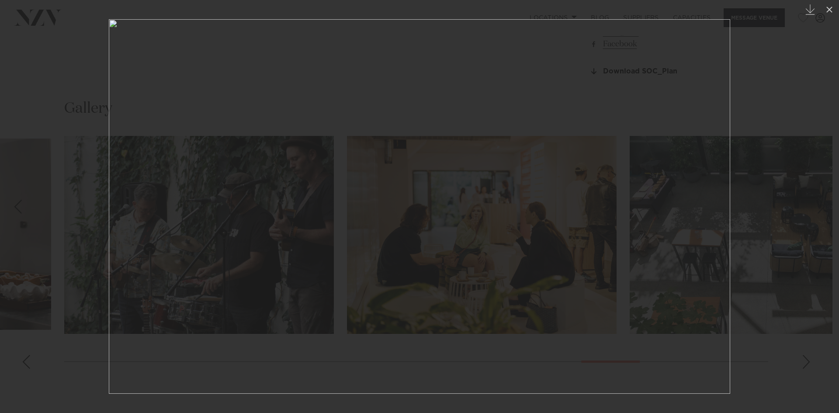
drag, startPoint x: 518, startPoint y: 194, endPoint x: 157, endPoint y: 201, distance: 361.0
click at [165, 201] on img at bounding box center [419, 206] width 621 height 374
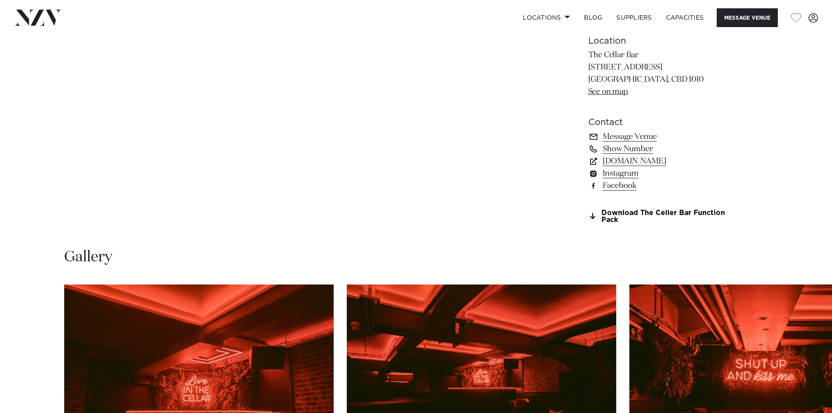
scroll to position [830, 0]
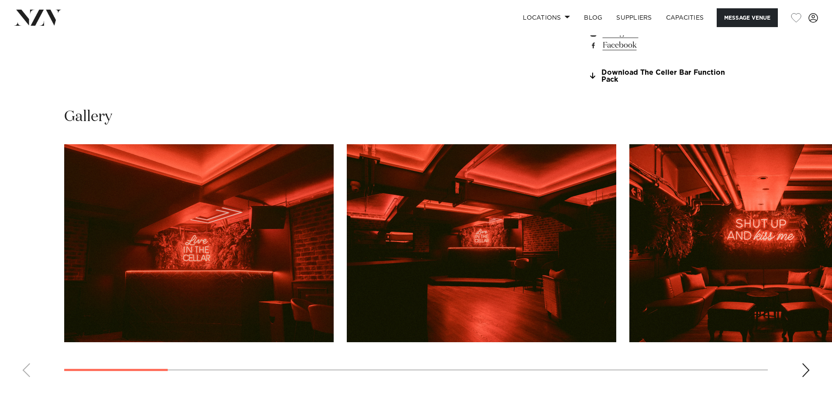
click at [808, 370] on div "Next slide" at bounding box center [806, 370] width 9 height 14
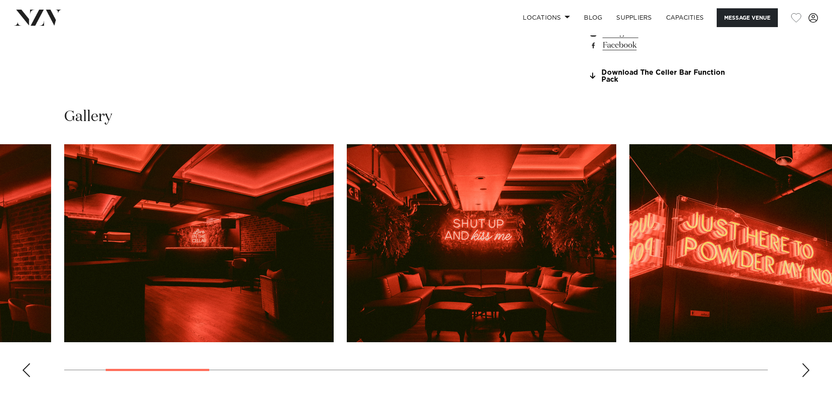
click at [808, 370] on div "Next slide" at bounding box center [806, 370] width 9 height 14
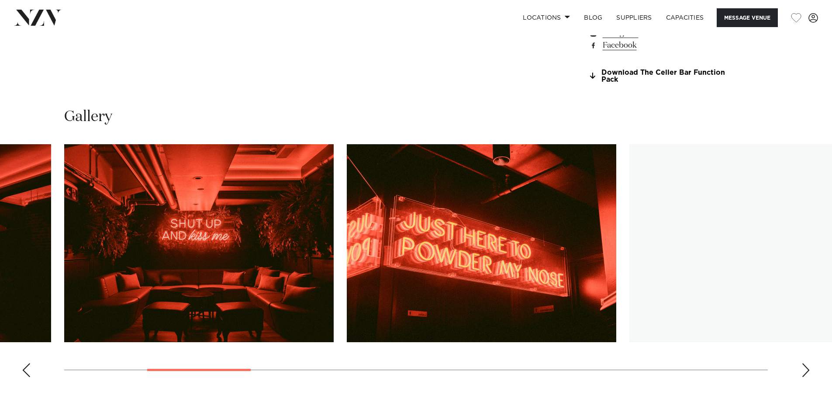
click at [808, 370] on div "Next slide" at bounding box center [806, 370] width 9 height 14
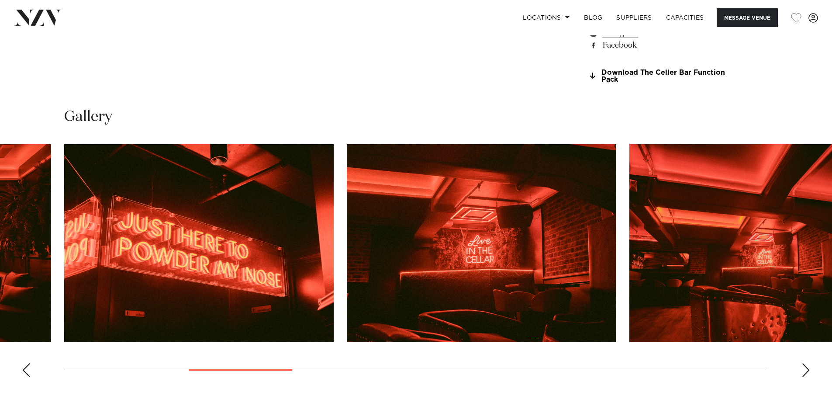
click at [808, 370] on div "Next slide" at bounding box center [806, 370] width 9 height 14
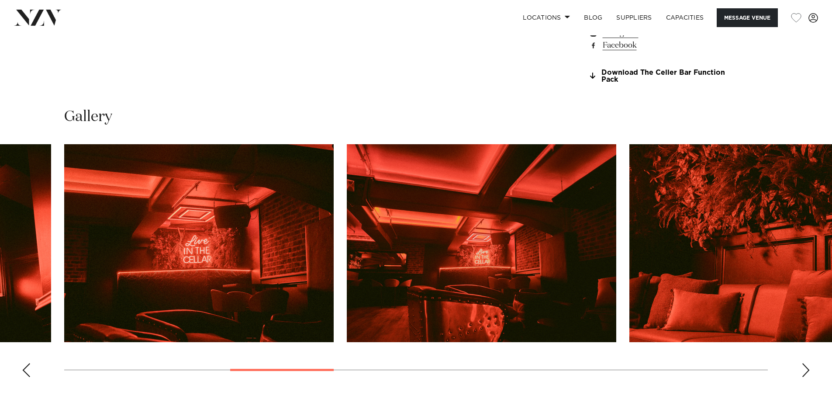
click at [808, 370] on div "Next slide" at bounding box center [806, 370] width 9 height 14
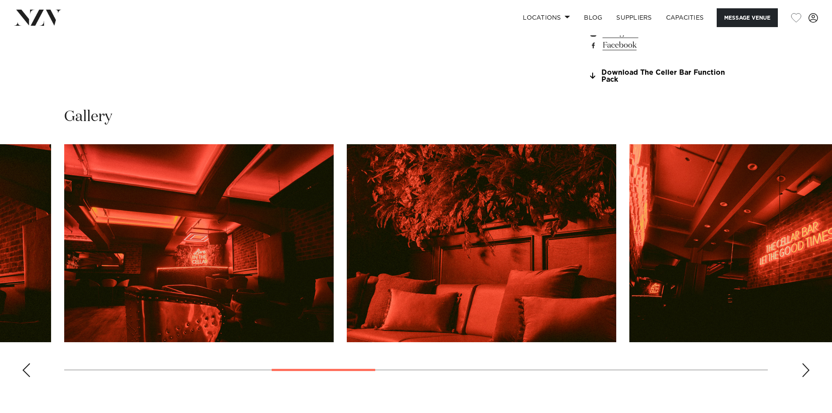
click at [807, 370] on div "Next slide" at bounding box center [806, 370] width 9 height 14
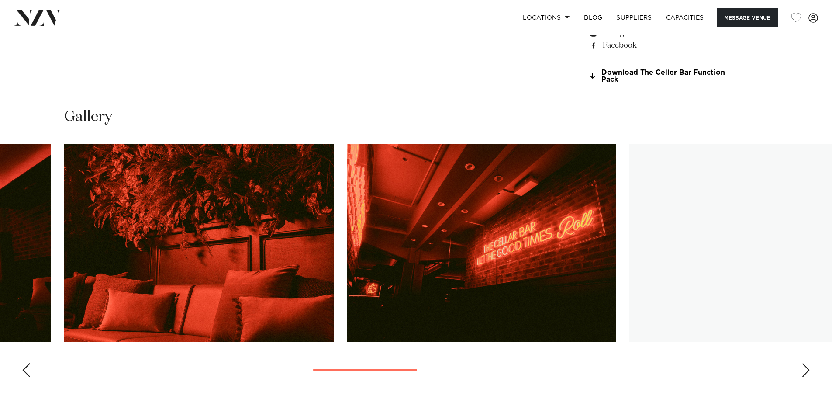
click at [807, 370] on div "Next slide" at bounding box center [806, 370] width 9 height 14
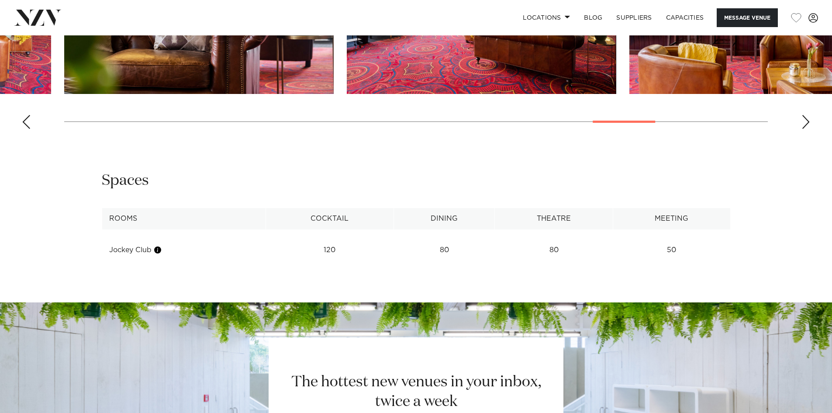
scroll to position [918, 0]
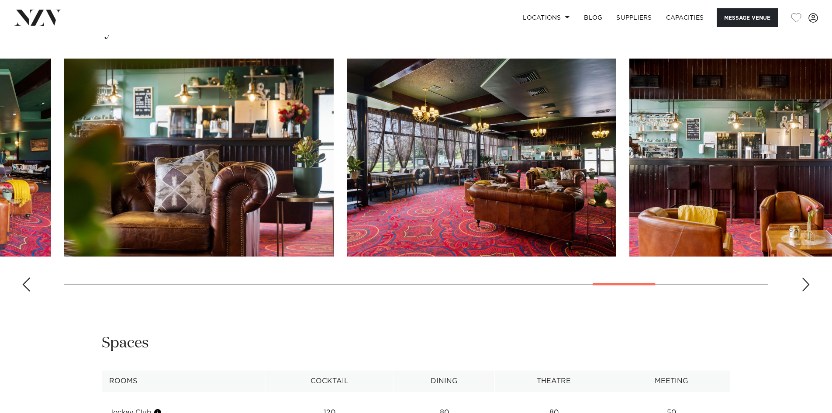
click at [805, 287] on div "Next slide" at bounding box center [806, 284] width 9 height 14
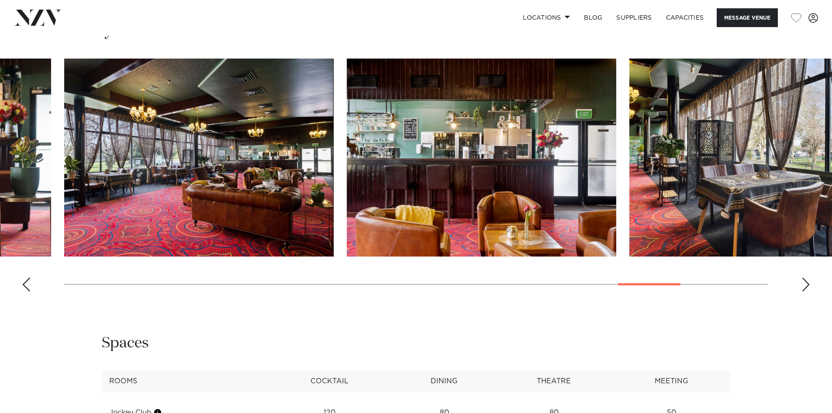
click at [805, 287] on div "Next slide" at bounding box center [806, 284] width 9 height 14
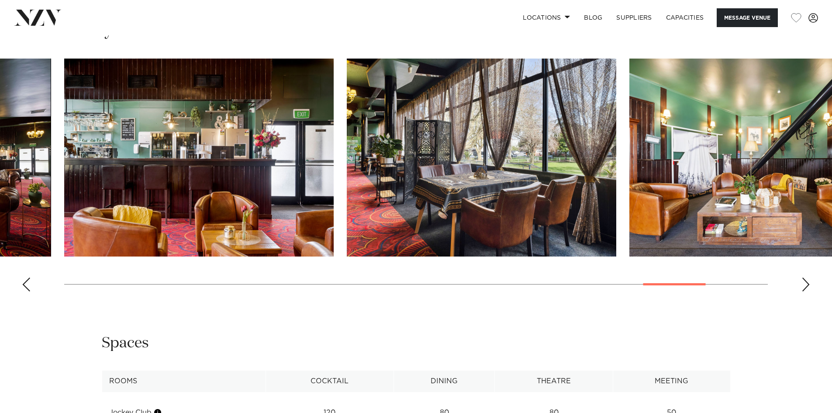
click at [805, 283] on div "Next slide" at bounding box center [806, 284] width 9 height 14
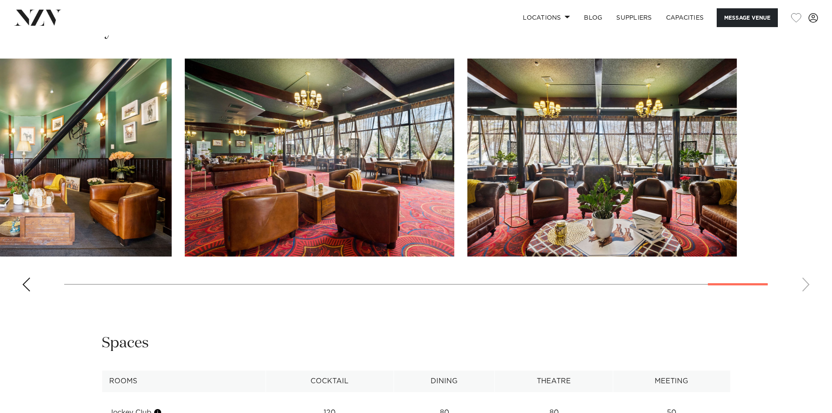
click at [239, 159] on img "27 / 28" at bounding box center [320, 158] width 270 height 198
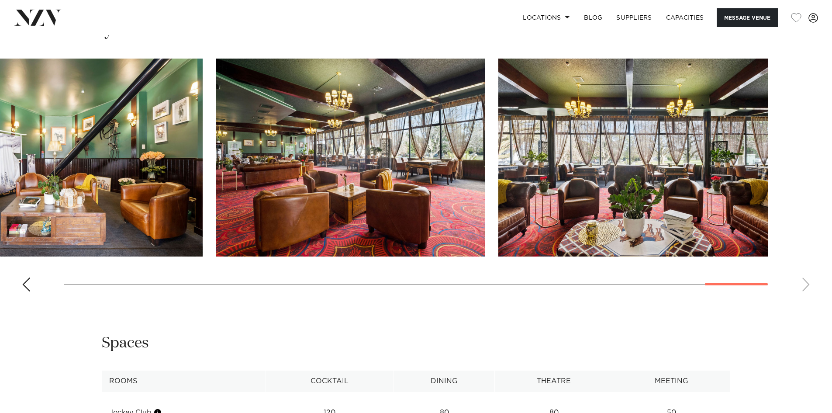
click at [0, 0] on slot at bounding box center [0, 0] width 0 height 0
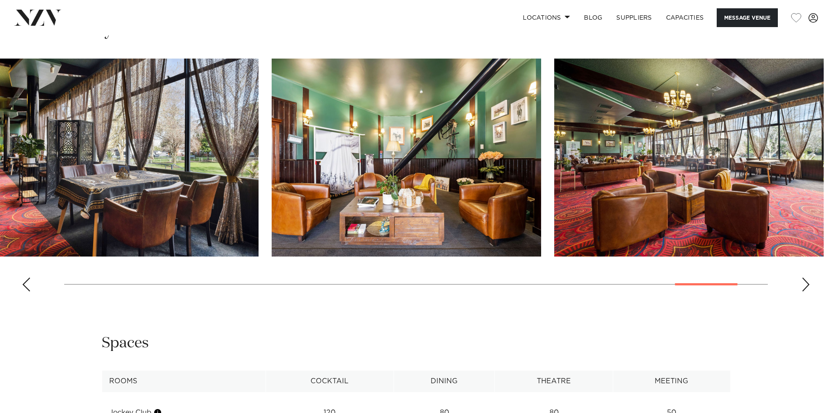
click at [651, 156] on img "27 / 28" at bounding box center [689, 158] width 270 height 198
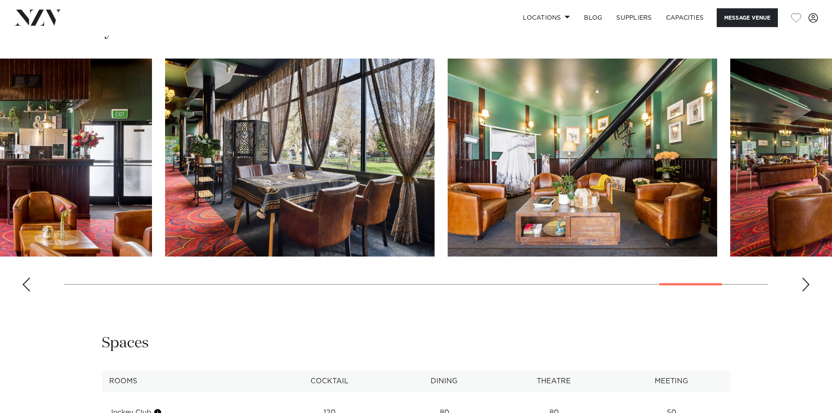
click at [435, 145] on img "25 / 28" at bounding box center [300, 158] width 270 height 198
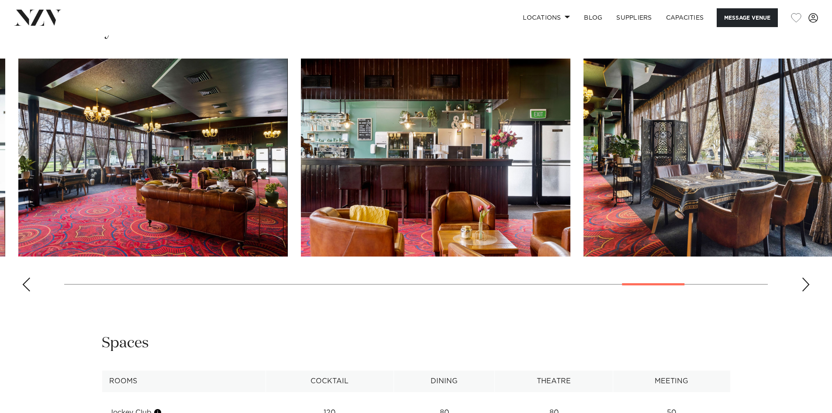
click at [574, 143] on swiper-container at bounding box center [416, 179] width 832 height 240
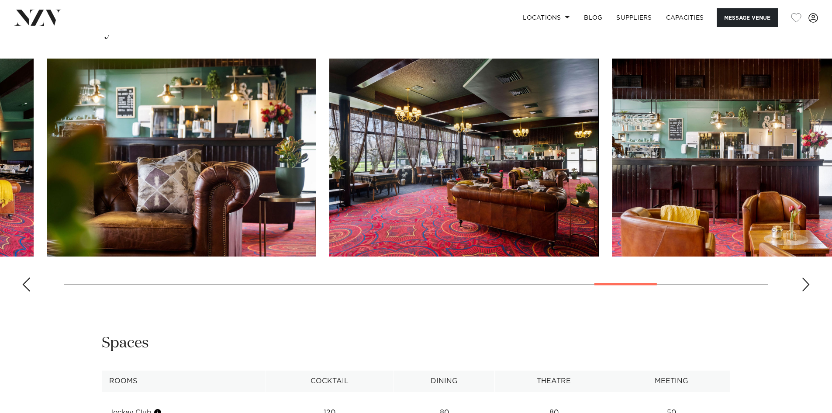
click at [487, 155] on img "23 / 28" at bounding box center [464, 158] width 270 height 198
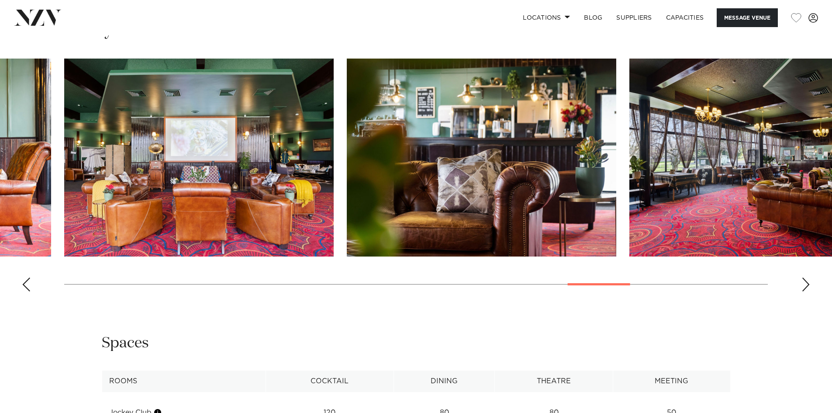
click at [334, 152] on img "21 / 28" at bounding box center [199, 158] width 270 height 198
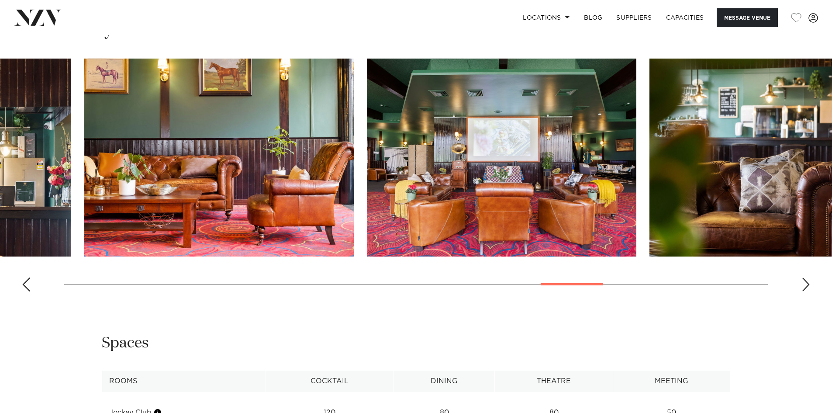
click at [354, 153] on img "20 / 28" at bounding box center [219, 158] width 270 height 198
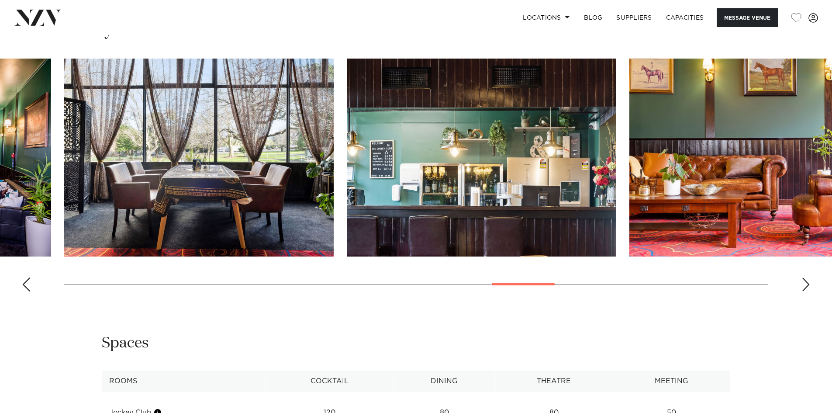
click at [334, 163] on img "18 / 28" at bounding box center [199, 158] width 270 height 198
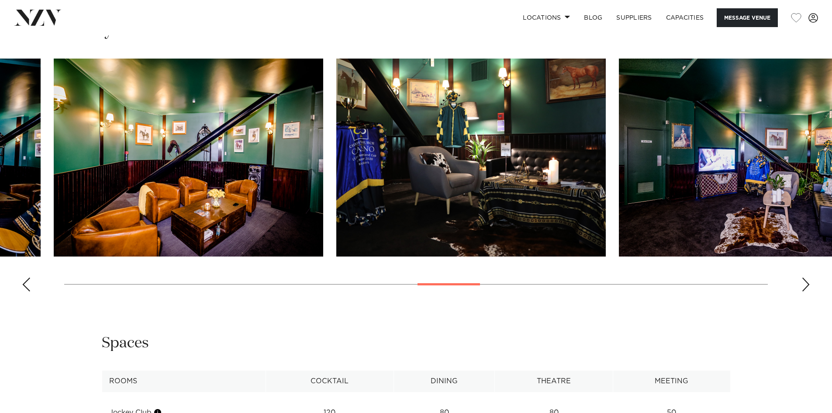
click at [568, 152] on img "16 / 28" at bounding box center [471, 158] width 270 height 198
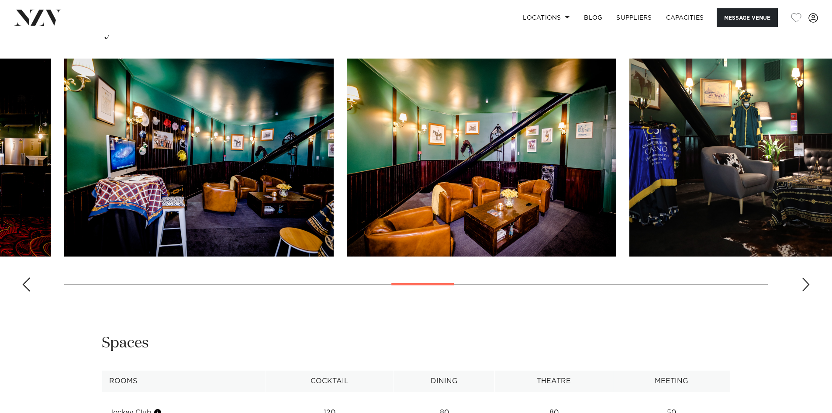
click at [334, 151] on img "14 / 28" at bounding box center [199, 158] width 270 height 198
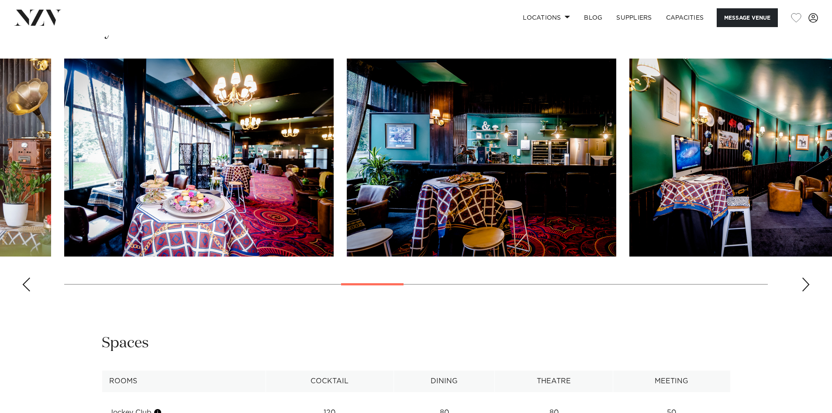
click at [334, 152] on img "12 / 28" at bounding box center [199, 158] width 270 height 198
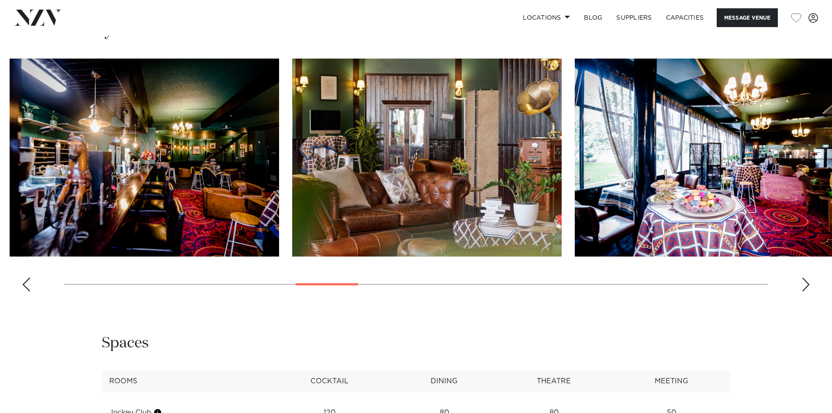
click at [562, 159] on img "11 / 28" at bounding box center [427, 158] width 270 height 198
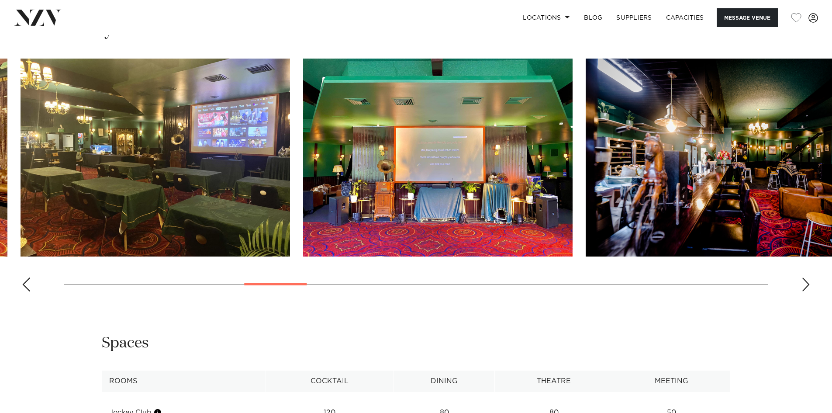
click at [533, 171] on img "9 / 28" at bounding box center [438, 158] width 270 height 198
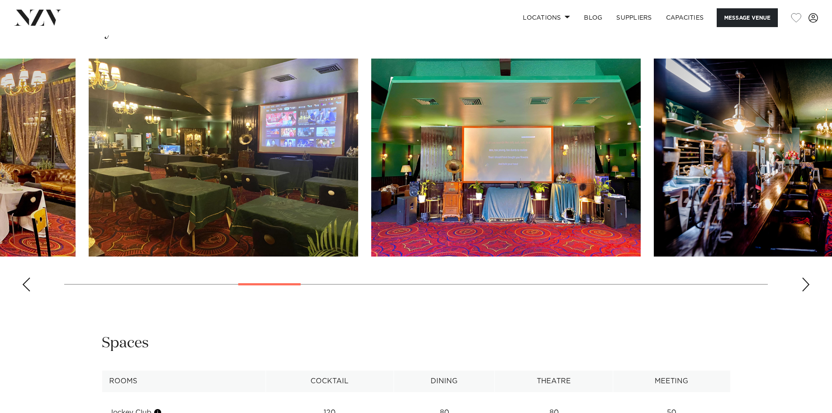
click at [358, 170] on img "8 / 28" at bounding box center [224, 158] width 270 height 198
